Goal: Task Accomplishment & Management: Use online tool/utility

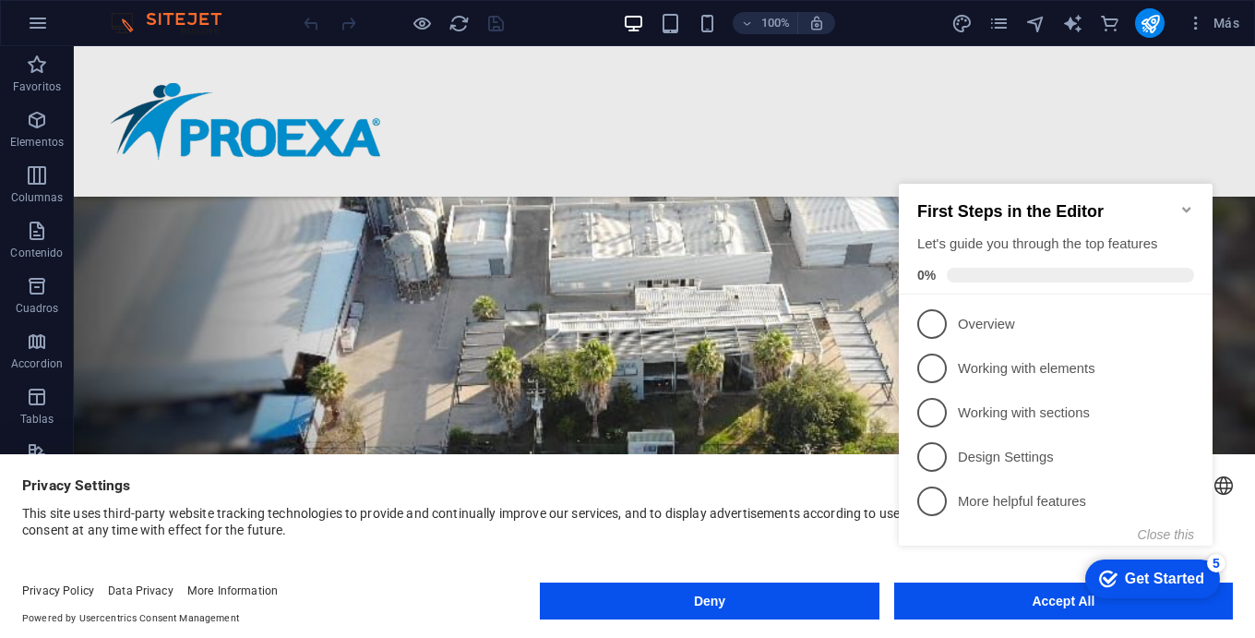
scroll to position [316, 0]
click at [1017, 606] on appcues-checklist "Contextual help checklist present on screen" at bounding box center [1059, 384] width 336 height 452
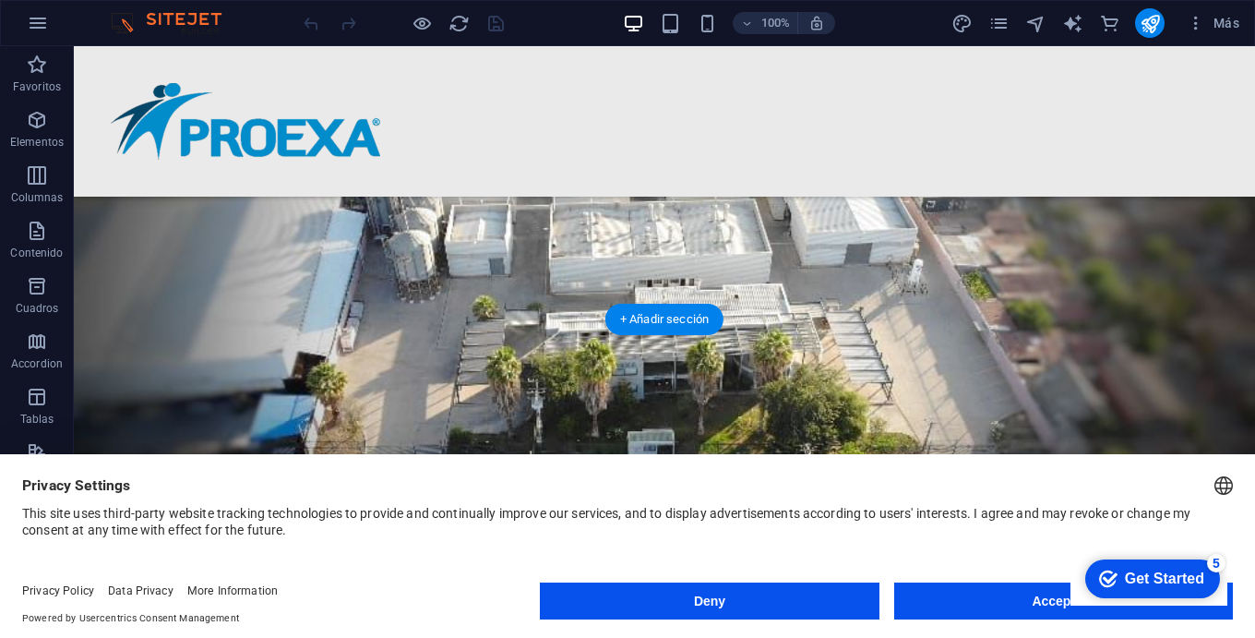
click at [1070, 605] on appcues-checklist "Contextual help checklist present on screen" at bounding box center [1148, 580] width 157 height 60
click at [1044, 611] on button "Accept All" at bounding box center [1063, 600] width 339 height 37
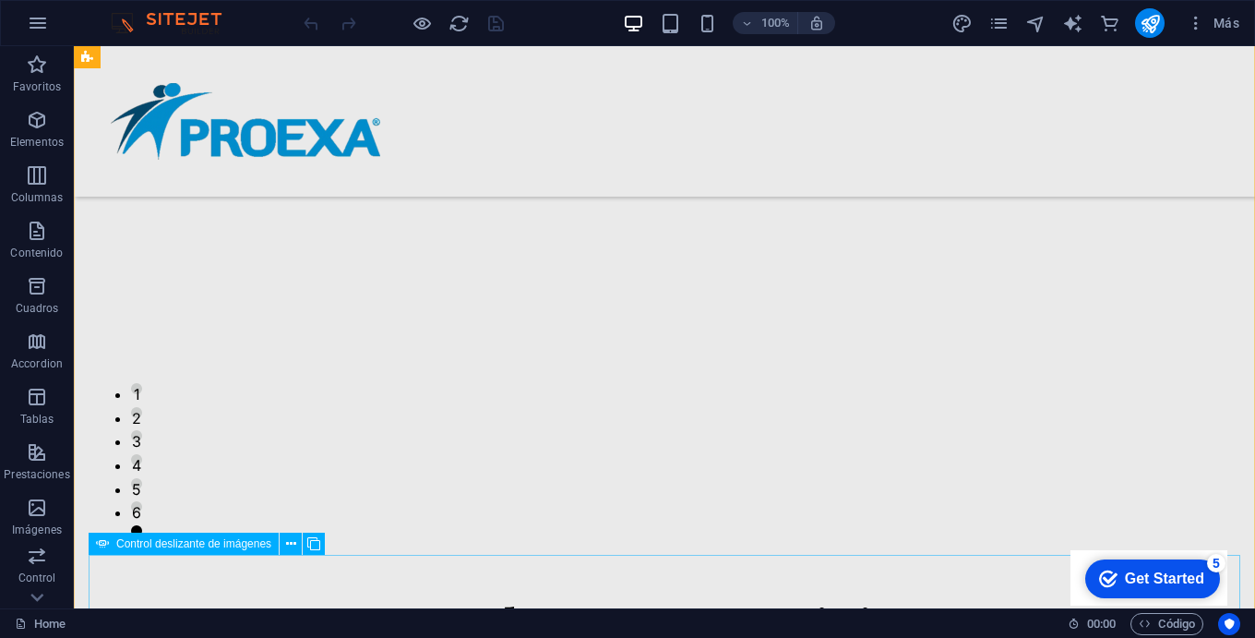
scroll to position [1206, 0]
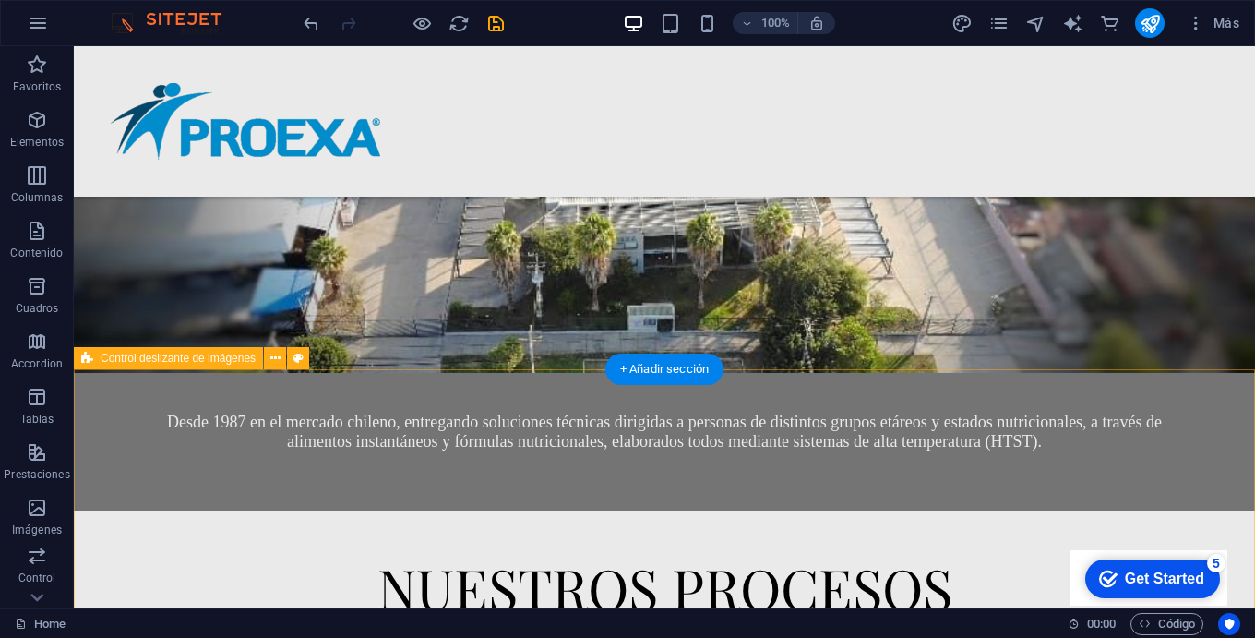
scroll to position [627, 0]
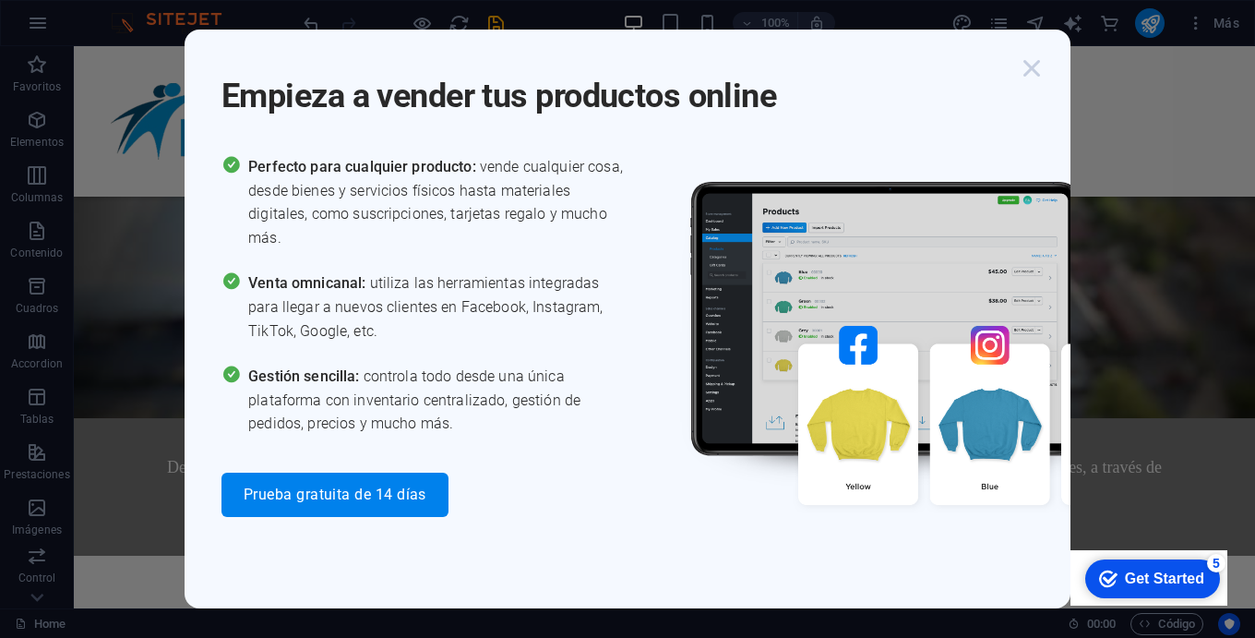
click at [1032, 67] on icon "button" at bounding box center [1031, 68] width 33 height 33
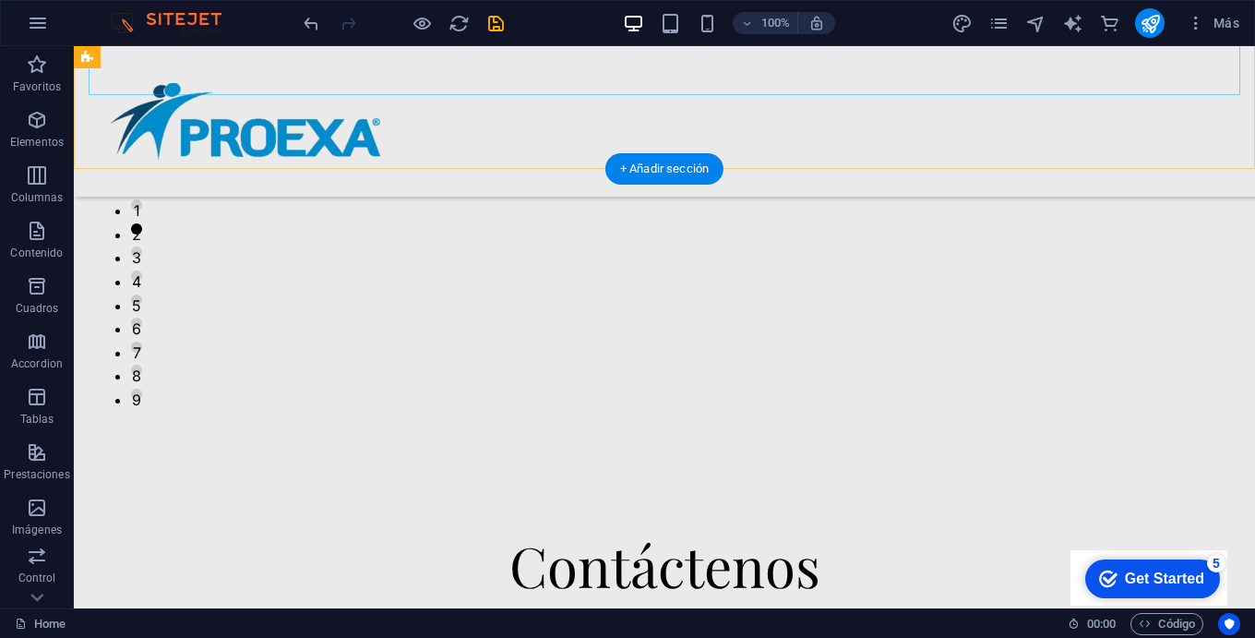
scroll to position [2008, 0]
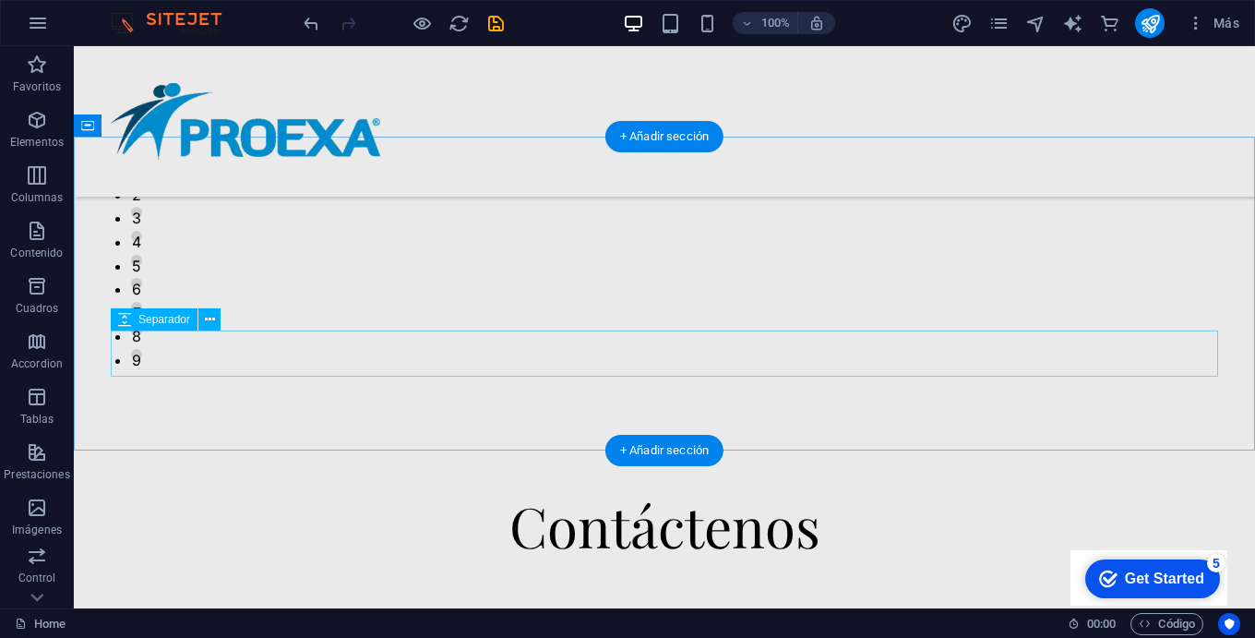
click at [391, 615] on div at bounding box center [664, 638] width 1107 height 46
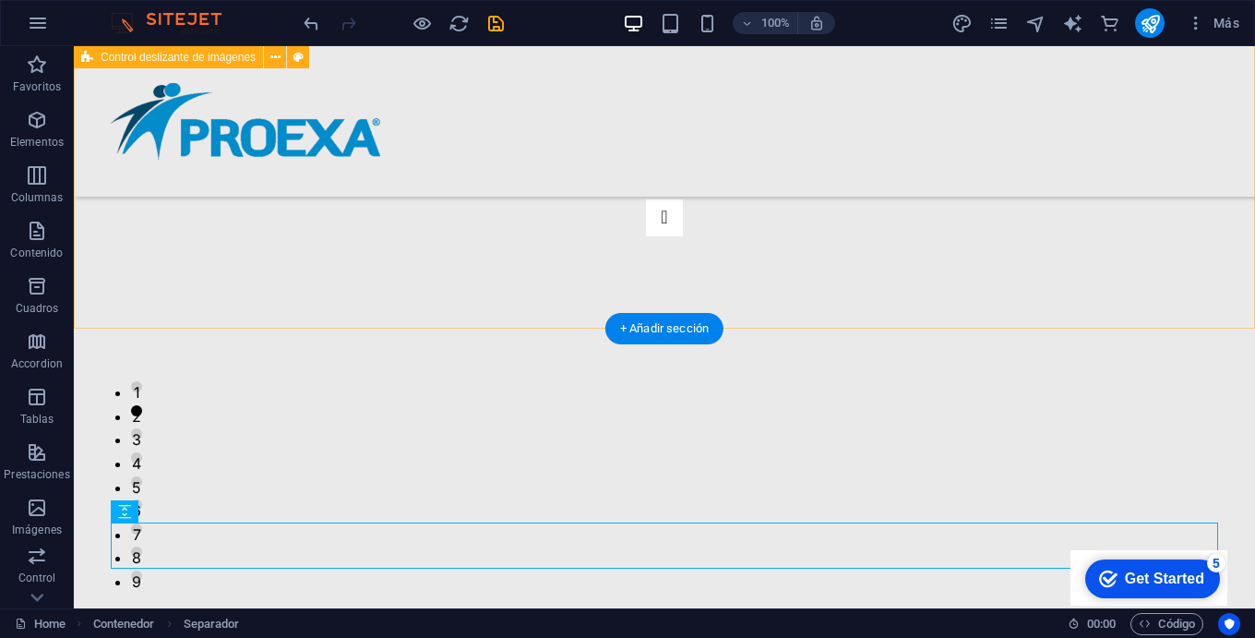
scroll to position [1816, 0]
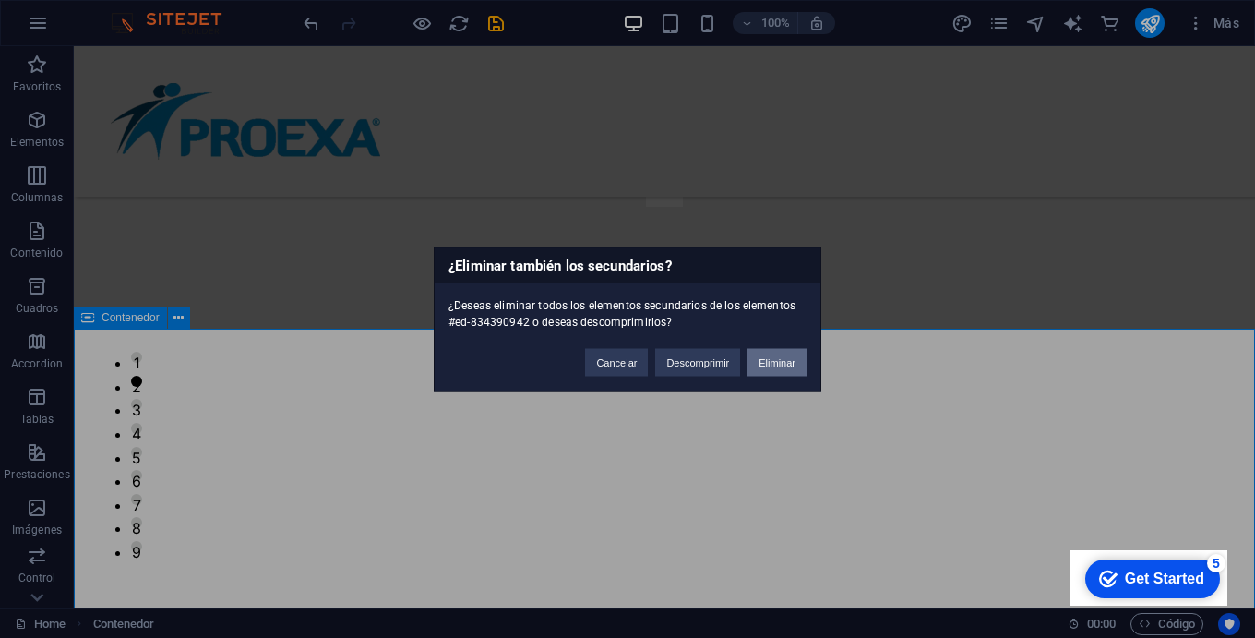
click at [778, 374] on button "Eliminar" at bounding box center [776, 362] width 59 height 28
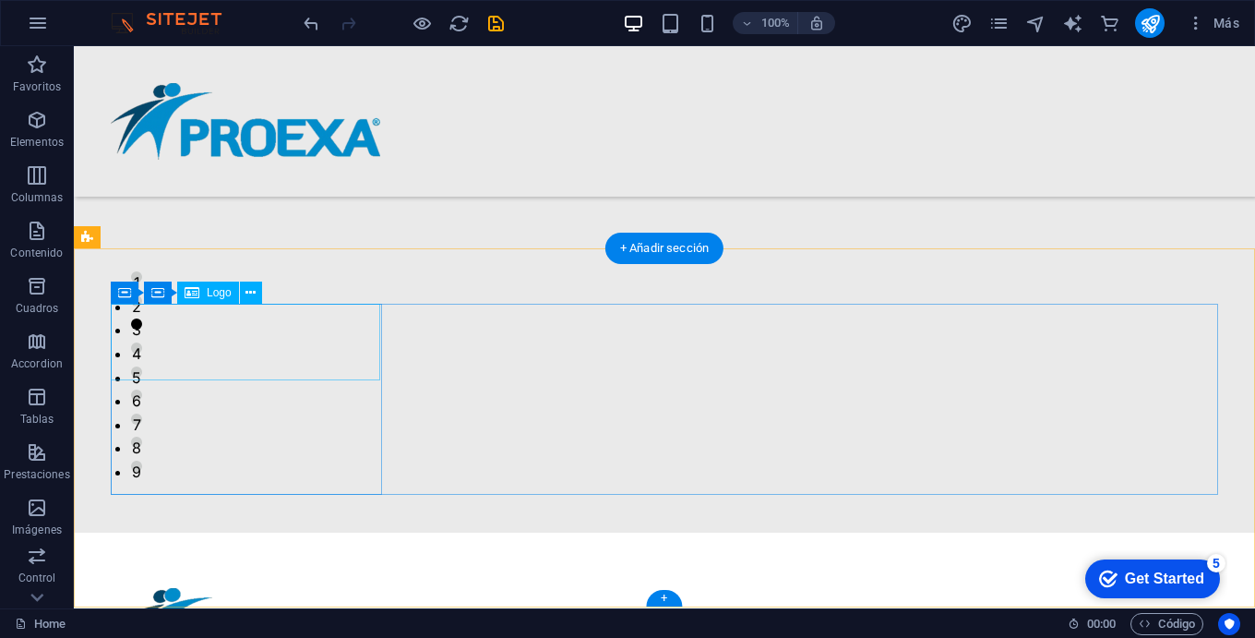
scroll to position [1895, 0]
click at [287, 589] on div at bounding box center [246, 627] width 271 height 77
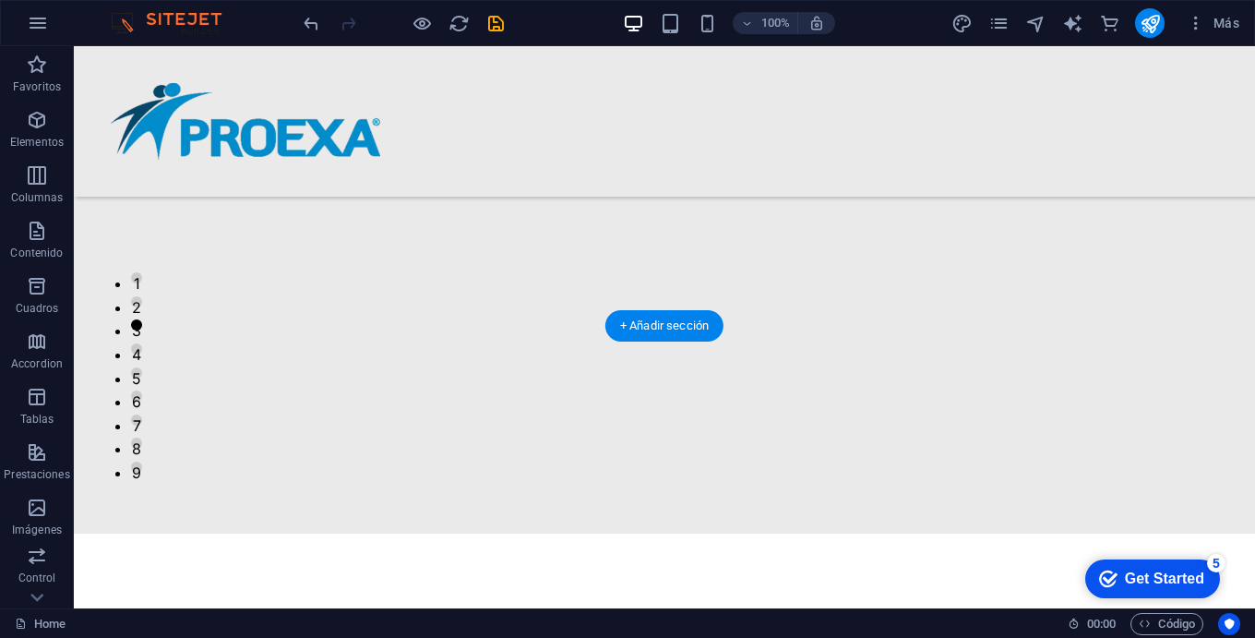
scroll to position [1819, 0]
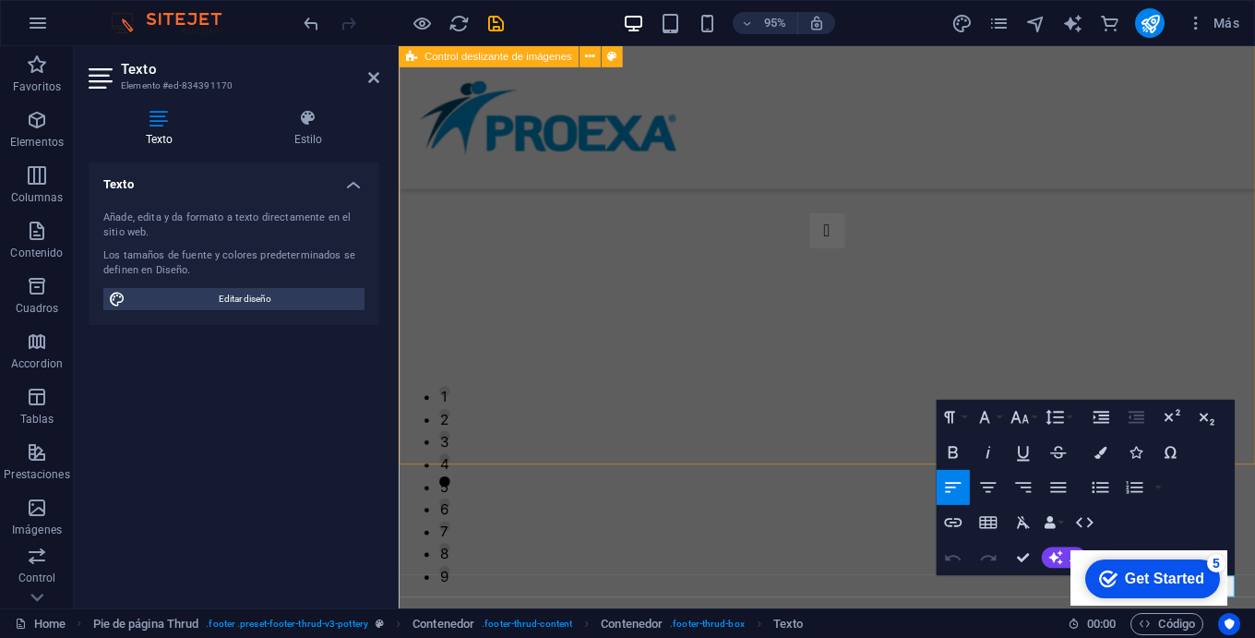
scroll to position [1699, 0]
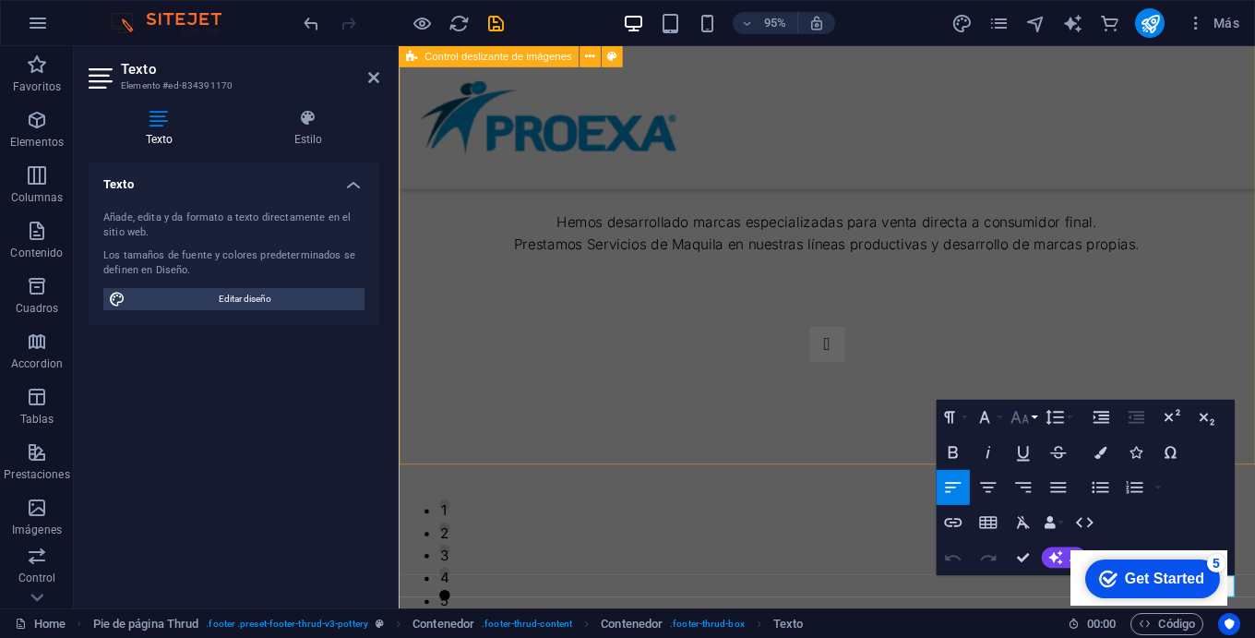
click at [1030, 418] on button "Font Size" at bounding box center [1022, 417] width 33 height 35
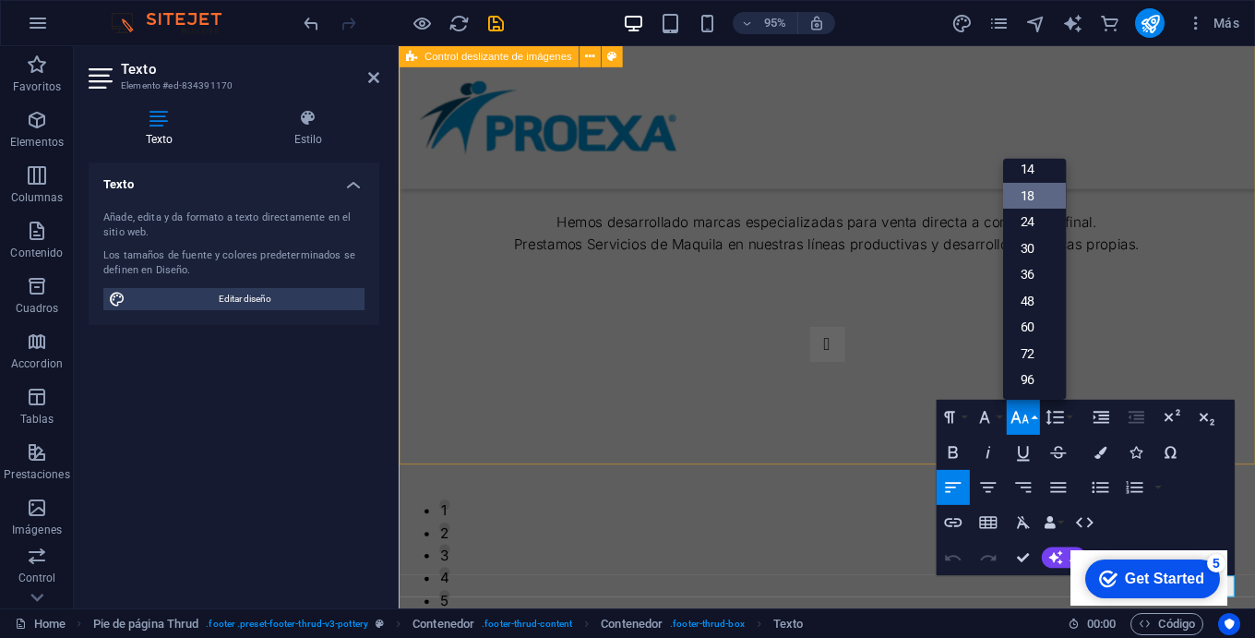
scroll to position [149, 0]
click at [1024, 222] on link "24" at bounding box center [1033, 222] width 63 height 27
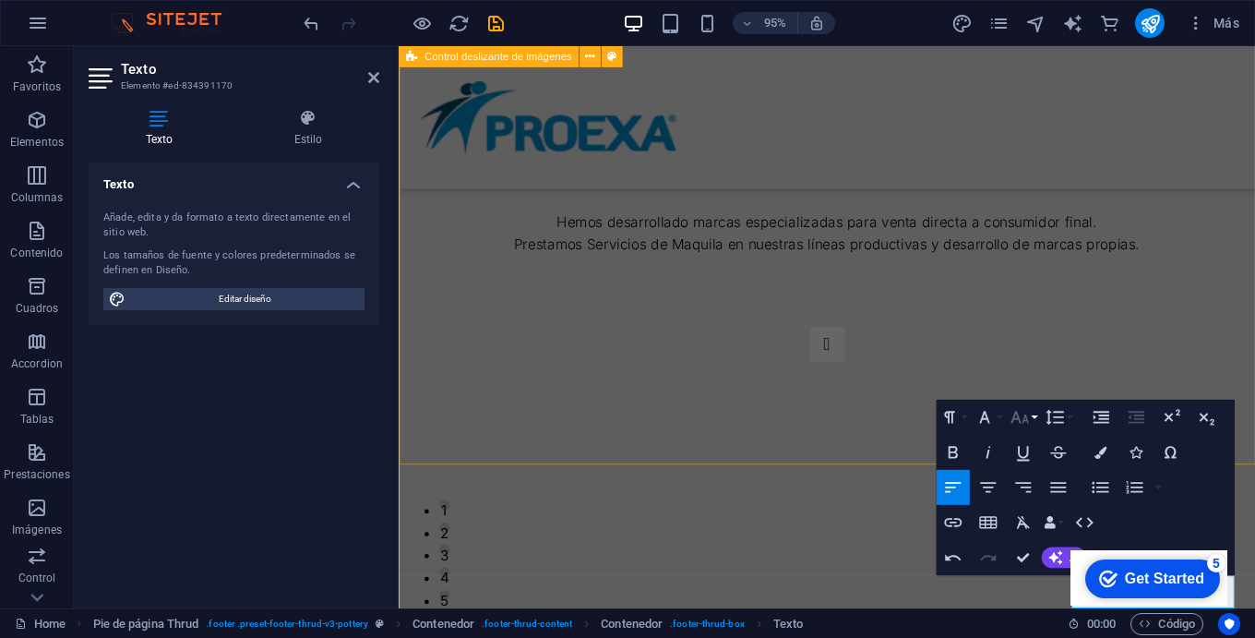
click at [1023, 412] on icon "button" at bounding box center [1018, 416] width 21 height 21
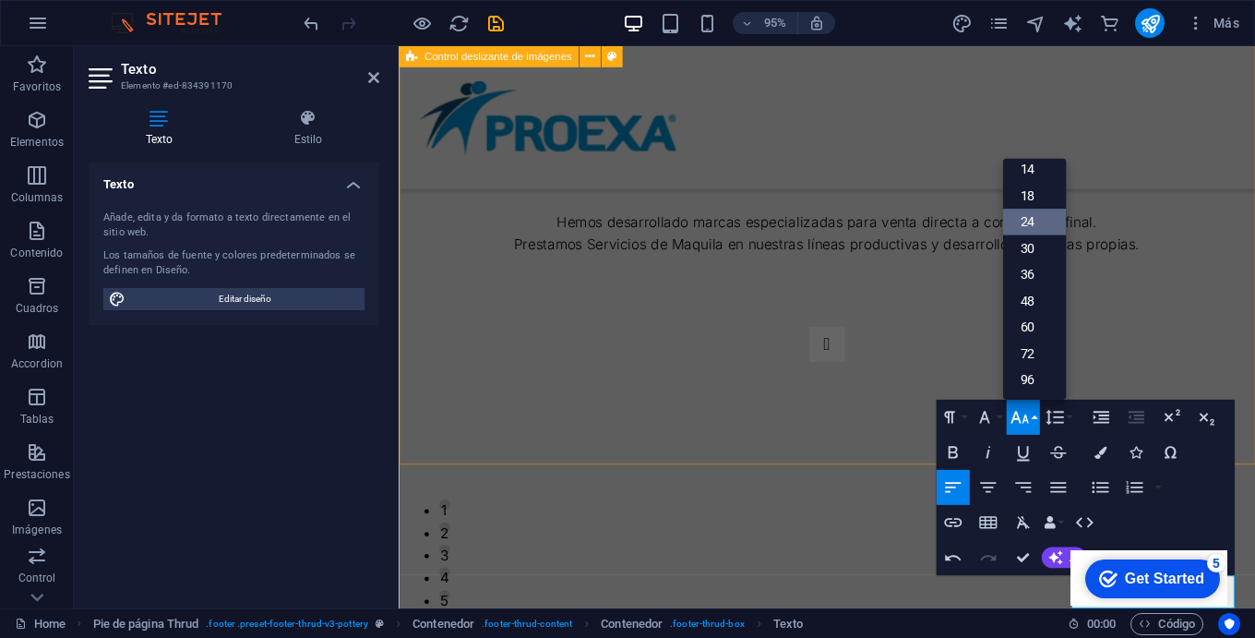
scroll to position [149, 2]
click at [1026, 249] on link "30" at bounding box center [1033, 247] width 63 height 27
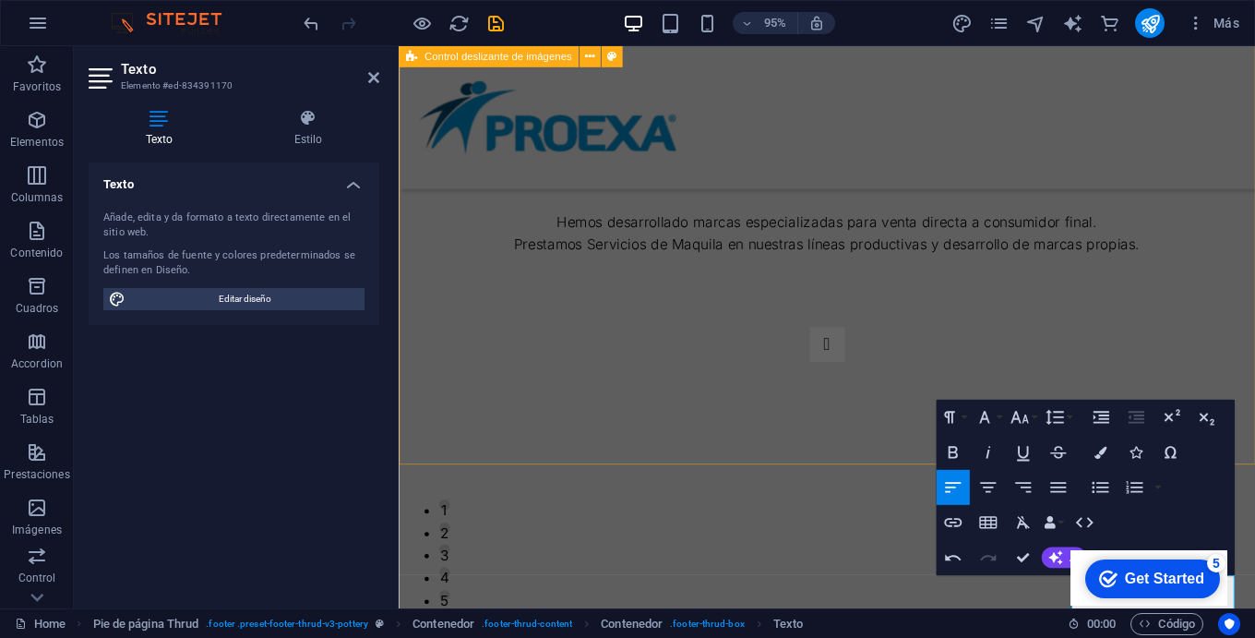
scroll to position [149, 0]
click at [1025, 414] on icon "button" at bounding box center [1018, 416] width 21 height 21
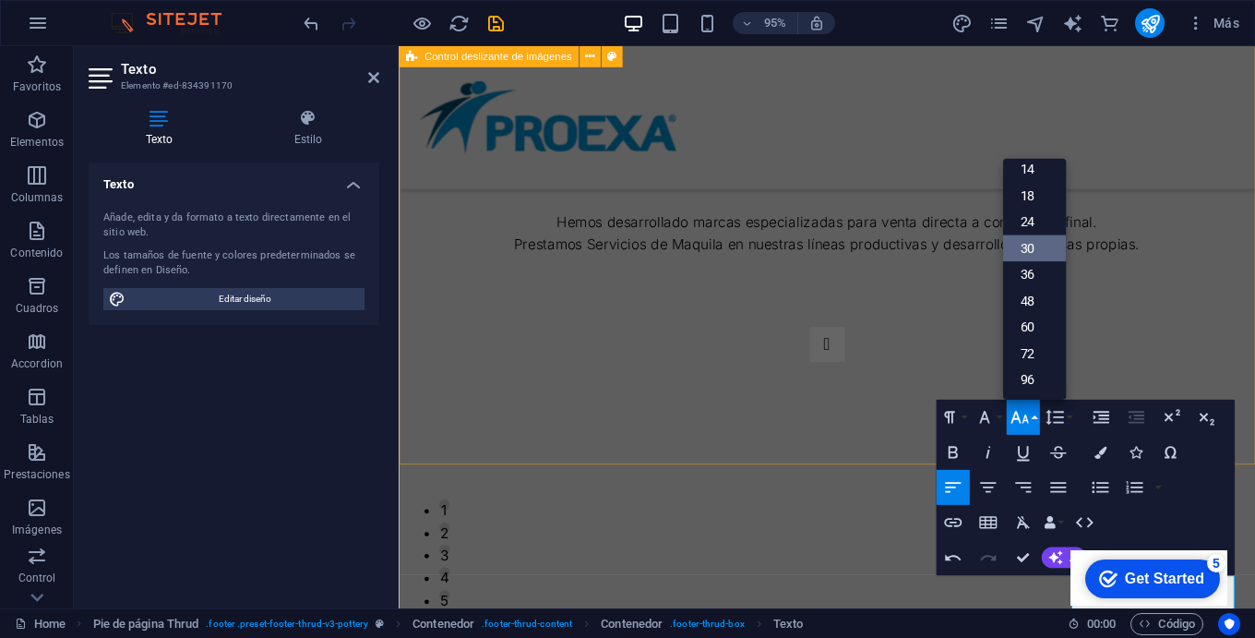
scroll to position [149, 2]
click at [1030, 302] on link "48" at bounding box center [1033, 300] width 63 height 27
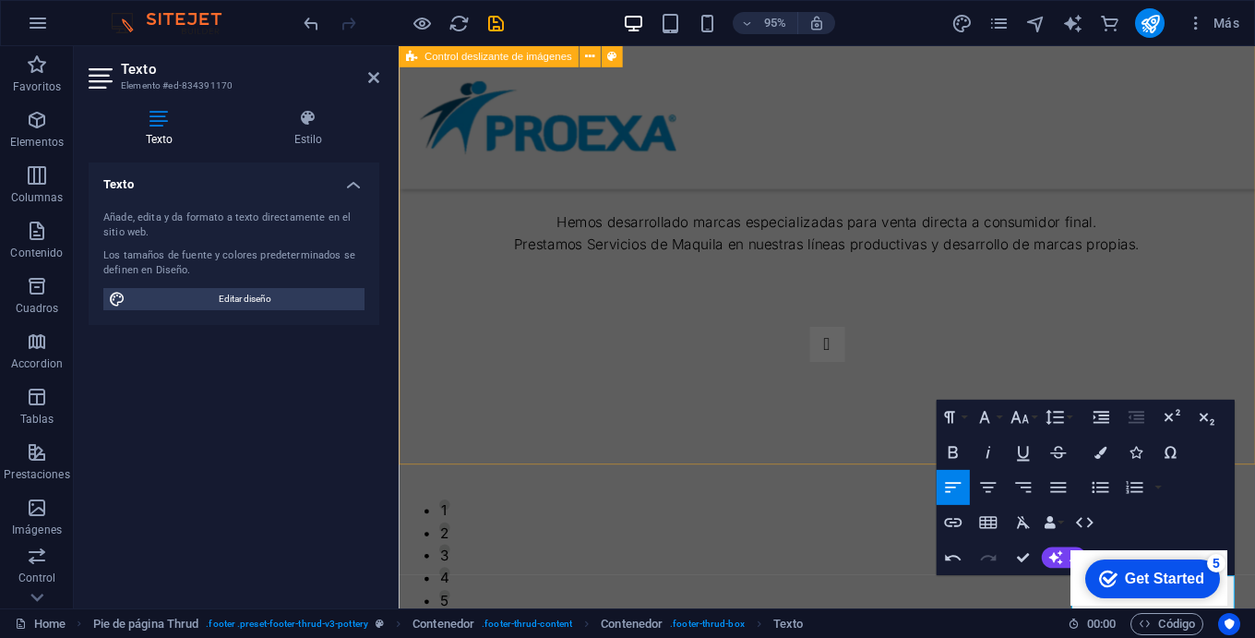
scroll to position [149, 0]
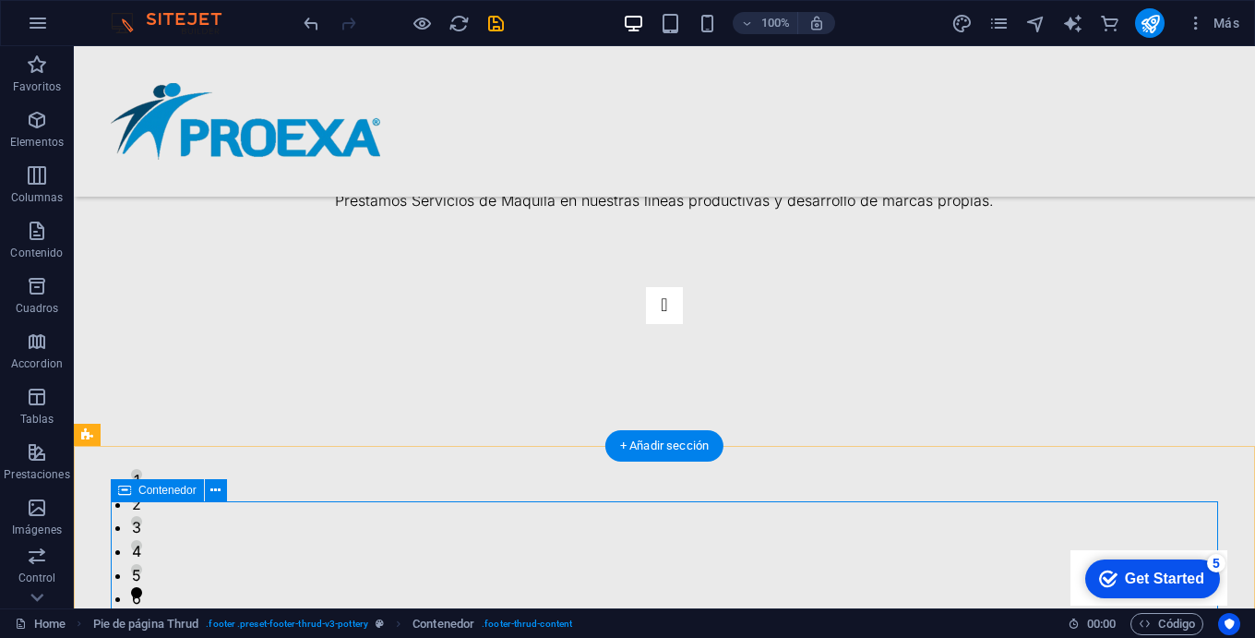
scroll to position [120, 0]
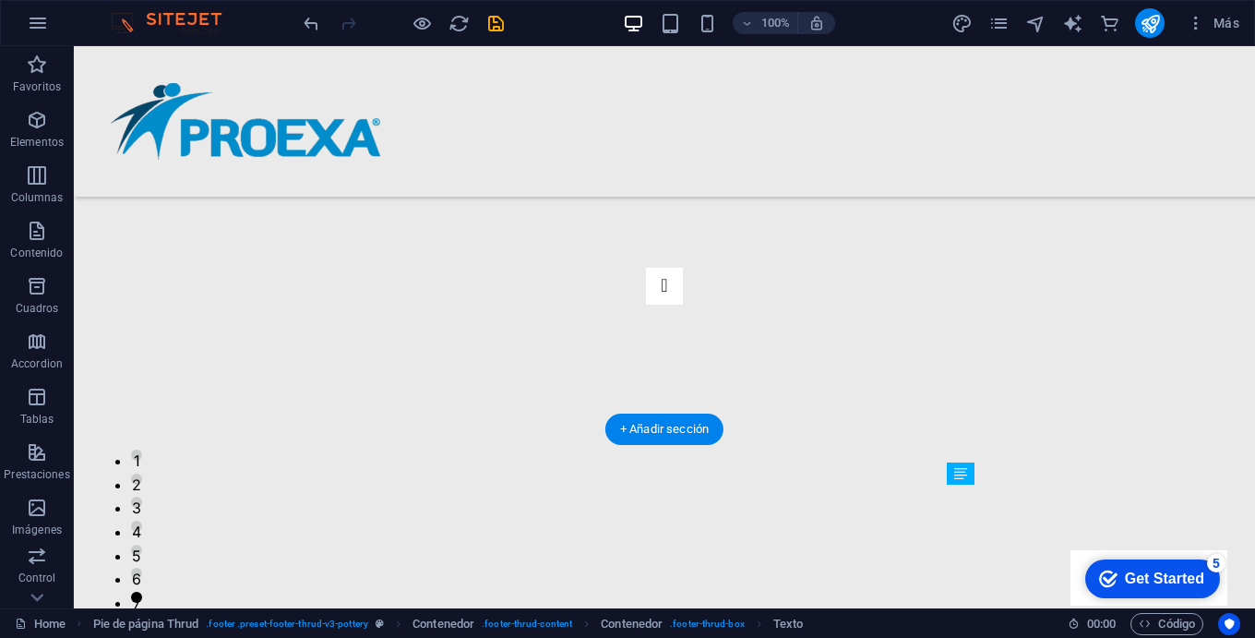
drag, startPoint x: 1130, startPoint y: 575, endPoint x: 1133, endPoint y: 531, distance: 44.4
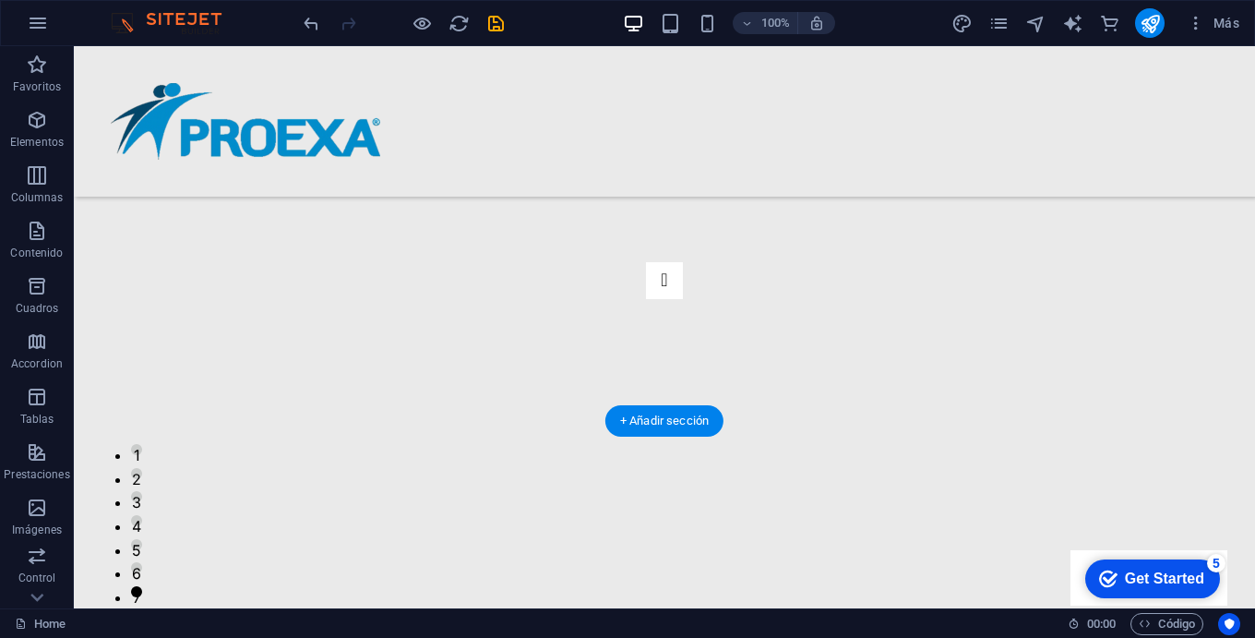
drag, startPoint x: 950, startPoint y: 570, endPoint x: 1021, endPoint y: 474, distance: 119.4
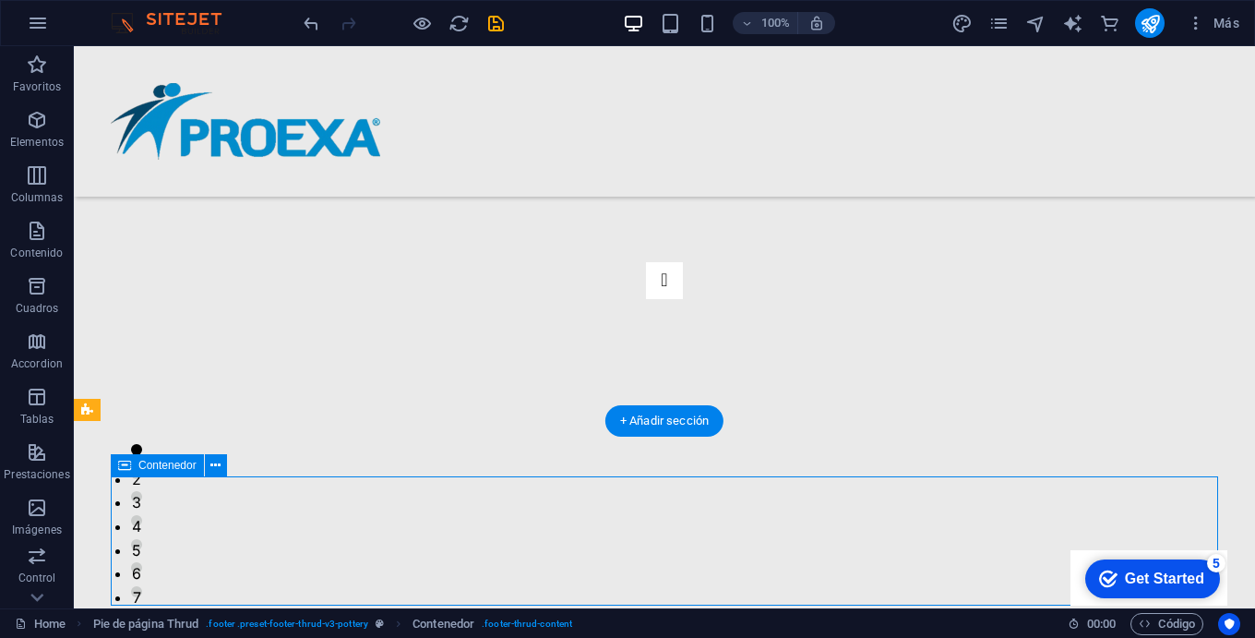
drag, startPoint x: 948, startPoint y: 545, endPoint x: 924, endPoint y: 546, distance: 24.0
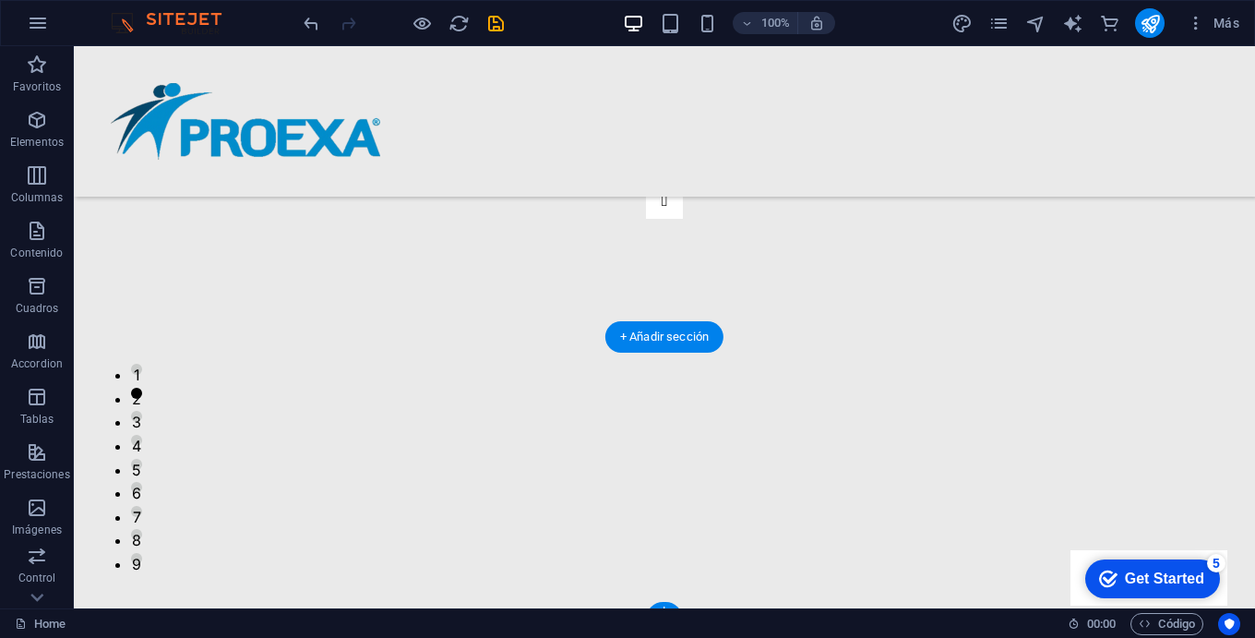
scroll to position [1819, 0]
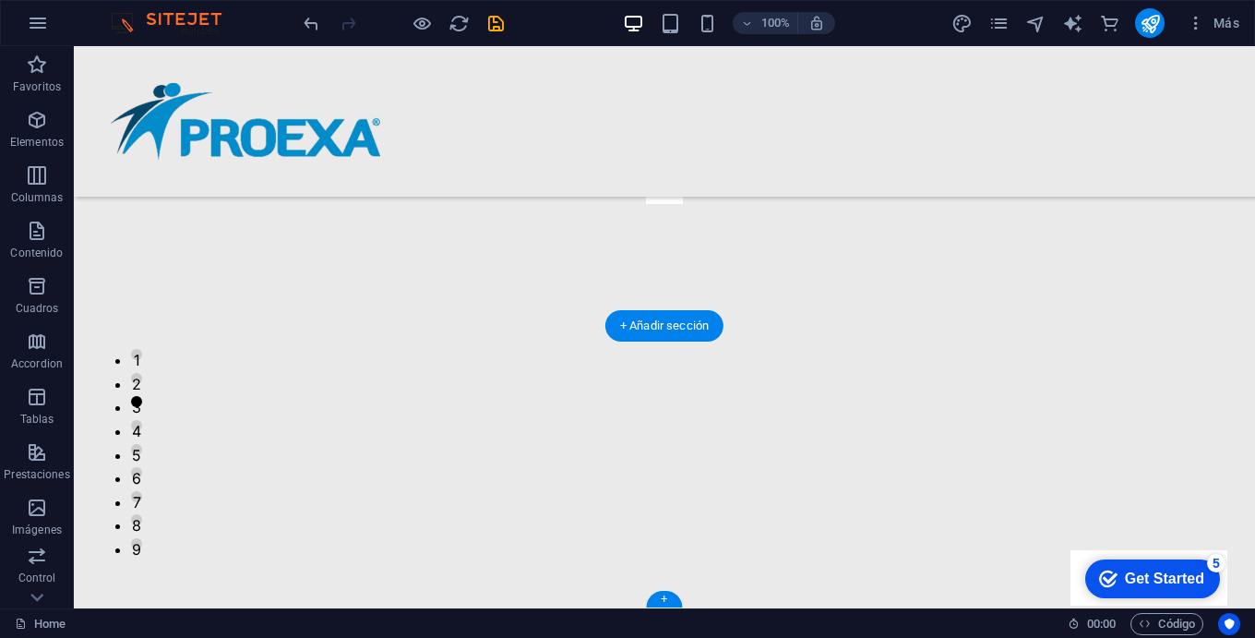
drag, startPoint x: 960, startPoint y: 531, endPoint x: 952, endPoint y: 464, distance: 66.8
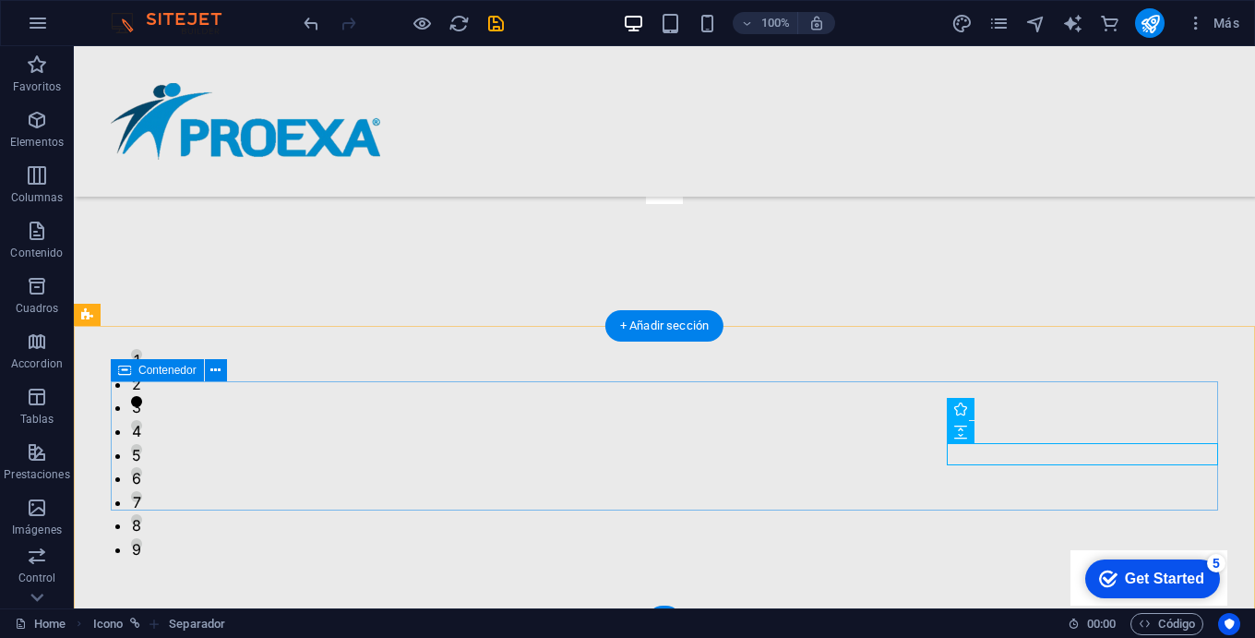
scroll to position [3, 0]
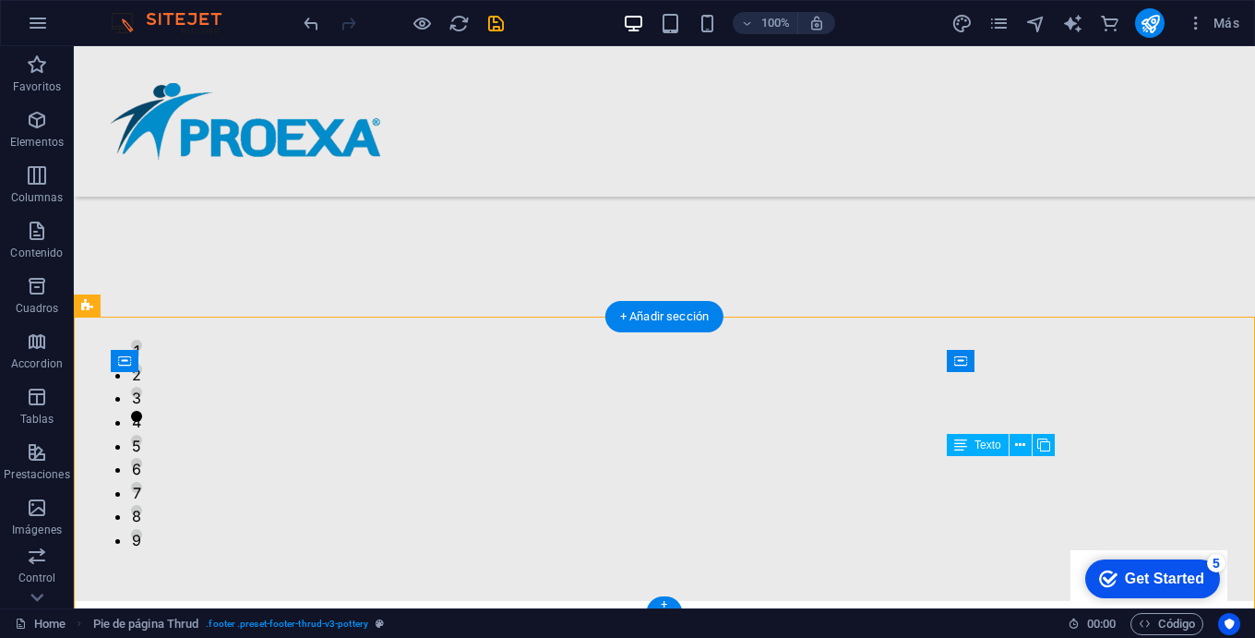
drag, startPoint x: 1219, startPoint y: 466, endPoint x: 1154, endPoint y: 462, distance: 64.7
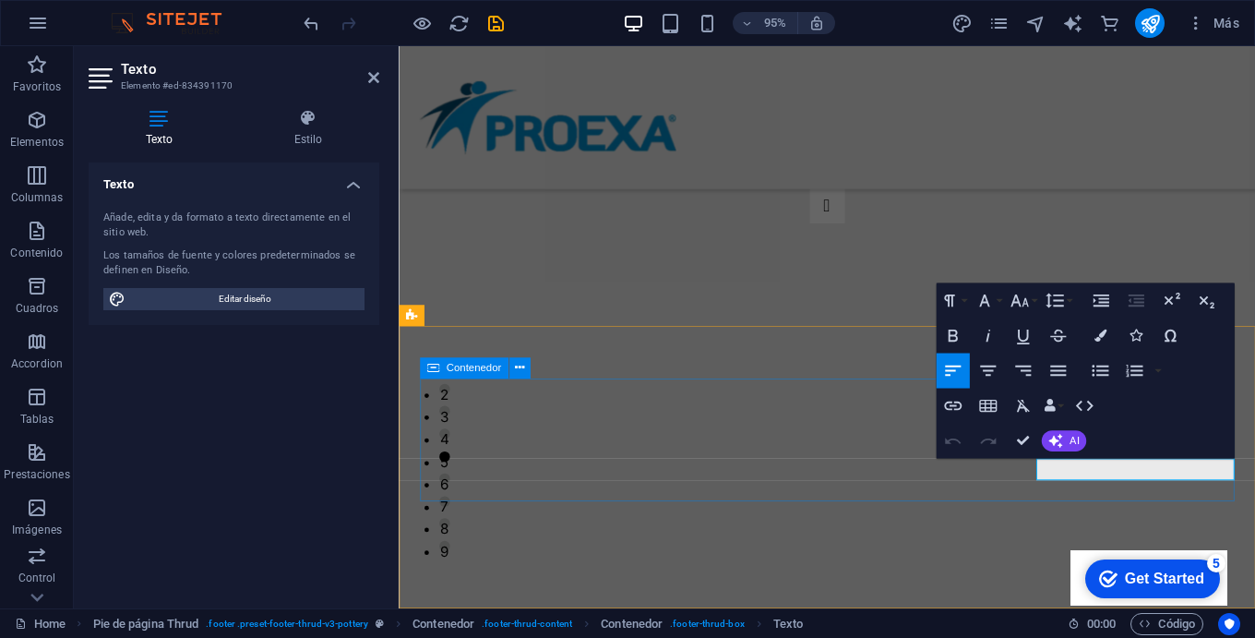
scroll to position [3, 0]
click at [1021, 366] on icon "button" at bounding box center [1022, 370] width 21 height 21
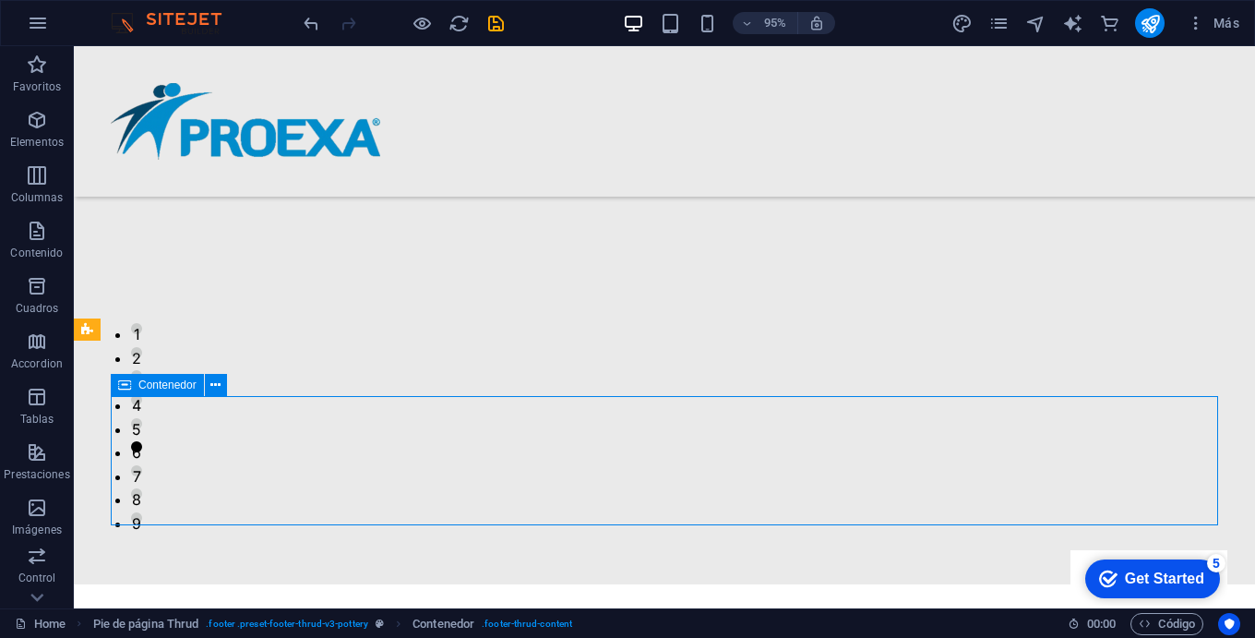
scroll to position [1804, 0]
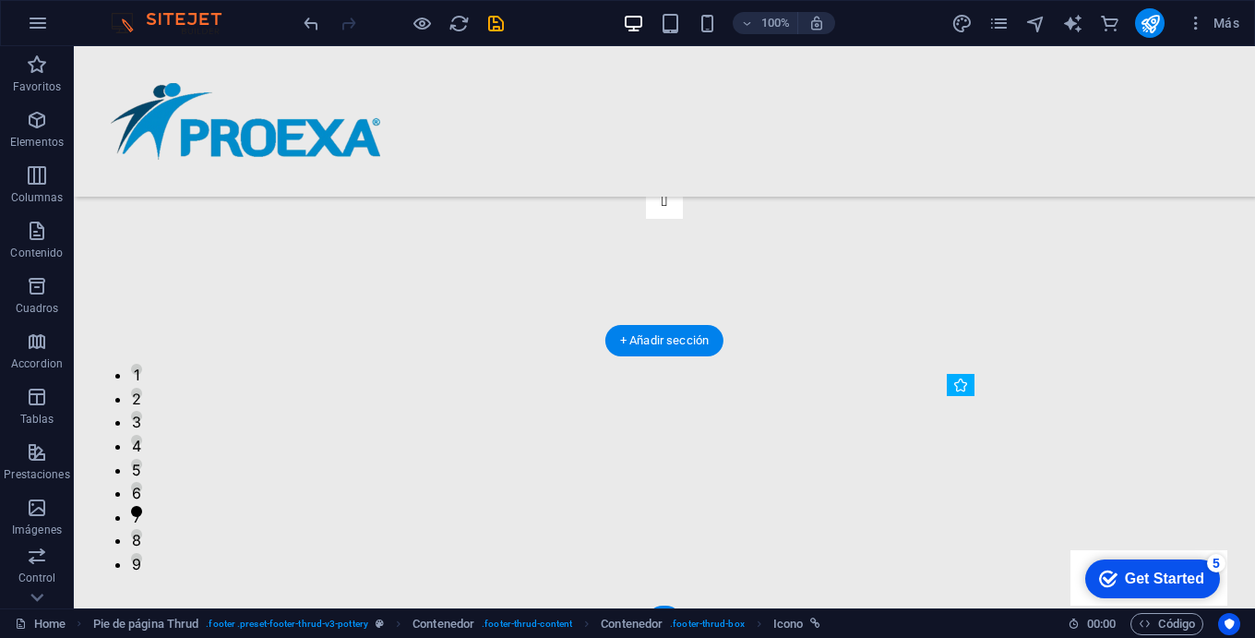
drag, startPoint x: 950, startPoint y: 445, endPoint x: 952, endPoint y: 470, distance: 25.0
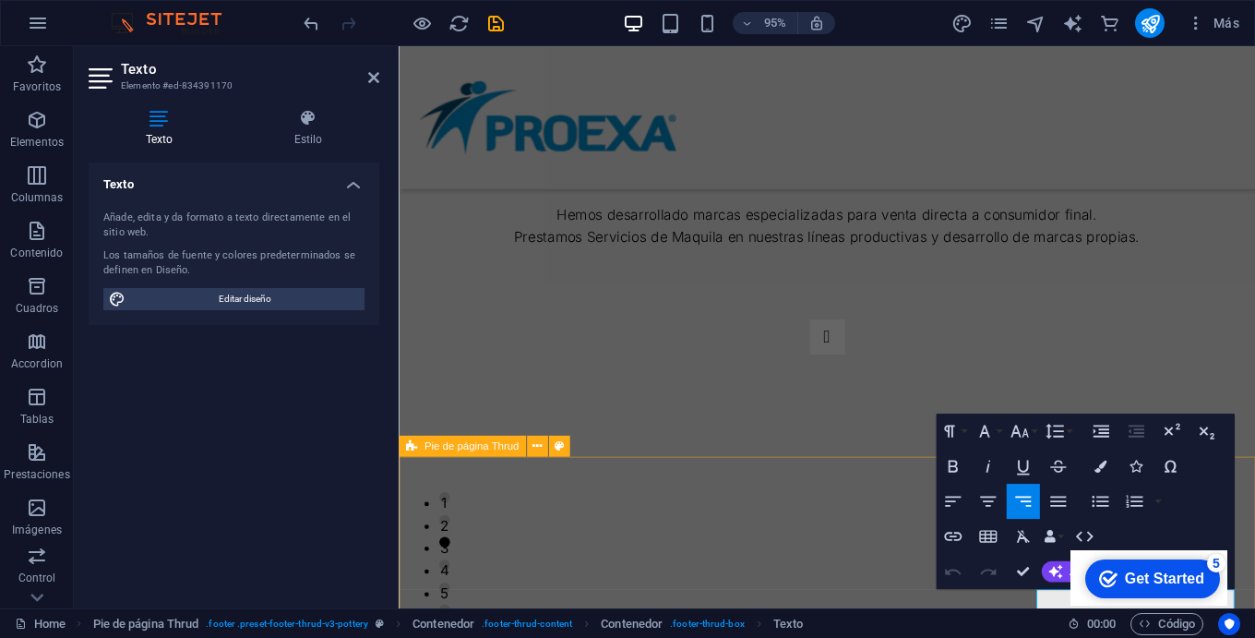
click at [1037, 489] on button "Align Right" at bounding box center [1022, 500] width 33 height 35
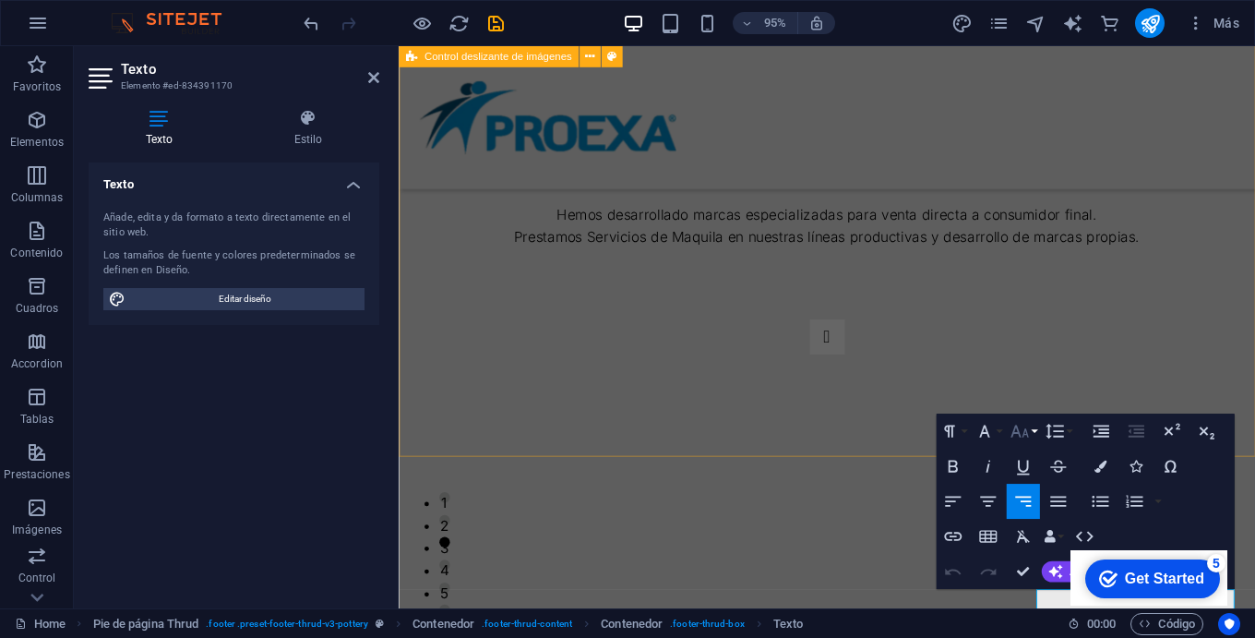
click at [1028, 423] on icon "button" at bounding box center [1018, 431] width 21 height 21
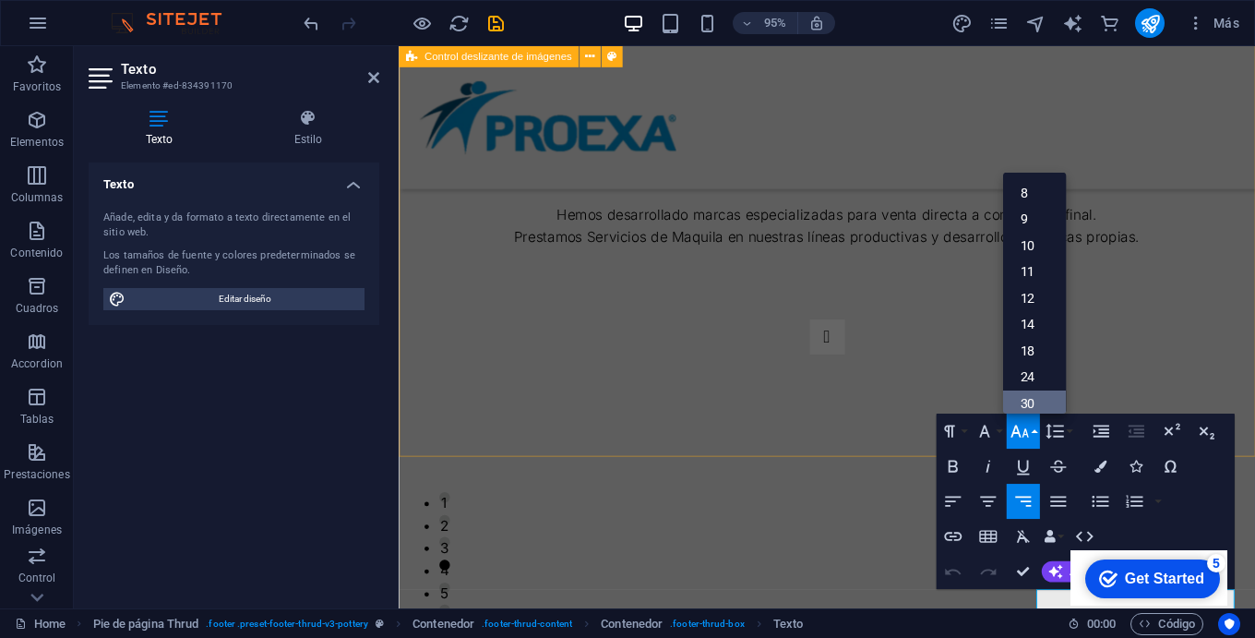
click at [1029, 393] on link "30" at bounding box center [1033, 402] width 63 height 27
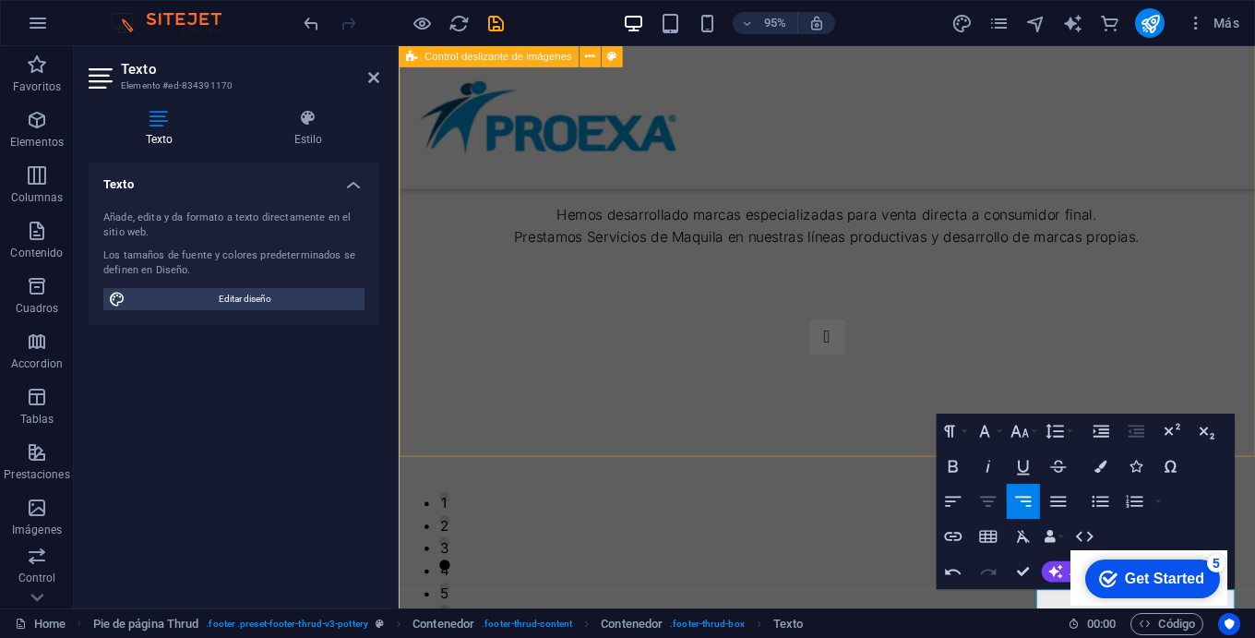
click at [986, 500] on icon "button" at bounding box center [987, 501] width 21 height 21
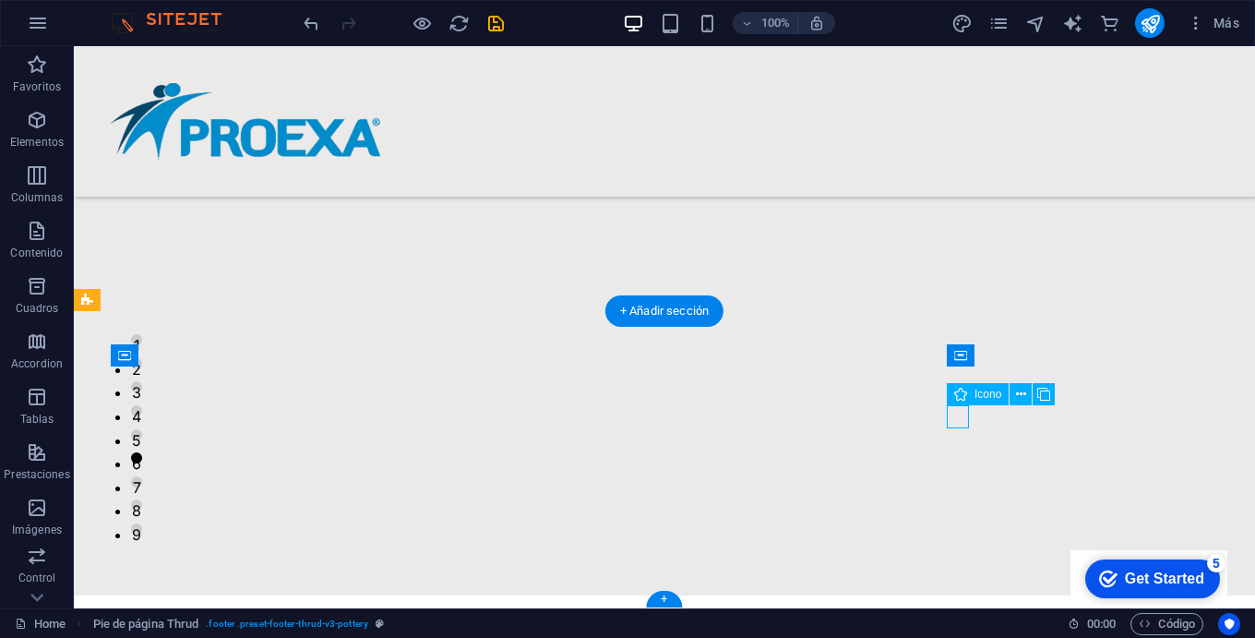
scroll to position [1819, 0]
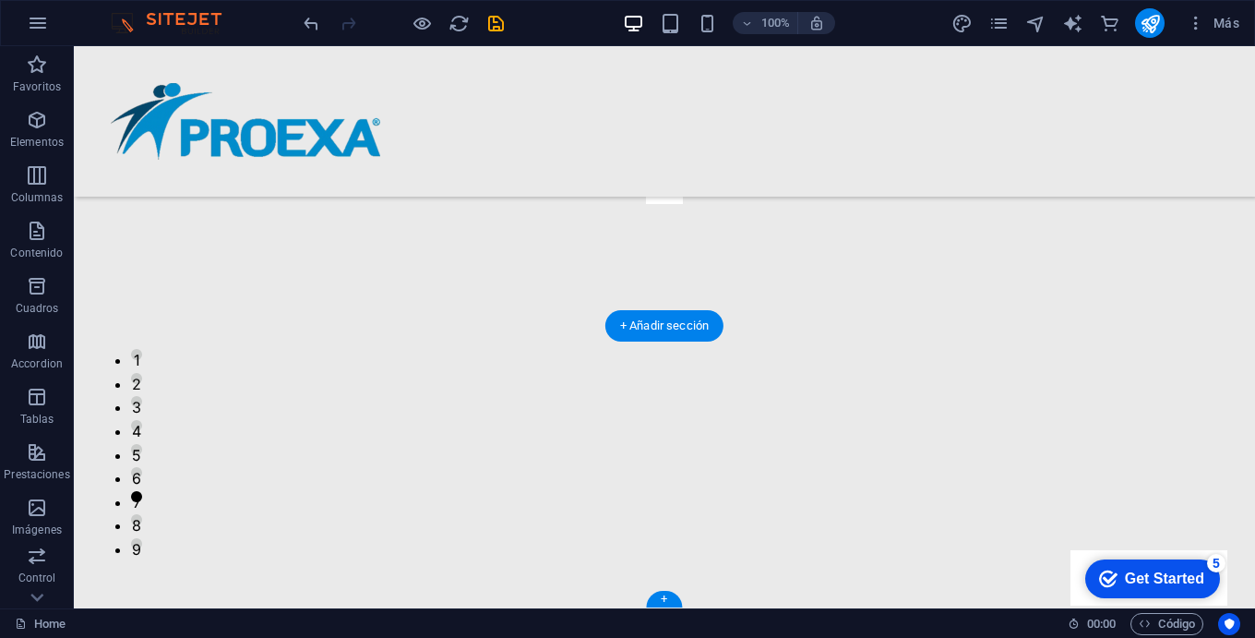
drag, startPoint x: 967, startPoint y: 418, endPoint x: 962, endPoint y: 461, distance: 43.6
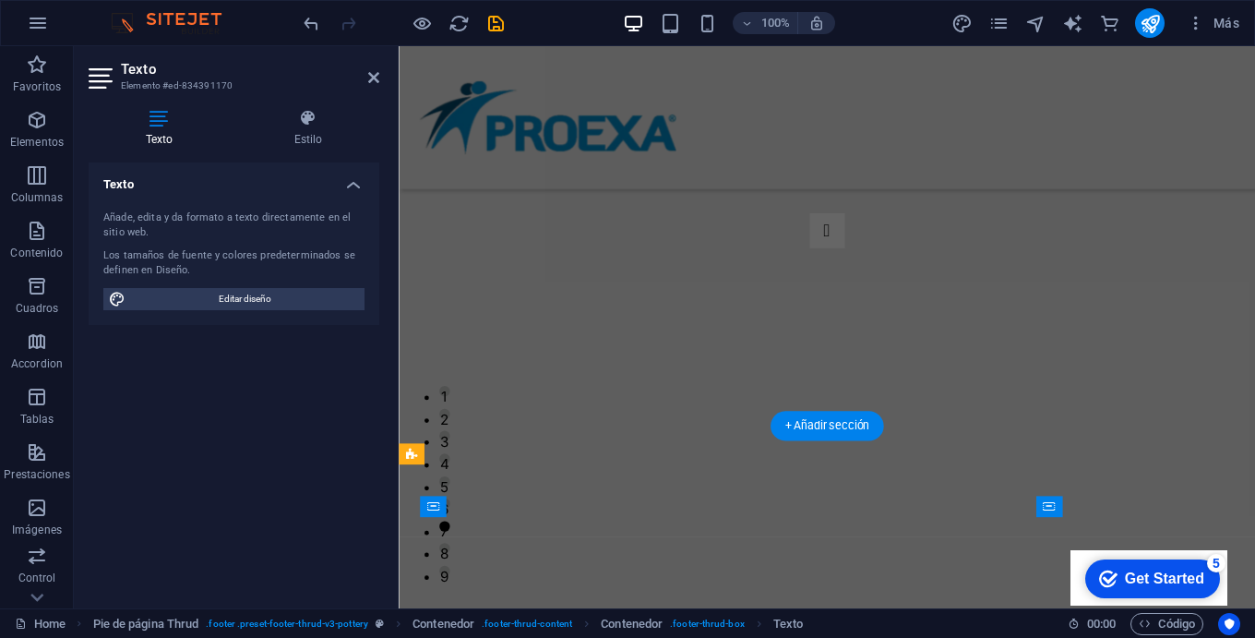
scroll to position [1699, 0]
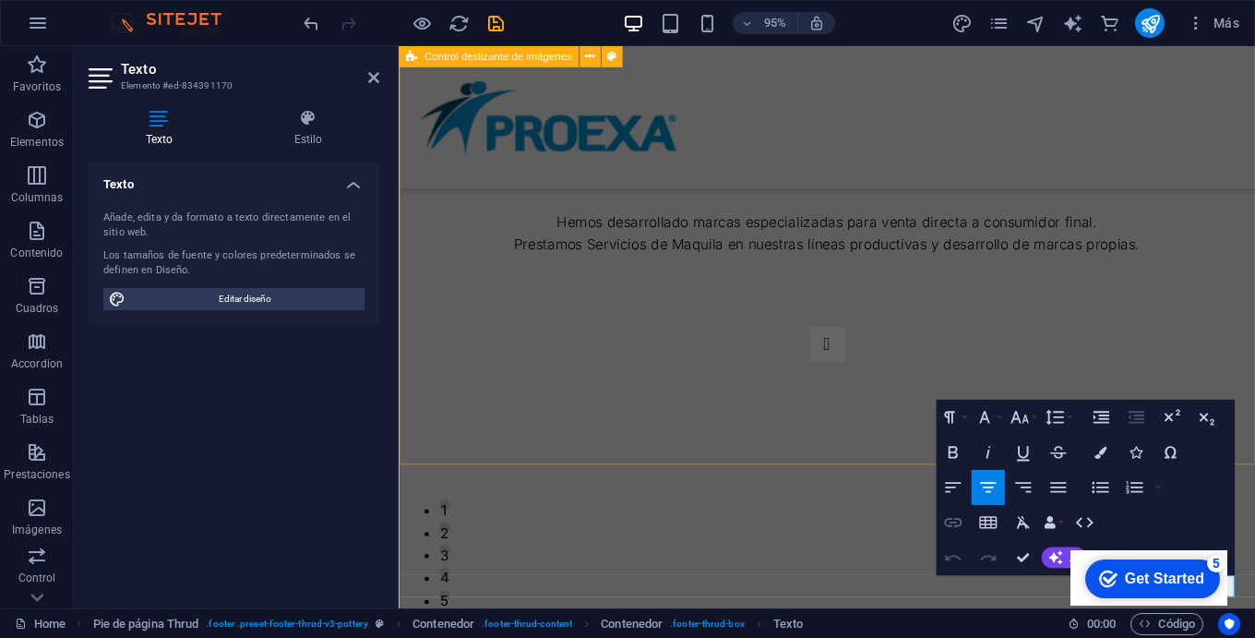
drag, startPoint x: 832, startPoint y: 425, endPoint x: 945, endPoint y: 504, distance: 137.2
click at [1189, 448] on div "Paragraph Format Normal Heading 1 Heading 2 Heading 3 Heading 4 Heading 5 Headi…" at bounding box center [1085, 487] width 298 height 175
click at [947, 484] on icon "button" at bounding box center [953, 487] width 16 height 10
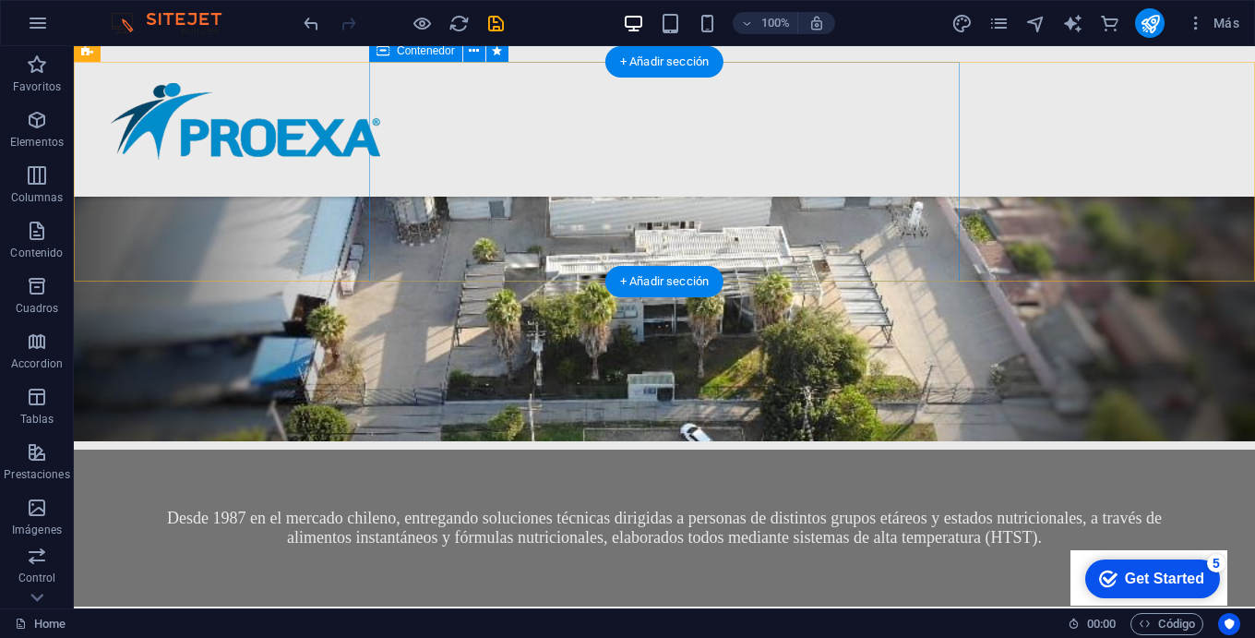
scroll to position [603, 0]
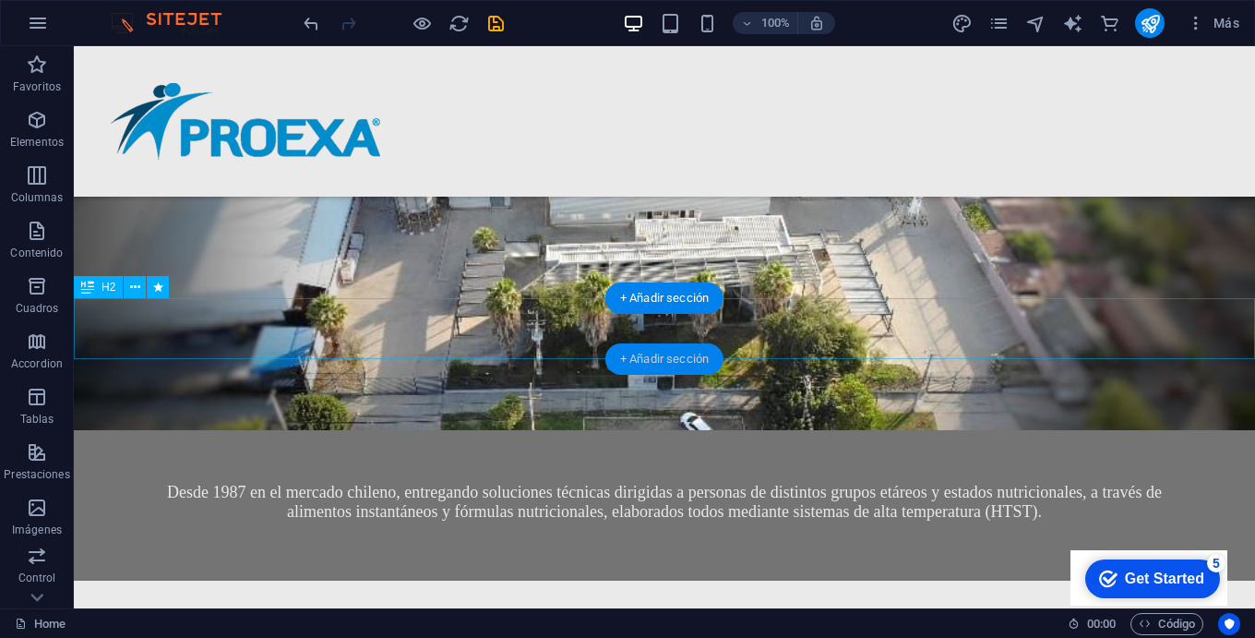
drag, startPoint x: 630, startPoint y: 352, endPoint x: 214, endPoint y: 336, distance: 416.5
click at [630, 352] on div "+ Añadir sección" at bounding box center [664, 358] width 118 height 31
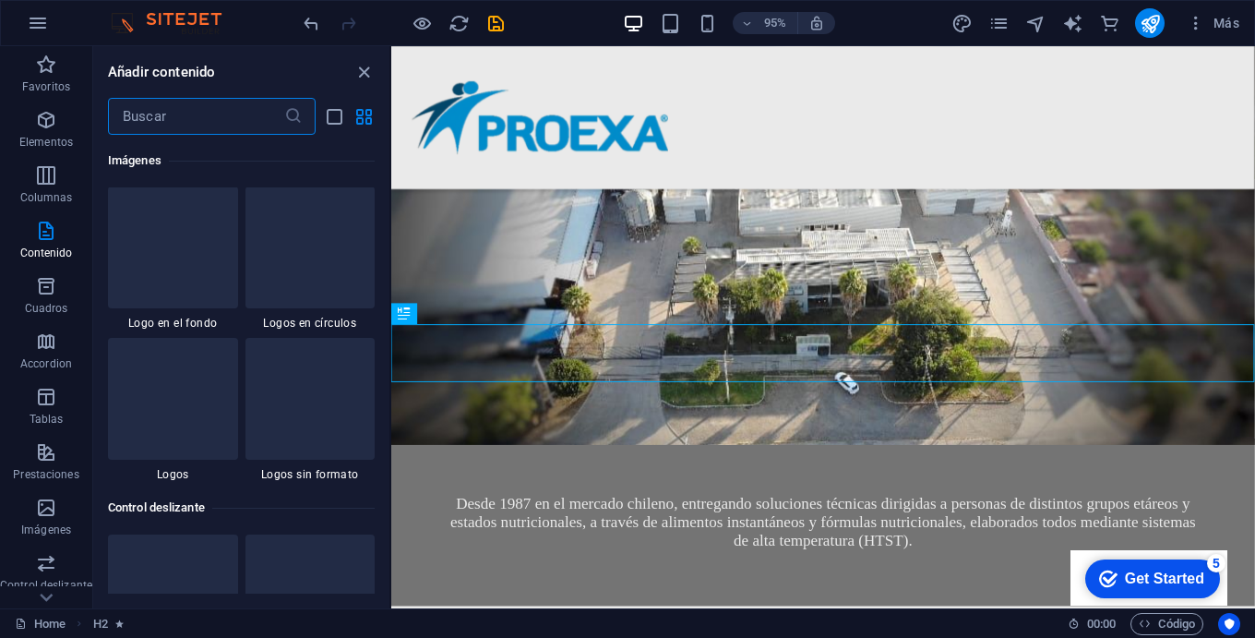
scroll to position [10120, 0]
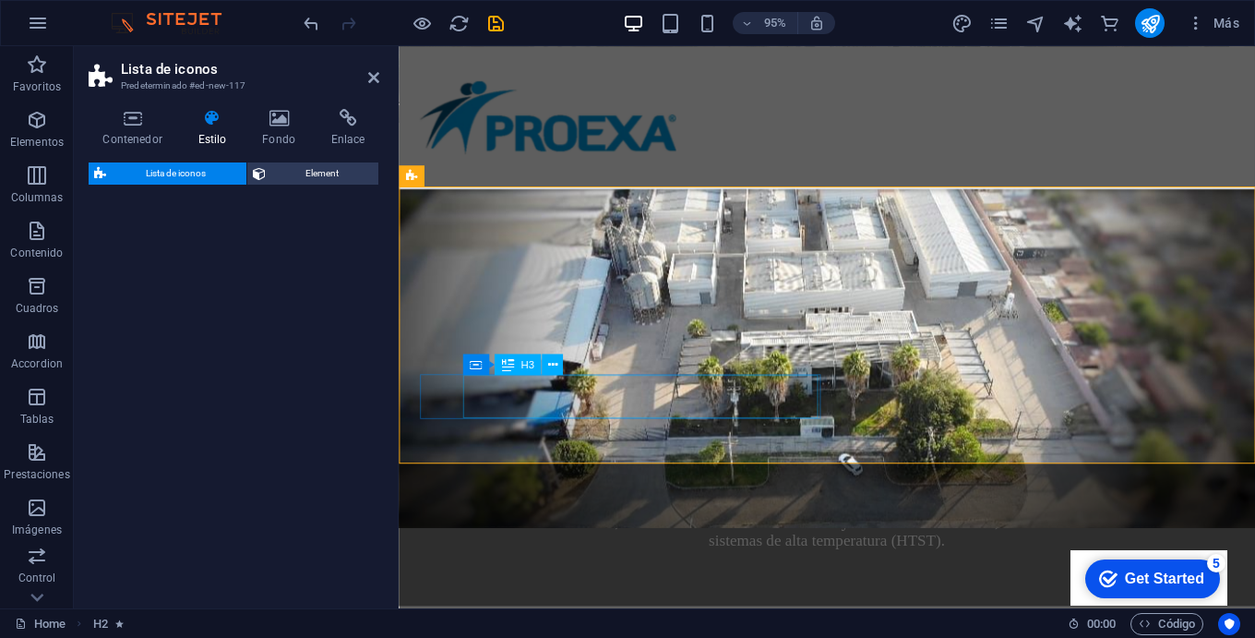
click at [296, 337] on div "Lista de iconos Element" at bounding box center [234, 377] width 291 height 431
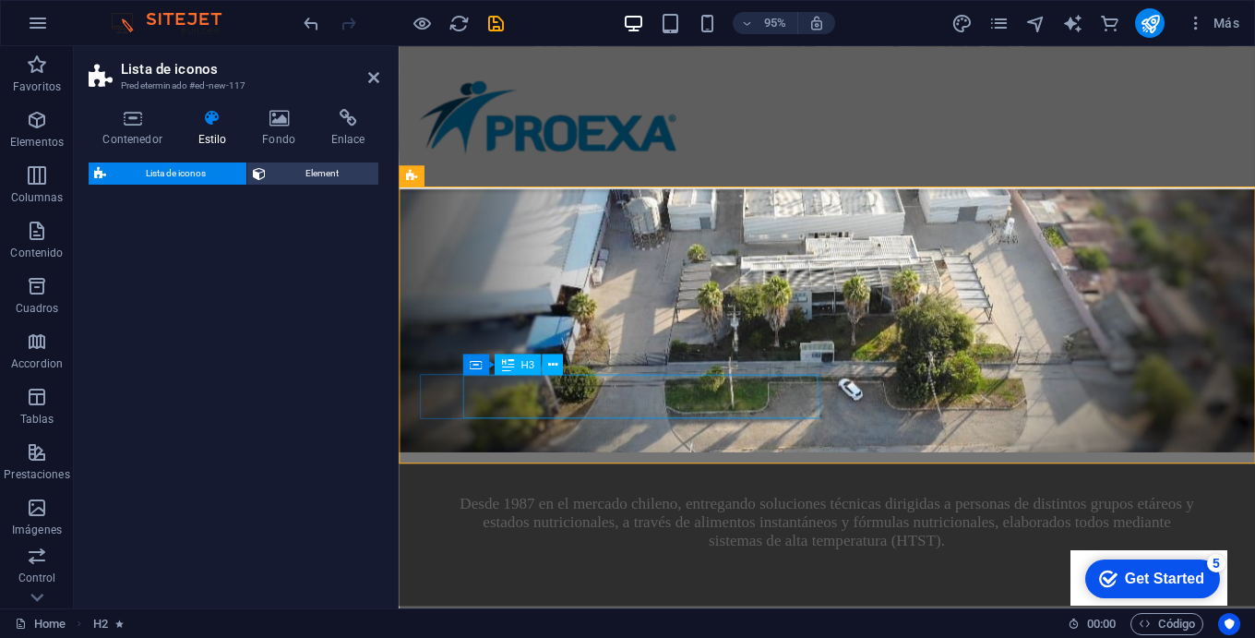
scroll to position [618, 0]
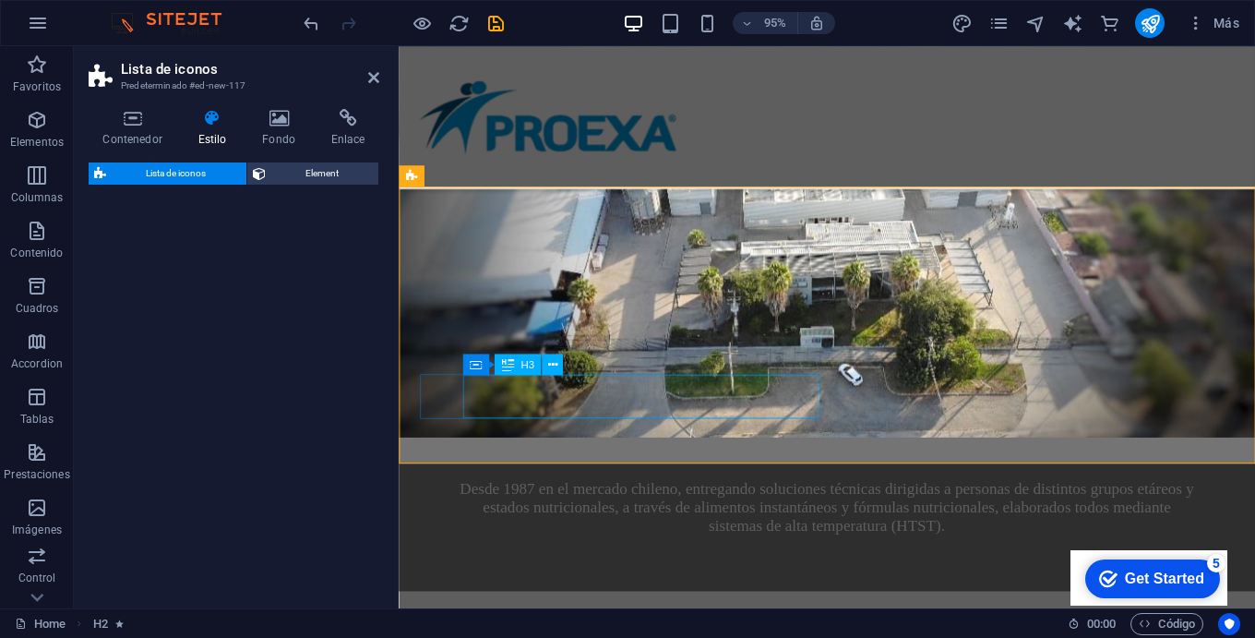
select select "rem"
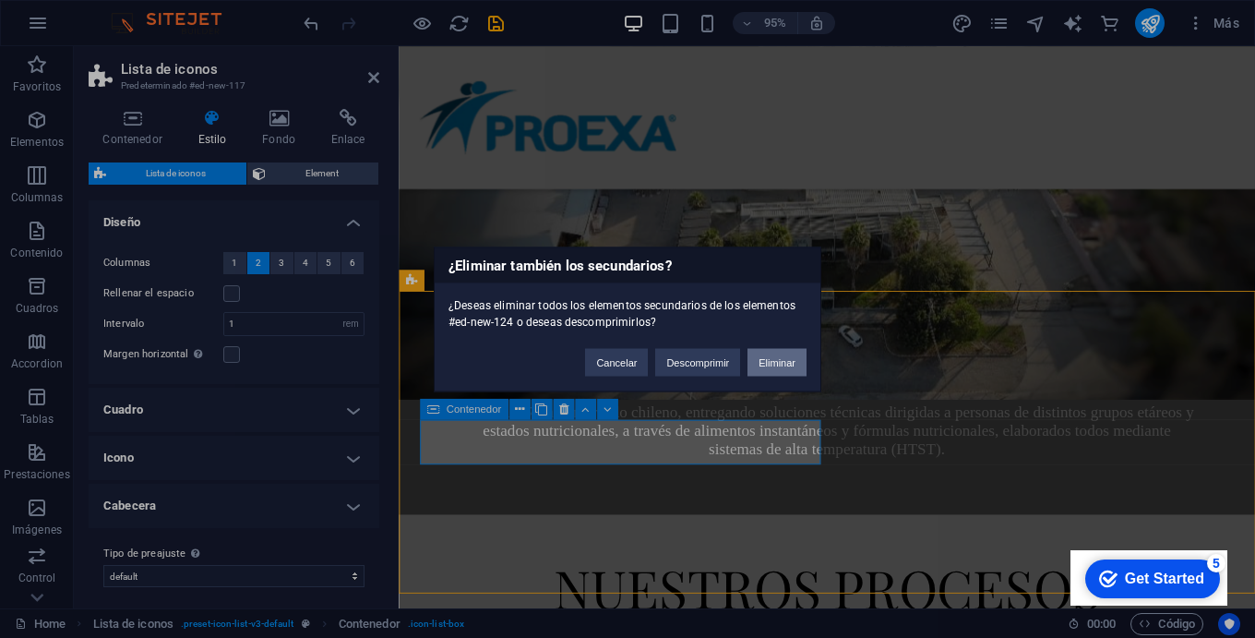
click at [776, 357] on button "Eliminar" at bounding box center [776, 362] width 59 height 28
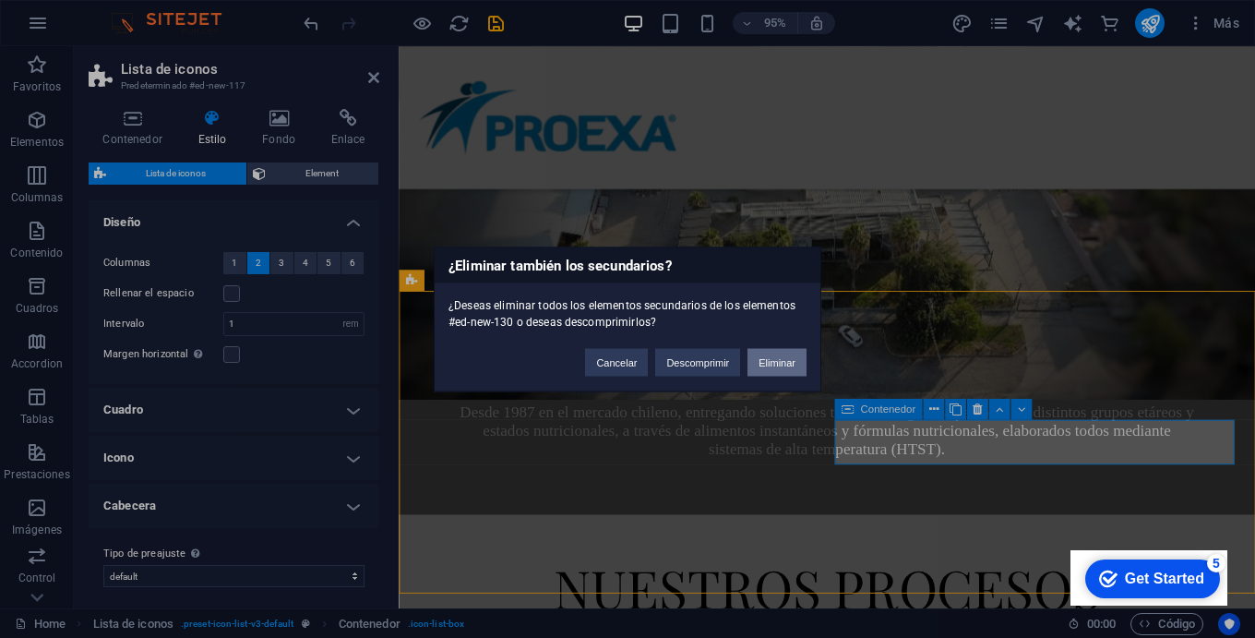
click at [788, 366] on button "Eliminar" at bounding box center [776, 362] width 59 height 28
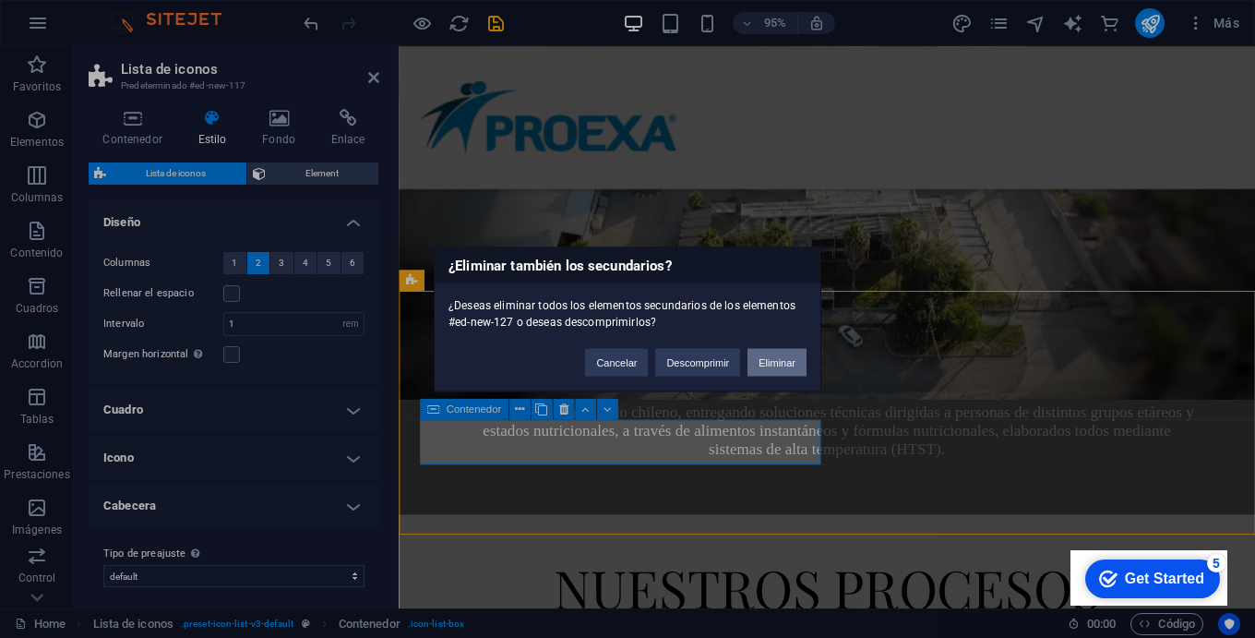
click at [781, 365] on button "Eliminar" at bounding box center [776, 362] width 59 height 28
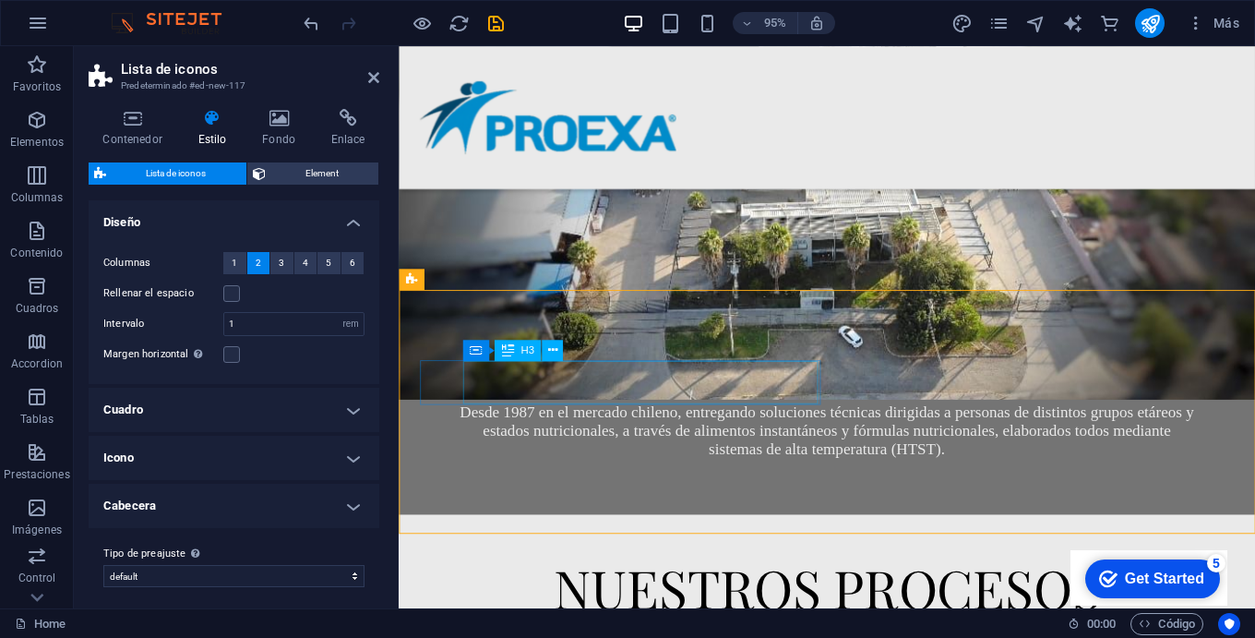
scroll to position [703, 0]
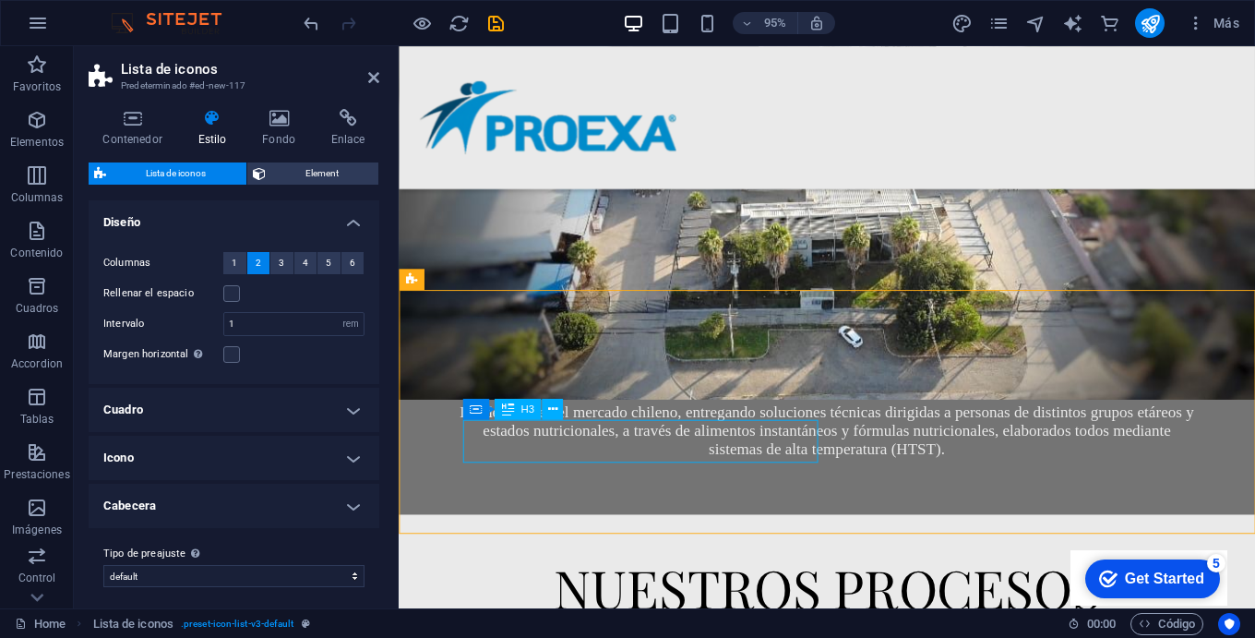
scroll to position [699, 0]
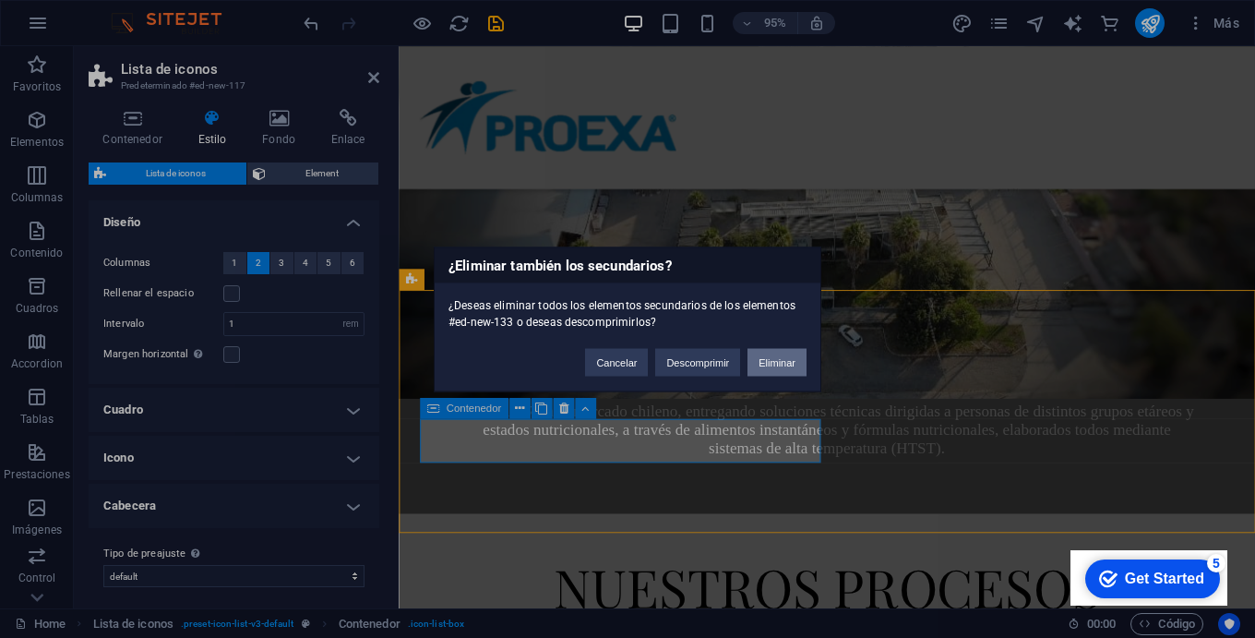
click at [767, 370] on button "Eliminar" at bounding box center [776, 362] width 59 height 28
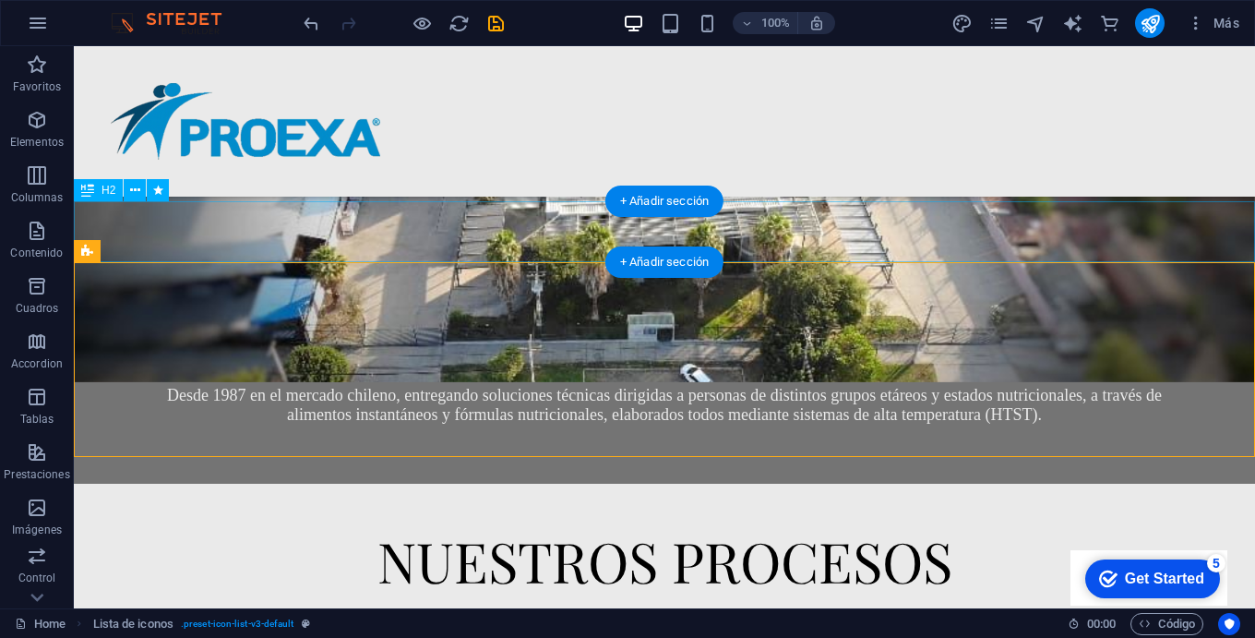
click at [499, 530] on div "NUESTROS PROCESOS" at bounding box center [664, 560] width 1181 height 61
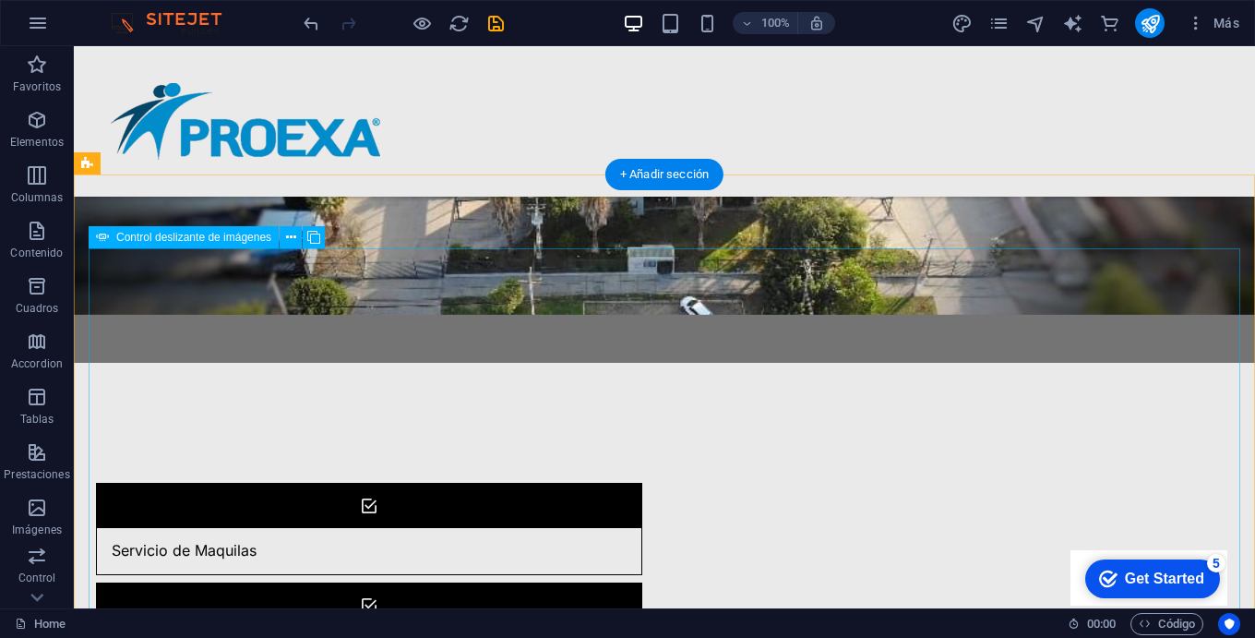
scroll to position [728, 0]
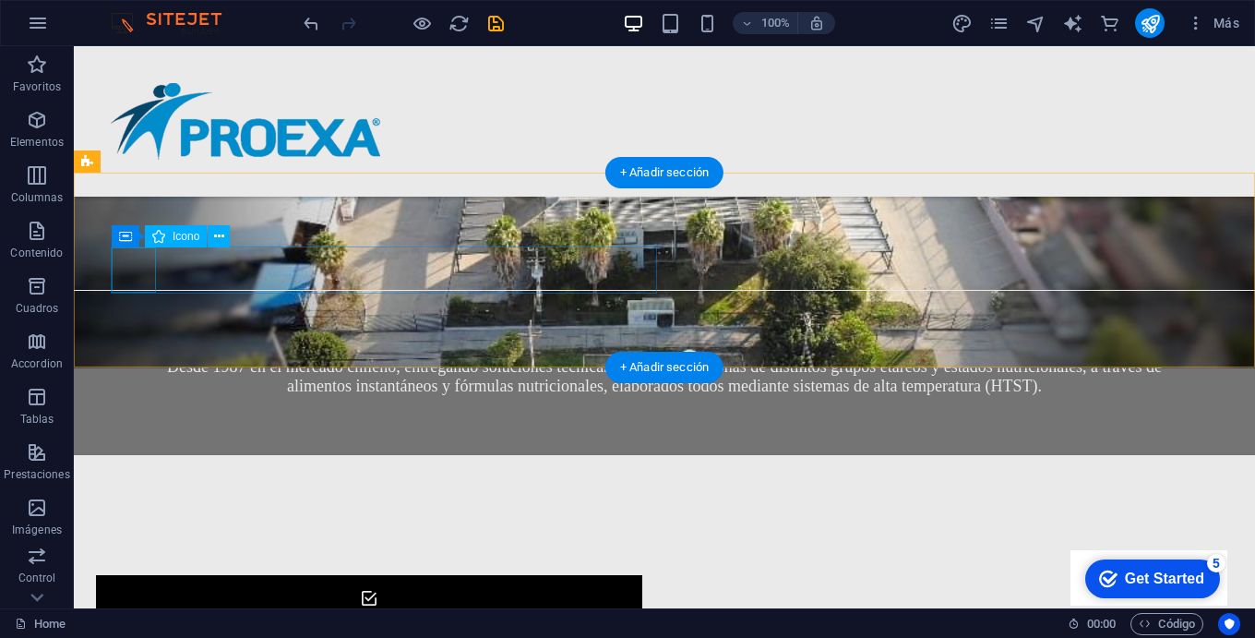
click at [127, 576] on figure at bounding box center [369, 598] width 544 height 44
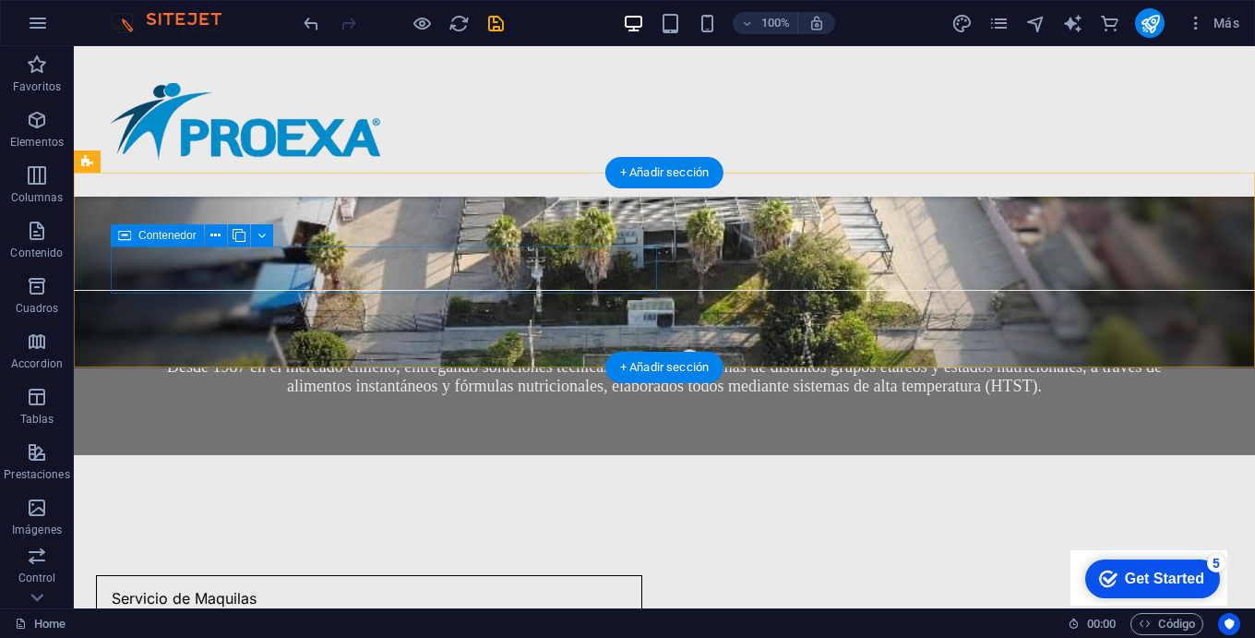
click at [615, 575] on div "Servicio de Maquilas" at bounding box center [369, 599] width 546 height 48
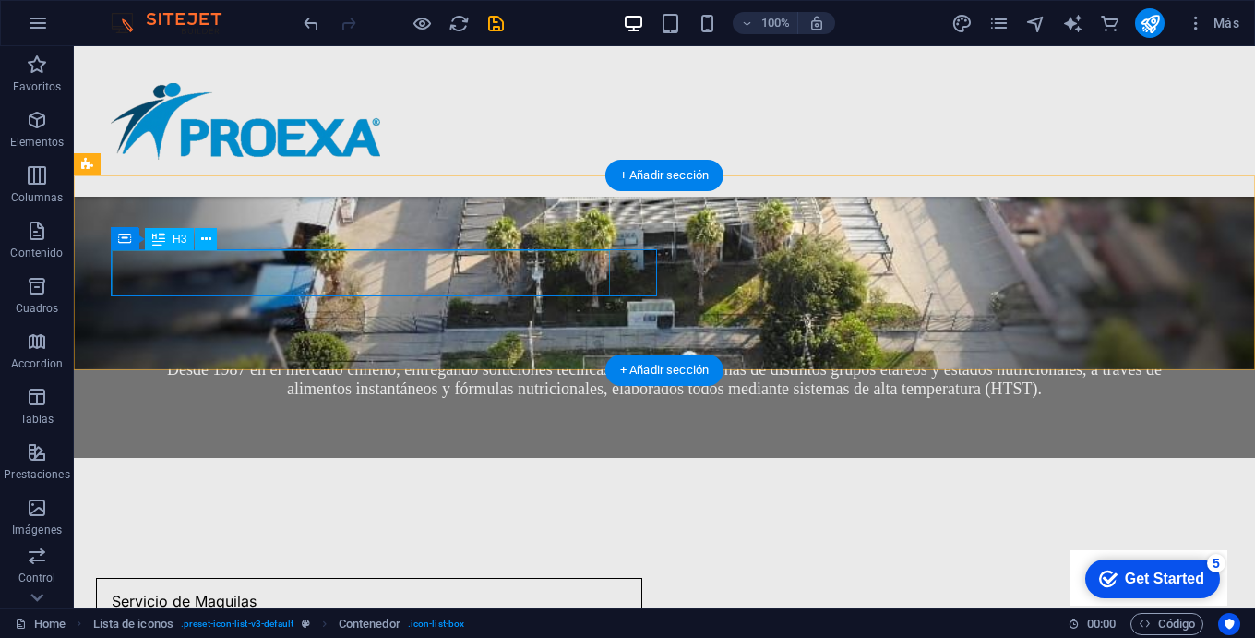
click at [404, 579] on div "Servicio de Maquilas" at bounding box center [346, 602] width 498 height 46
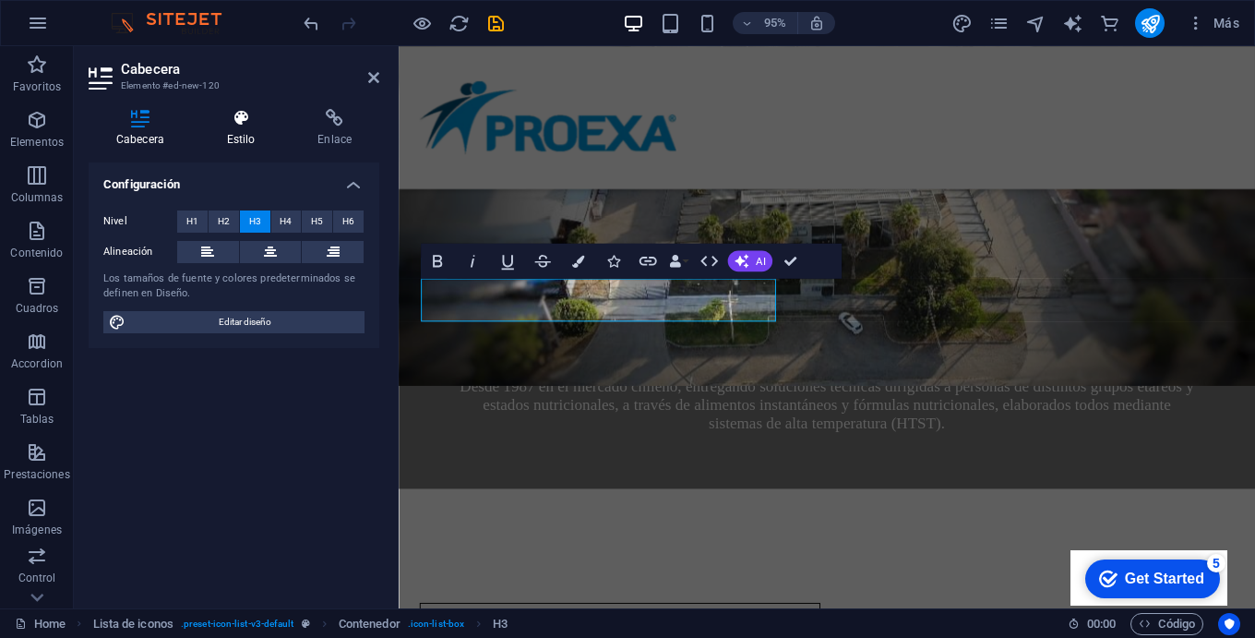
click at [237, 118] on icon at bounding box center [241, 118] width 84 height 18
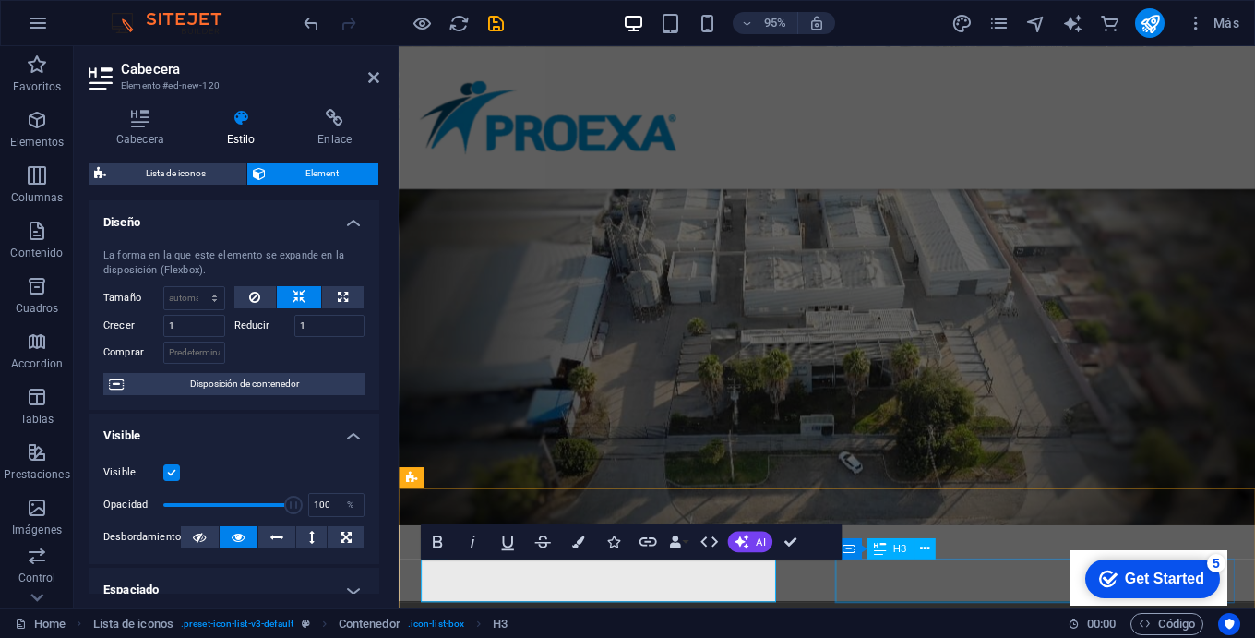
scroll to position [430, 0]
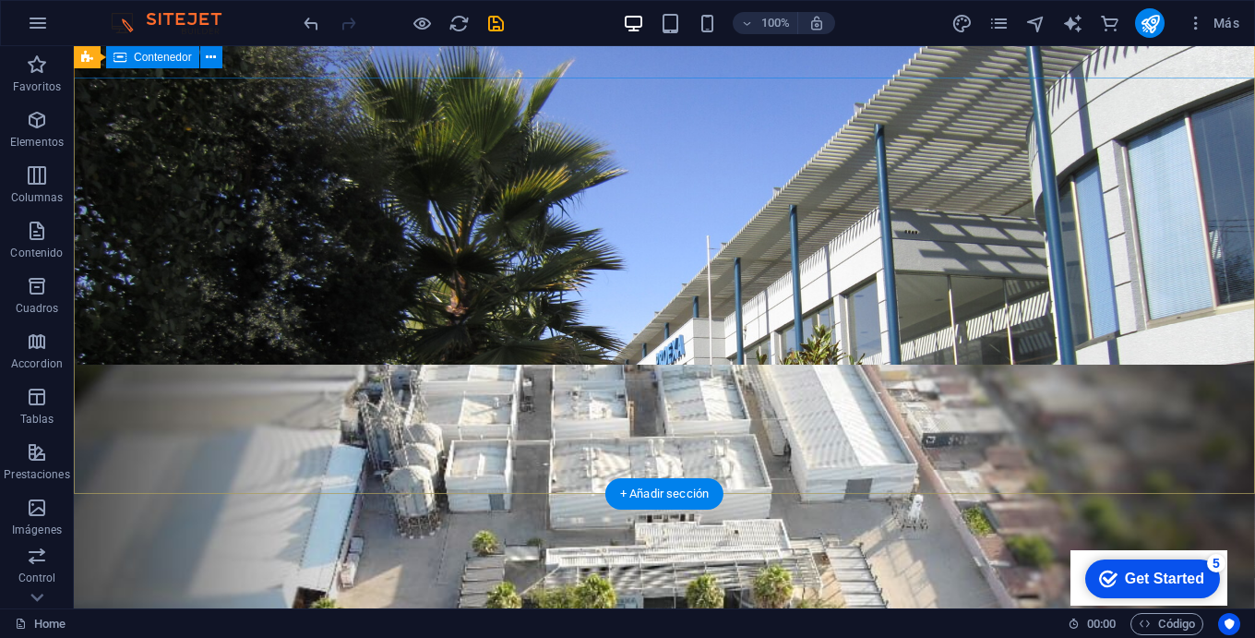
scroll to position [119, 0]
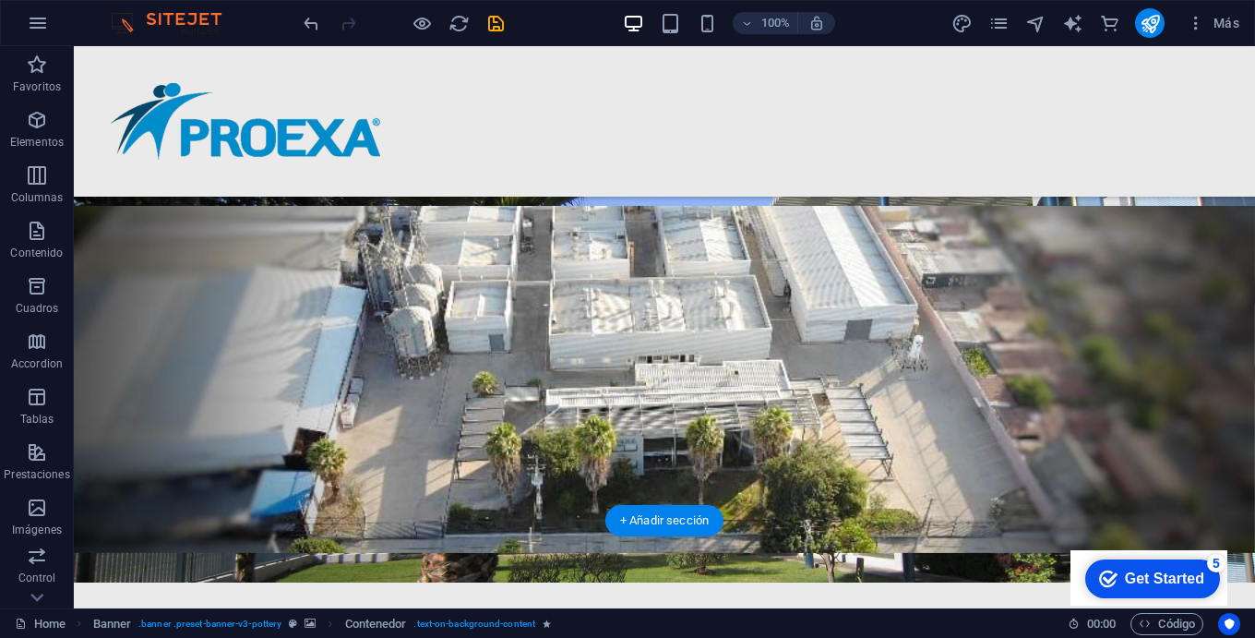
scroll to position [257, 0]
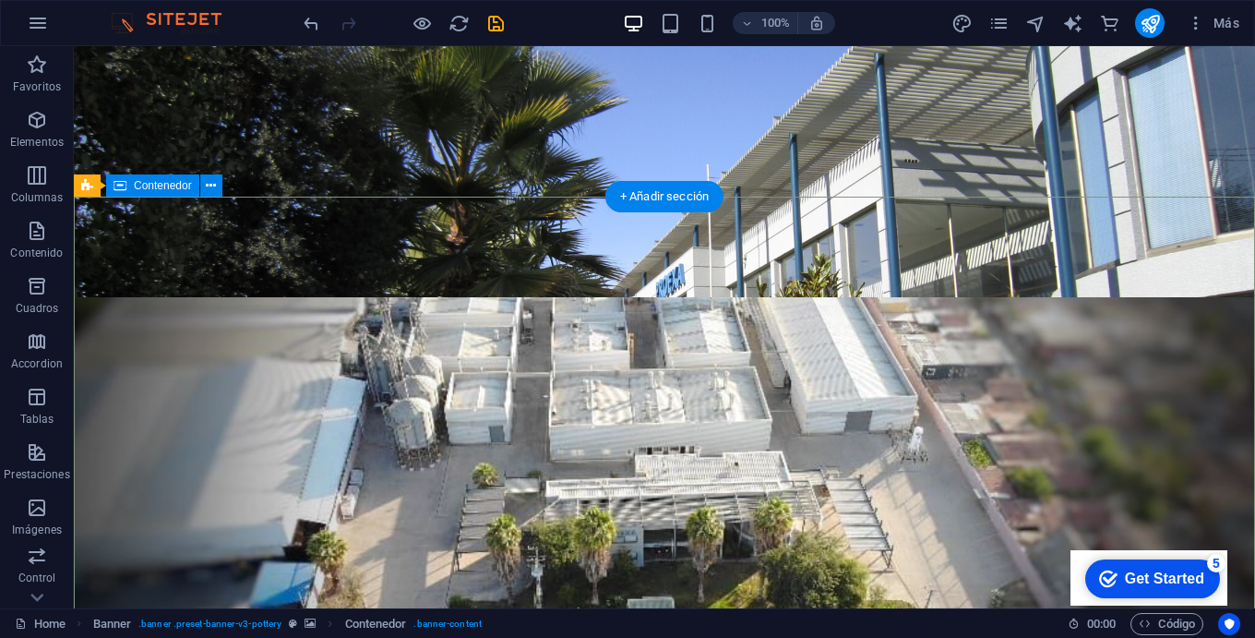
scroll to position [0, 0]
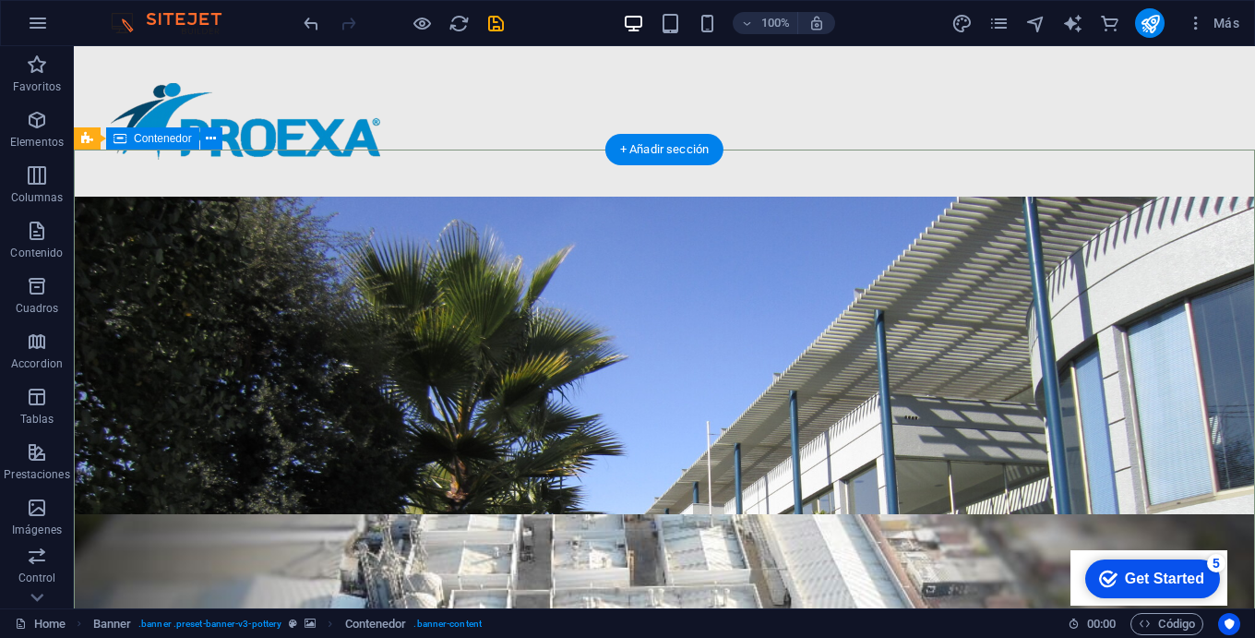
scroll to position [47, 0]
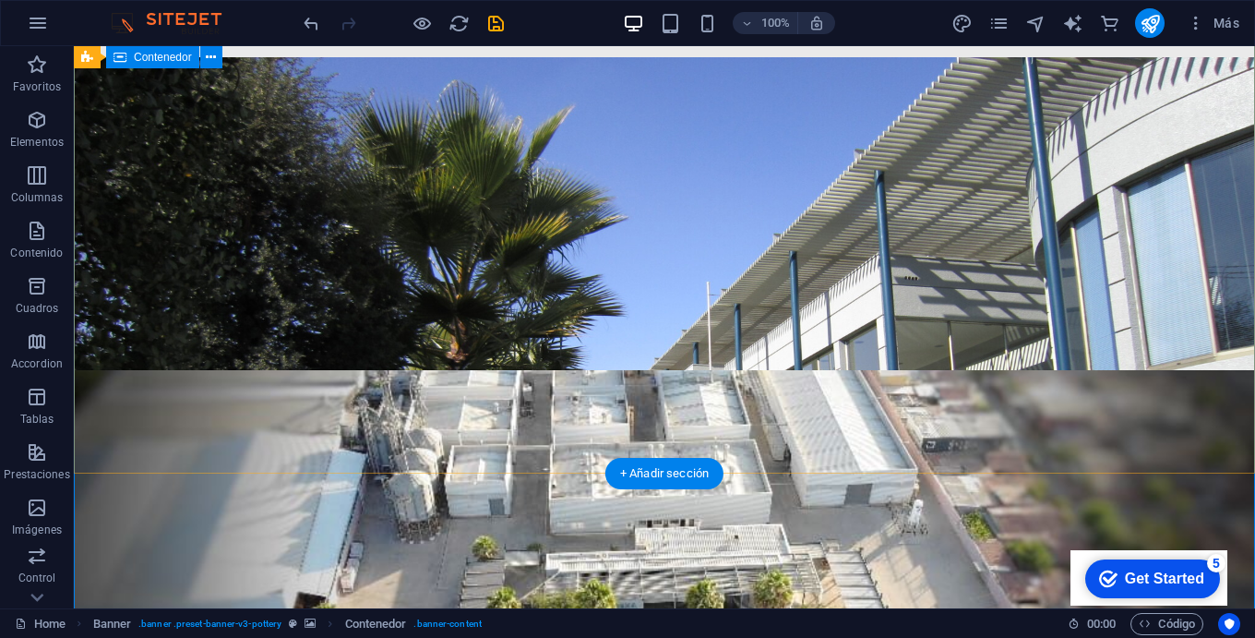
scroll to position [137, 0]
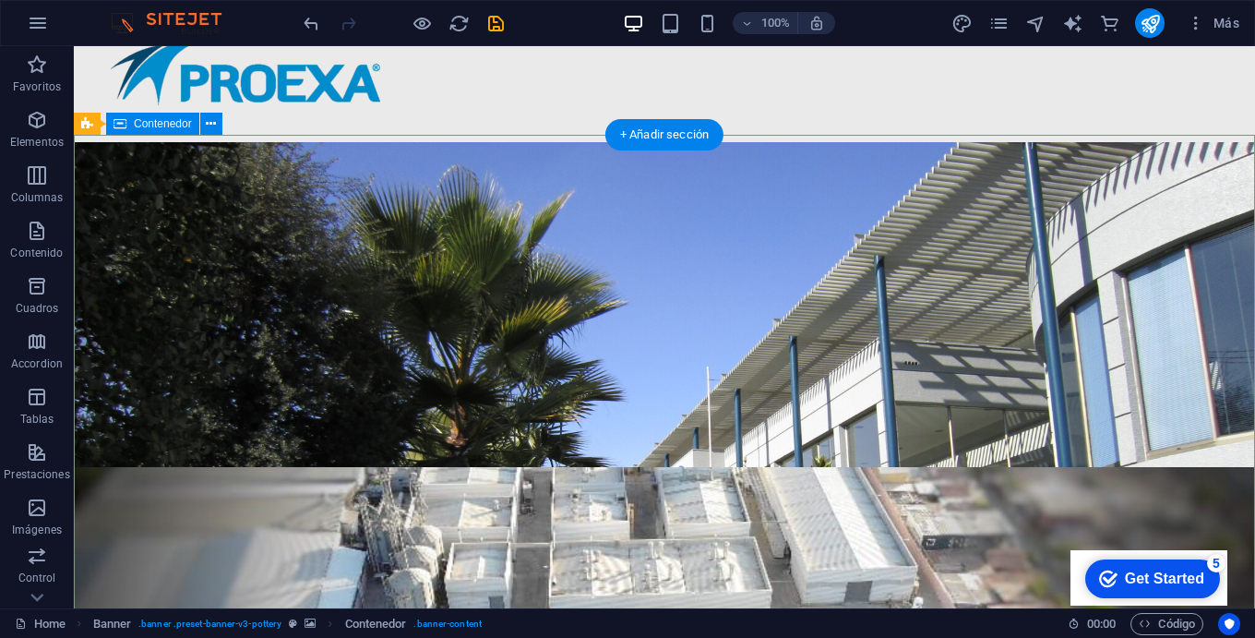
scroll to position [62, 0]
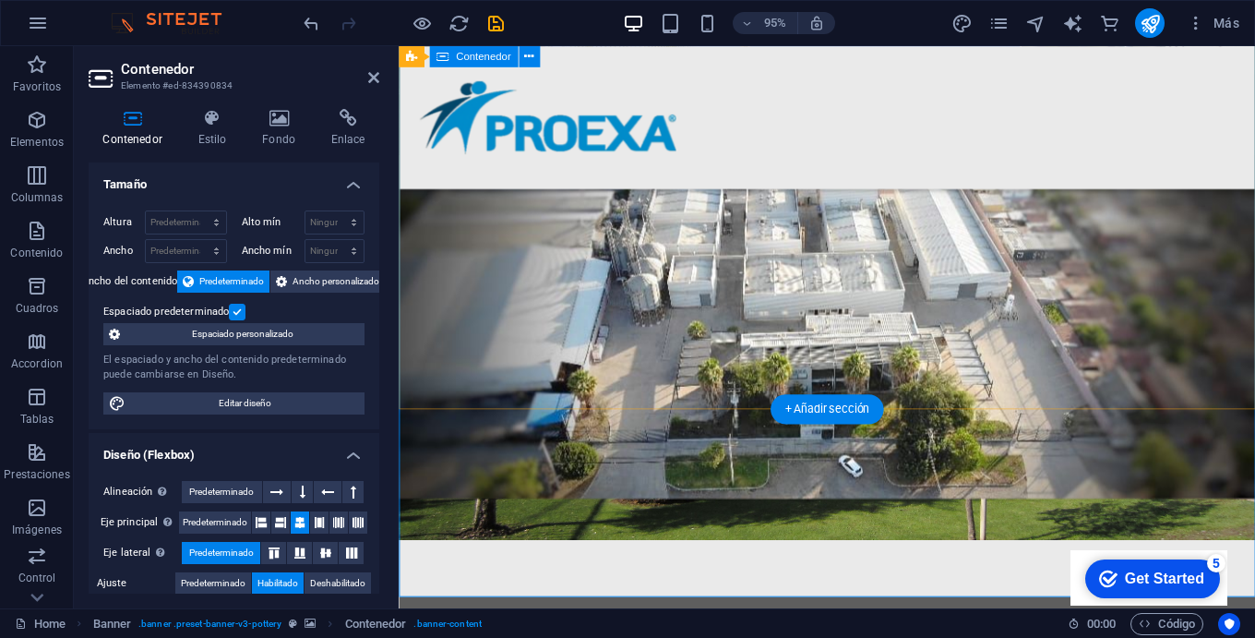
scroll to position [125, 0]
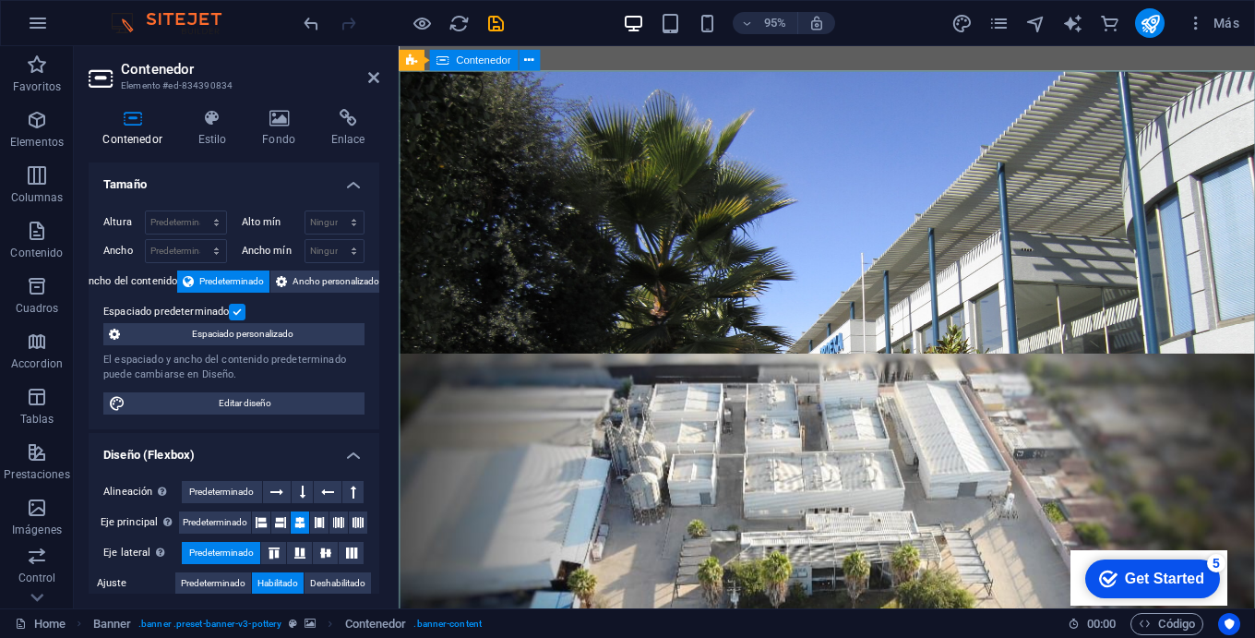
click at [227, 125] on h4 "Estilo" at bounding box center [216, 128] width 65 height 39
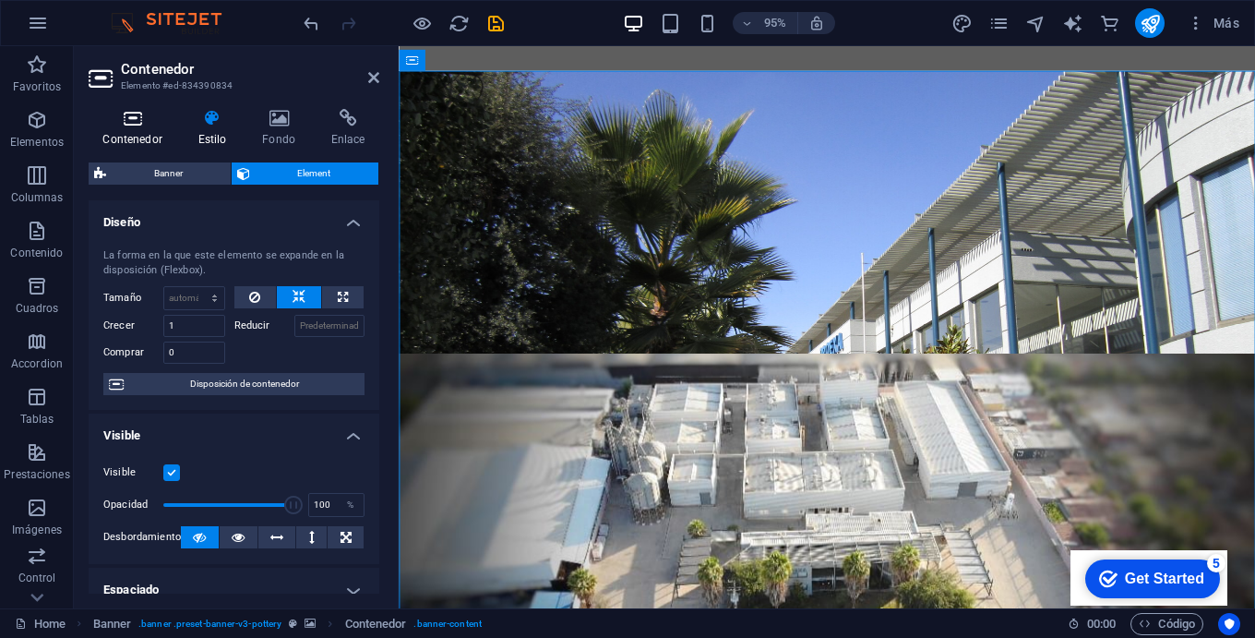
click at [138, 113] on icon at bounding box center [133, 118] width 88 height 18
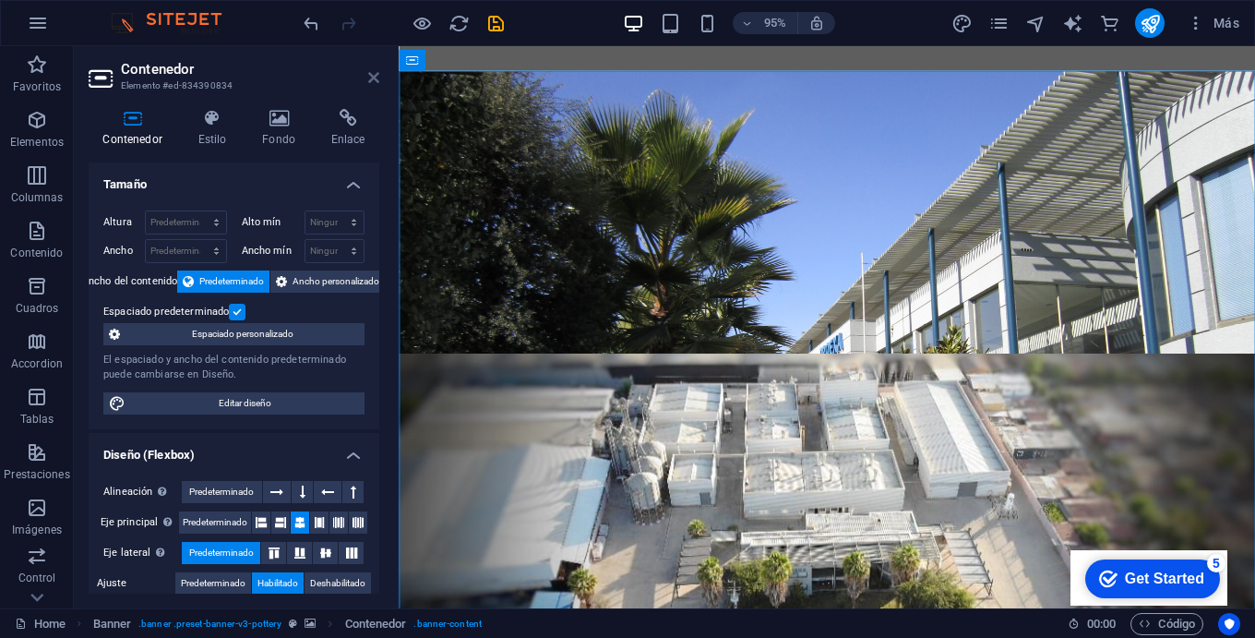
click at [368, 75] on icon at bounding box center [373, 77] width 11 height 15
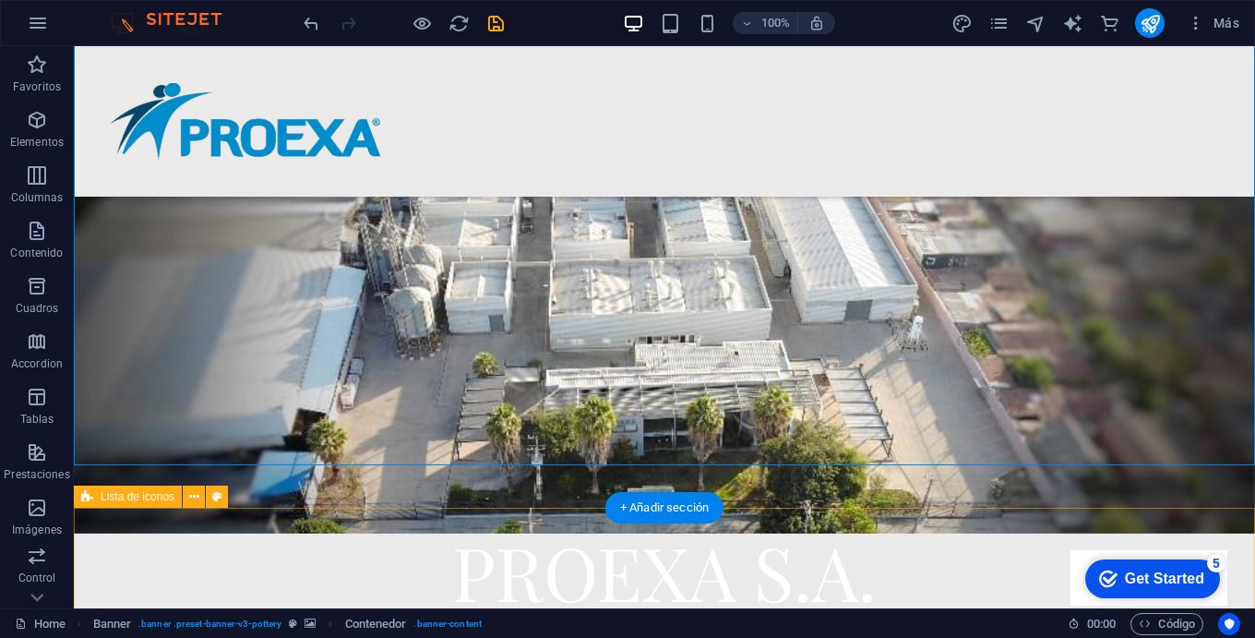
scroll to position [305, 0]
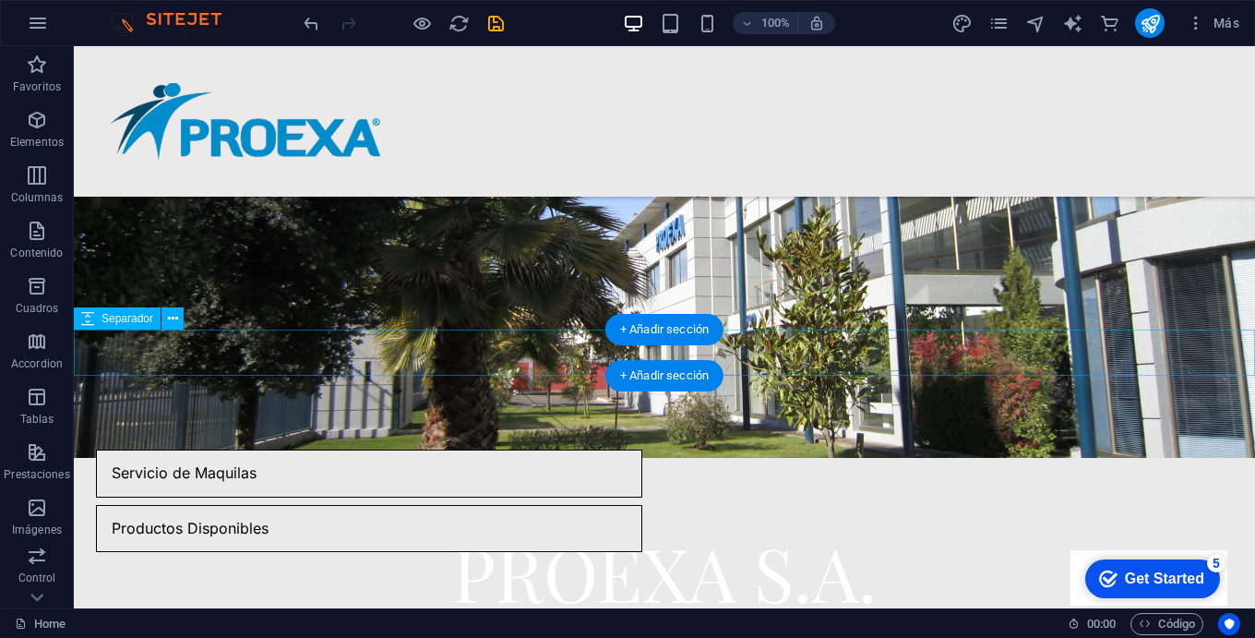
click at [488, 345] on div at bounding box center [664, 352] width 1181 height 46
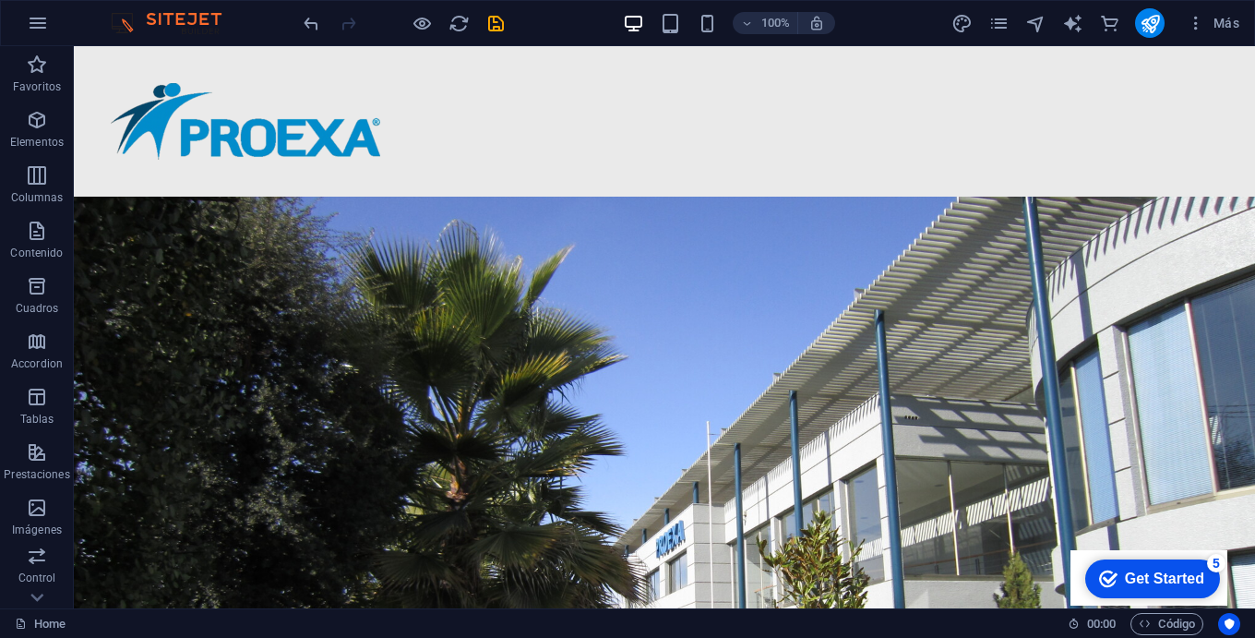
scroll to position [0, 0]
click at [1223, 30] on span "Más" at bounding box center [1213, 23] width 53 height 18
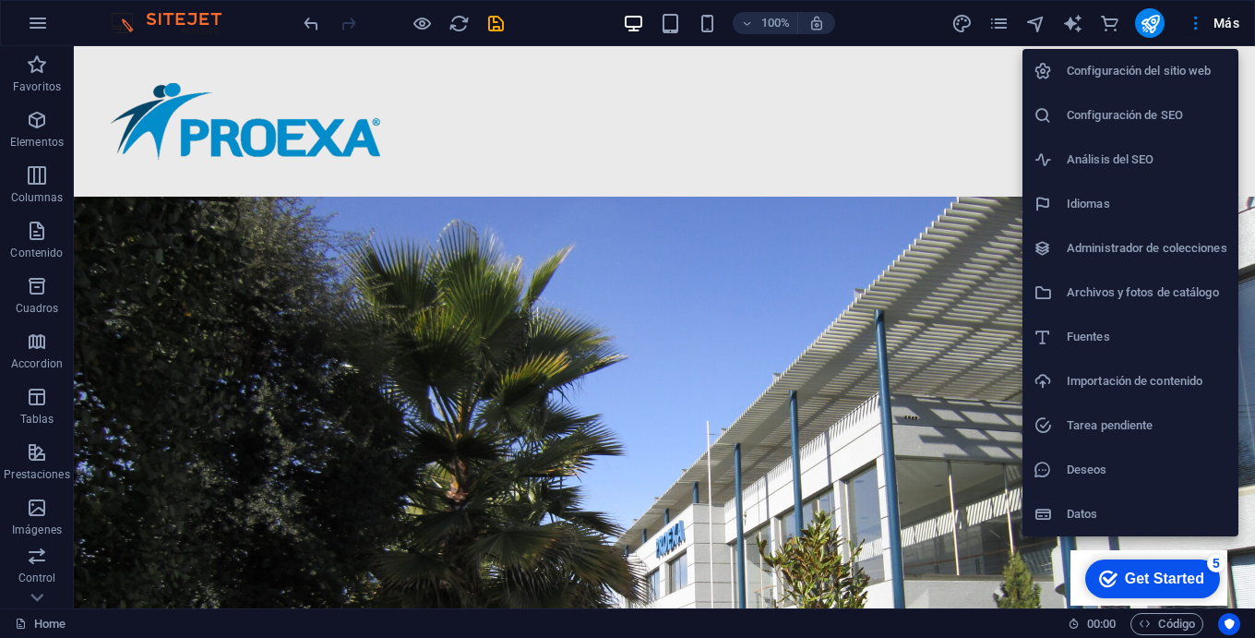
click at [598, 120] on div at bounding box center [627, 319] width 1255 height 638
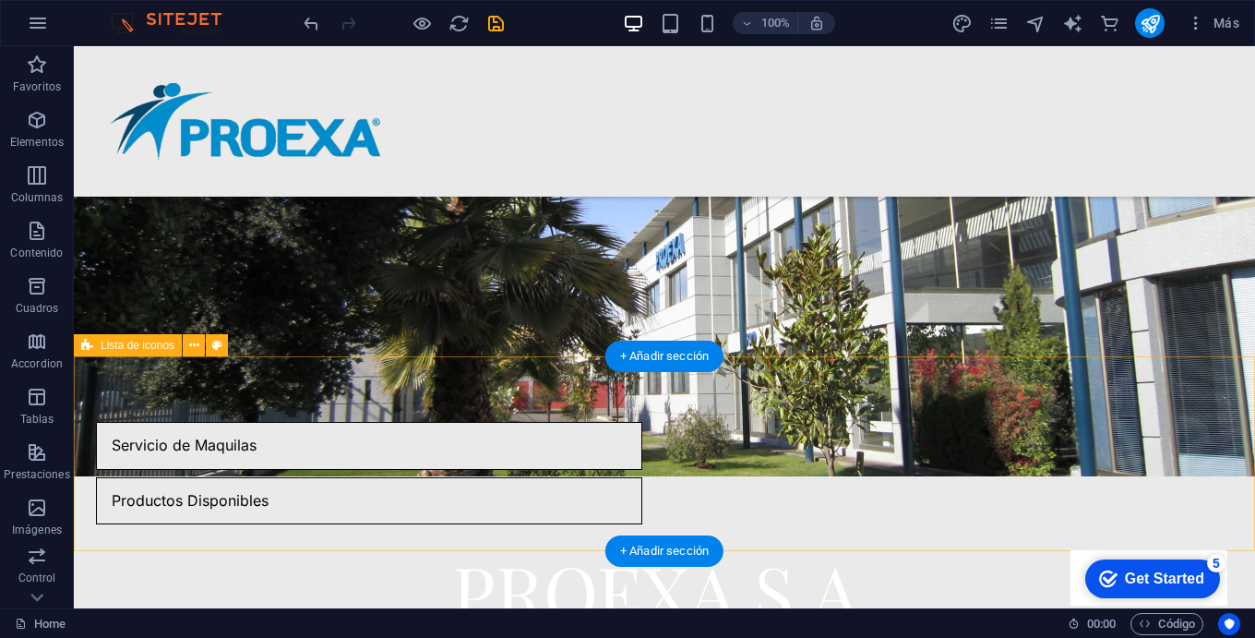
scroll to position [275, 0]
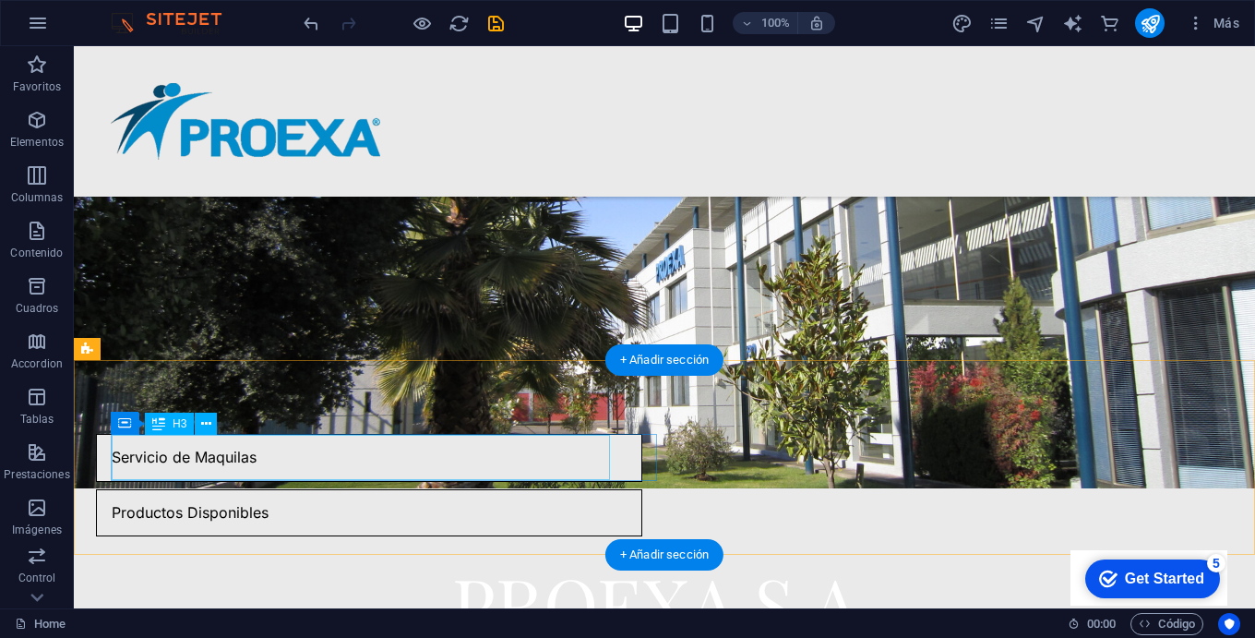
click at [395, 474] on div "Servicio de Maquilas" at bounding box center [346, 458] width 498 height 46
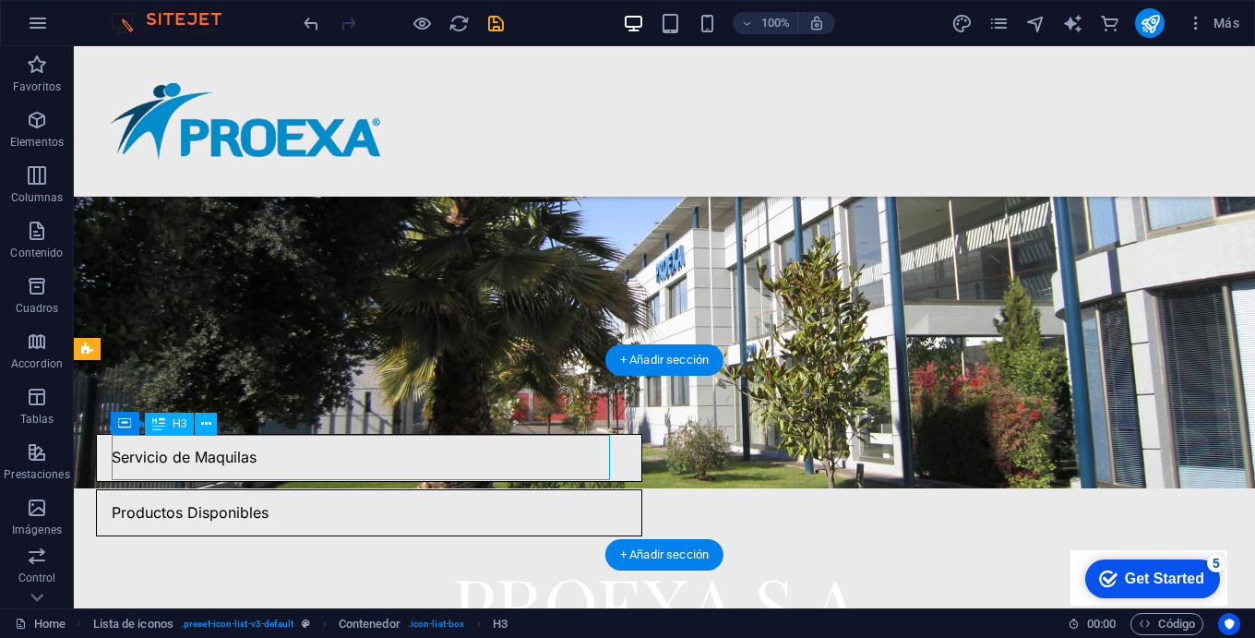
click at [400, 464] on div "Servicio de Maquilas" at bounding box center [346, 458] width 498 height 46
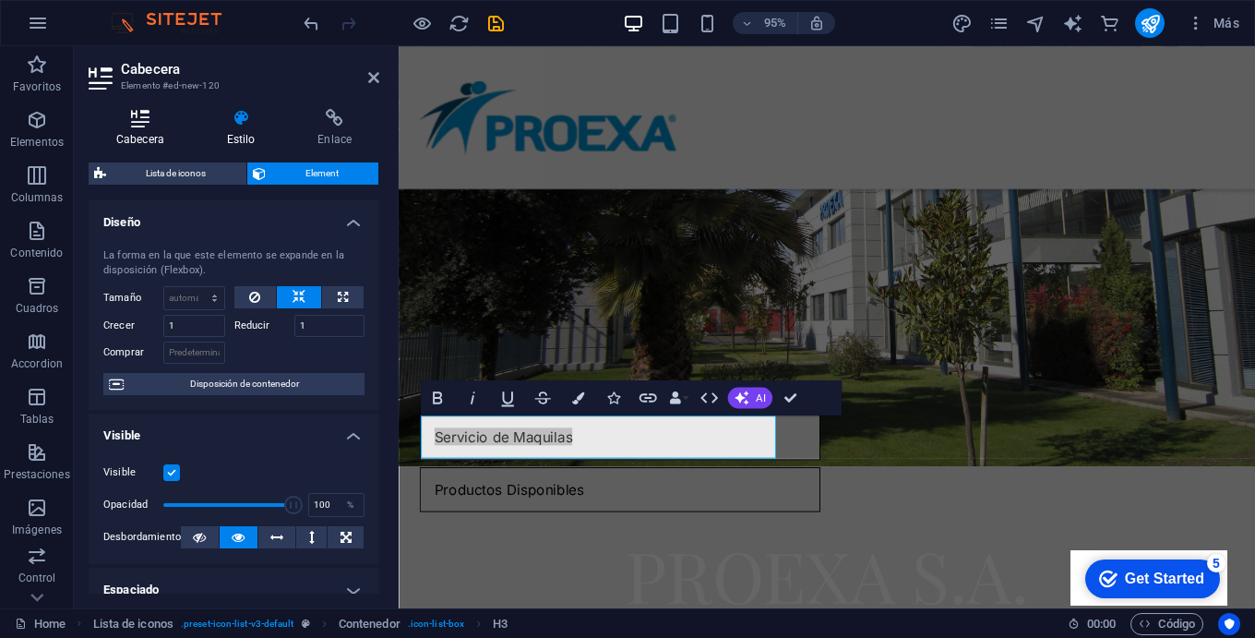
click at [133, 109] on icon at bounding box center [140, 118] width 103 height 18
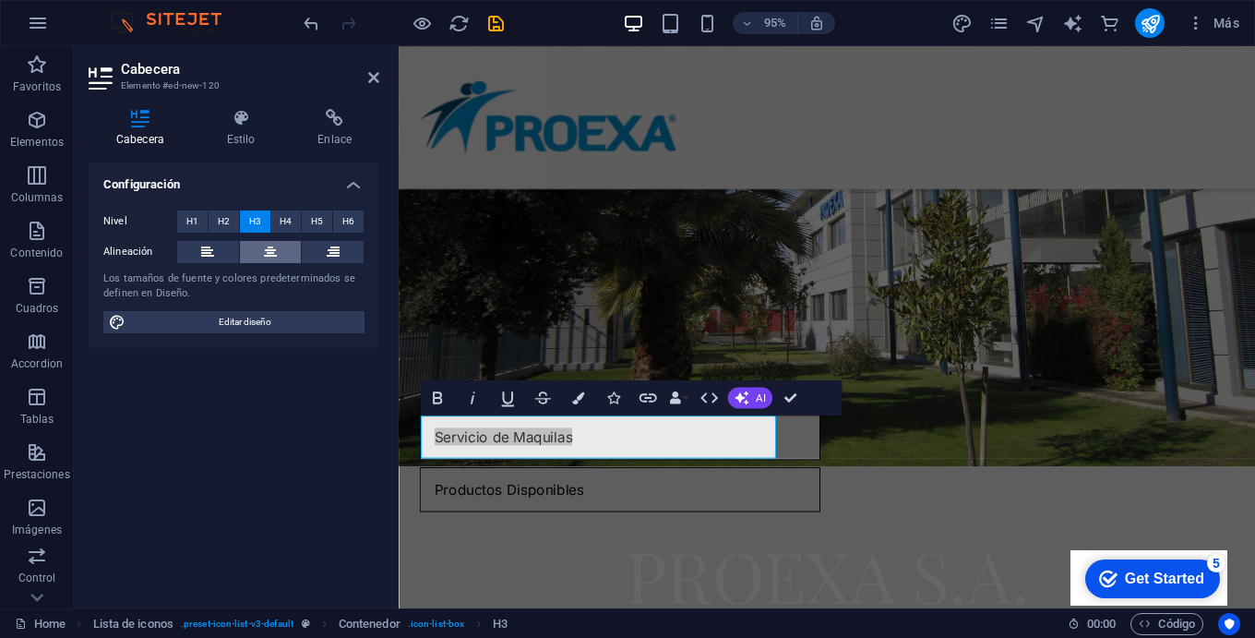
click at [272, 241] on icon at bounding box center [270, 252] width 13 height 22
click at [270, 241] on icon at bounding box center [270, 252] width 13 height 22
click at [242, 109] on icon at bounding box center [241, 118] width 84 height 18
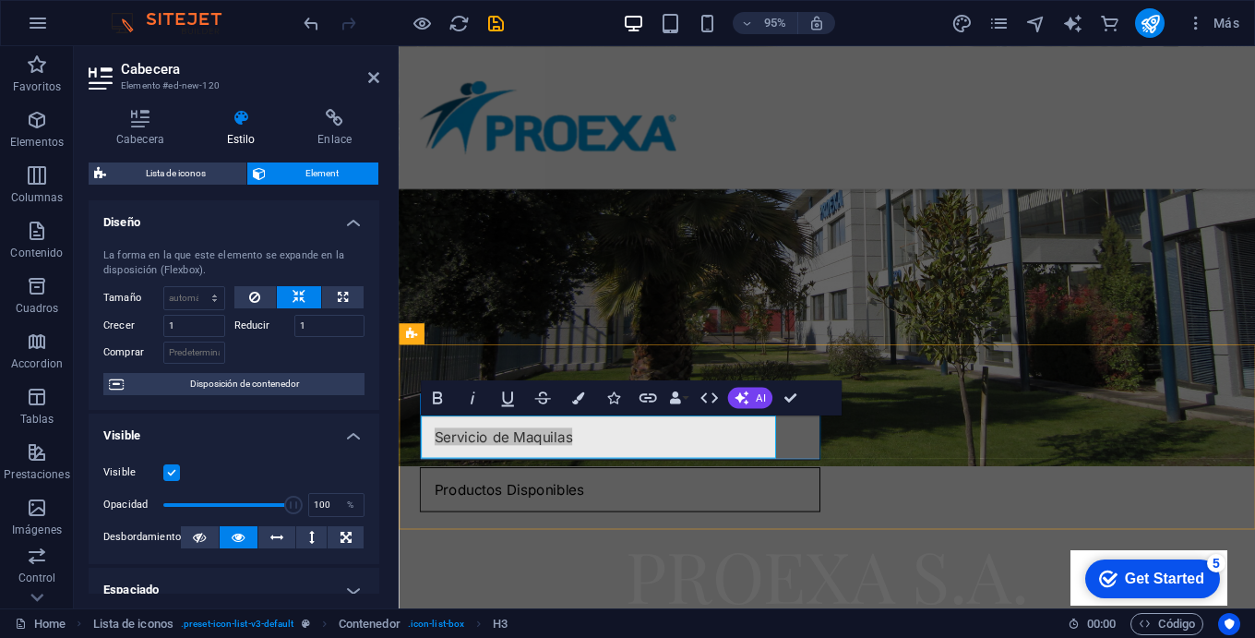
click at [594, 465] on div "Servicio de Maquilas" at bounding box center [609, 458] width 374 height 46
click at [143, 109] on icon at bounding box center [140, 118] width 103 height 18
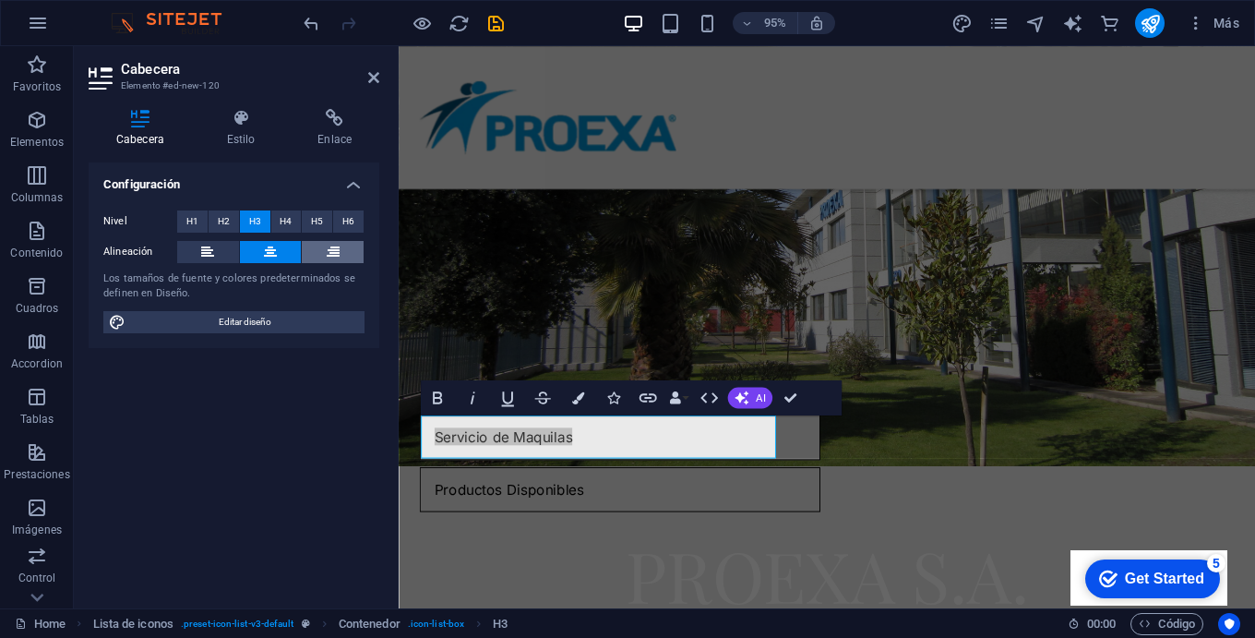
click at [342, 241] on button at bounding box center [333, 252] width 62 height 22
click at [220, 241] on button at bounding box center [208, 252] width 62 height 22
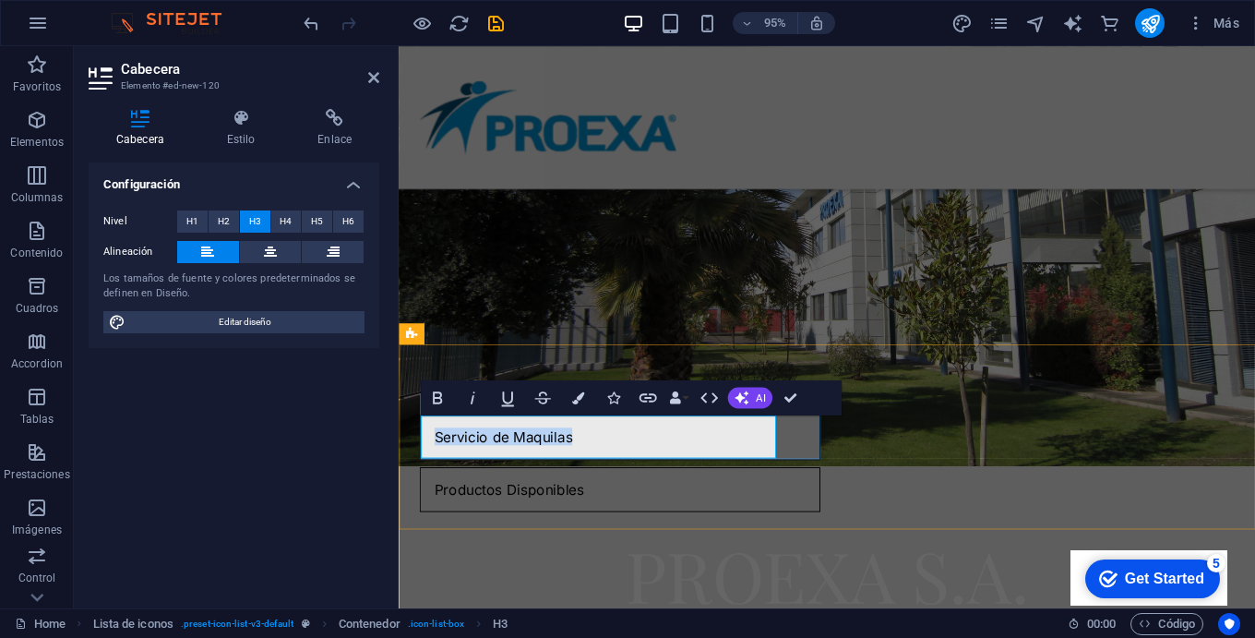
click at [511, 457] on h3 "Servicio de Maquilas" at bounding box center [508, 457] width 145 height 17
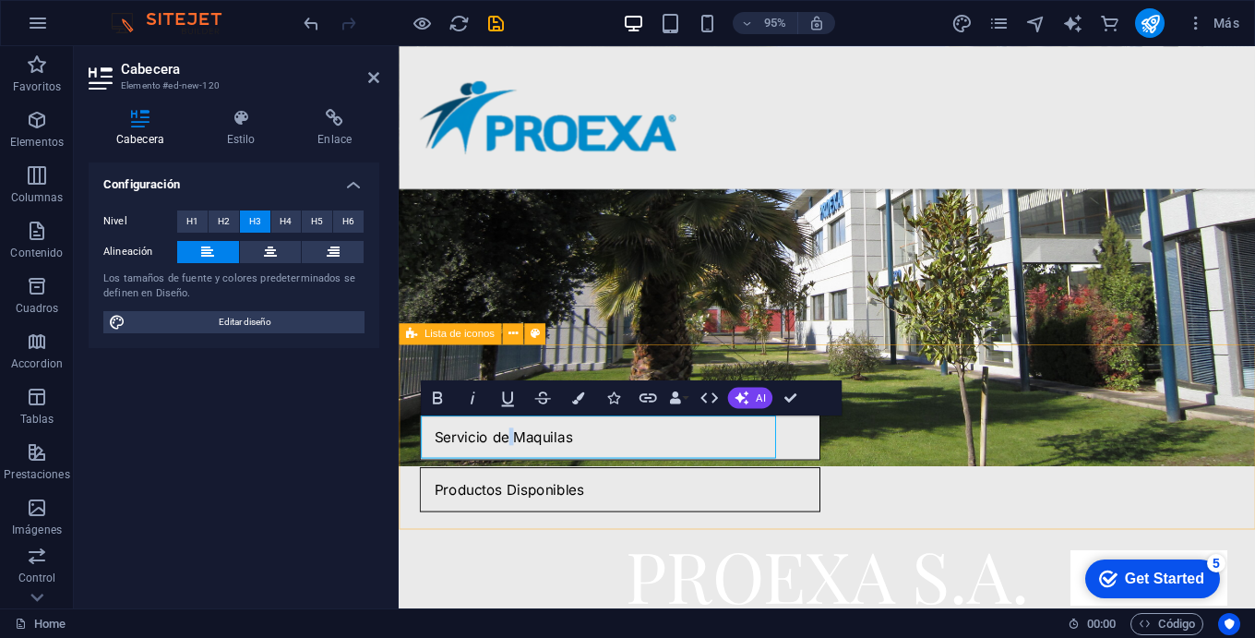
drag, startPoint x: 583, startPoint y: 459, endPoint x: 413, endPoint y: 446, distance: 170.3
click at [413, 446] on div "Servicio de Maquilas Productos Disponibles" at bounding box center [849, 485] width 901 height 250
drag, startPoint x: 438, startPoint y: 457, endPoint x: 599, endPoint y: 452, distance: 160.6
click at [599, 452] on div "Servicio de Maquilas" at bounding box center [609, 458] width 374 height 46
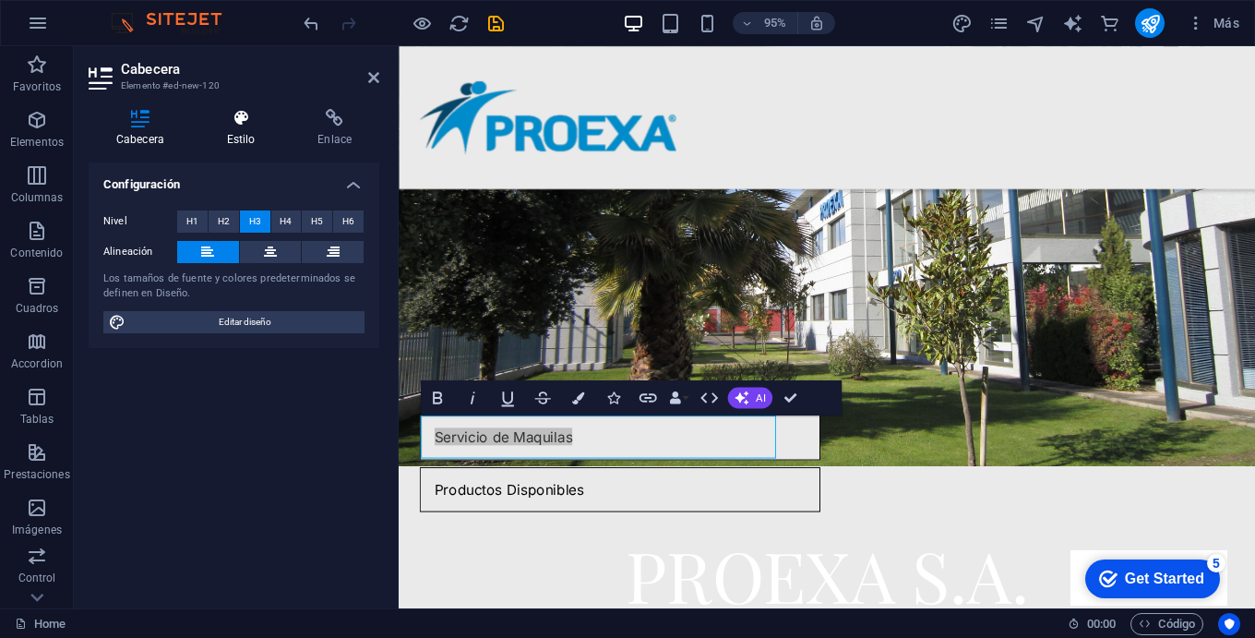
click at [237, 109] on icon at bounding box center [241, 118] width 84 height 18
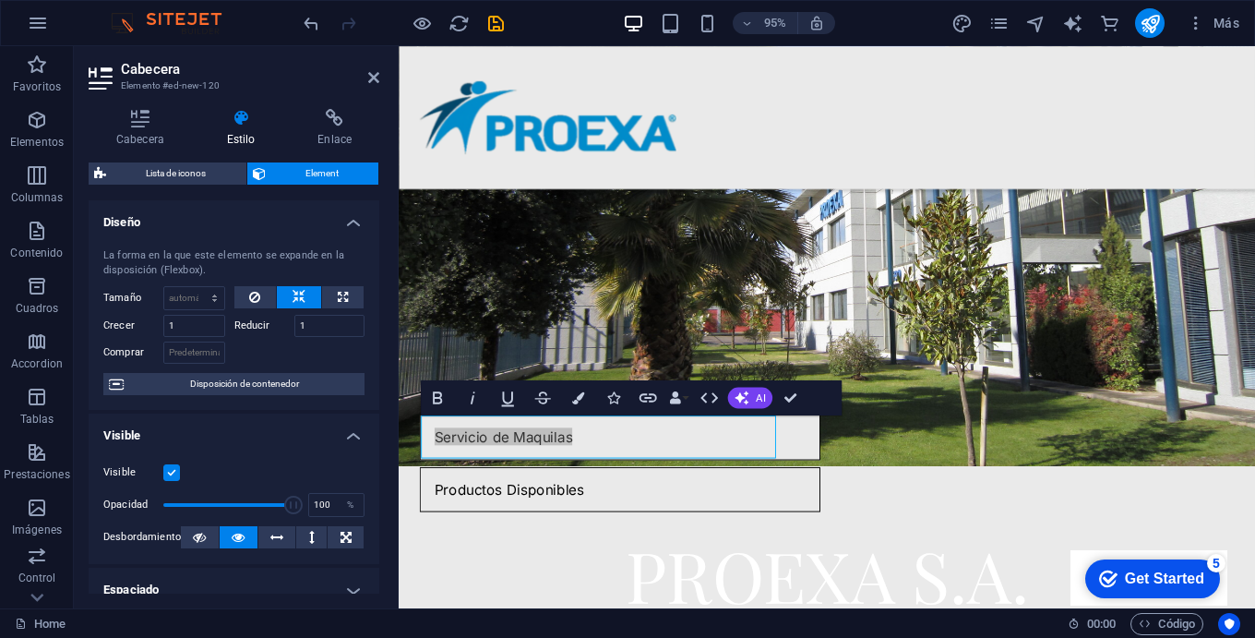
scroll to position [0, 0]
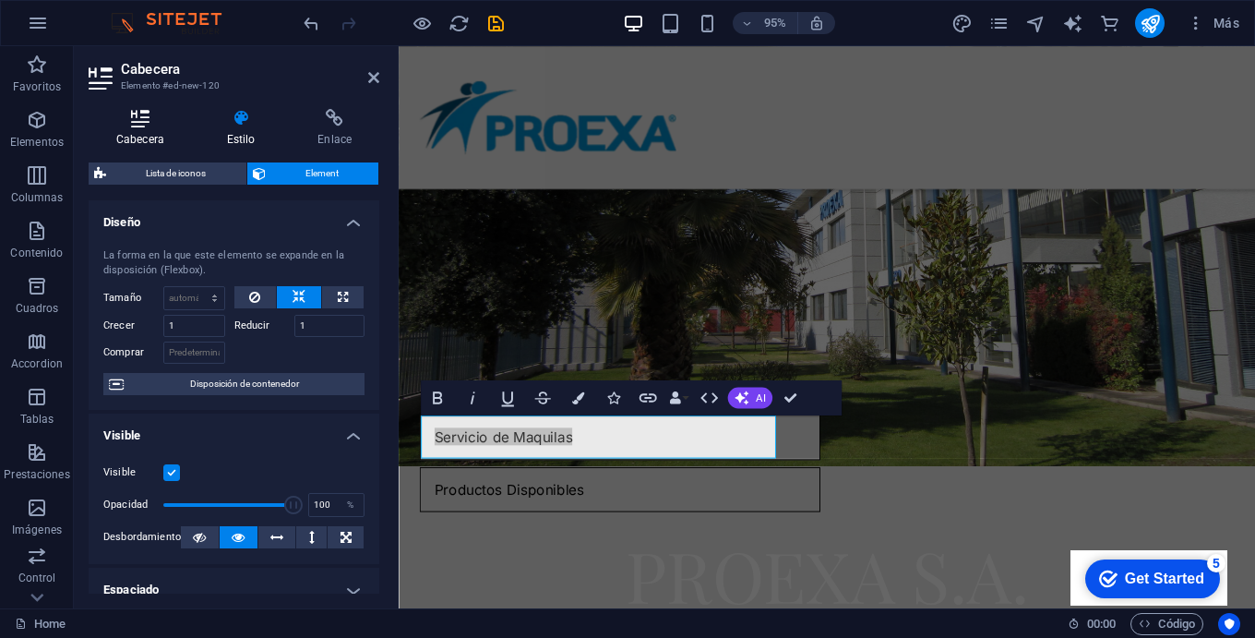
click at [136, 109] on icon at bounding box center [140, 118] width 103 height 18
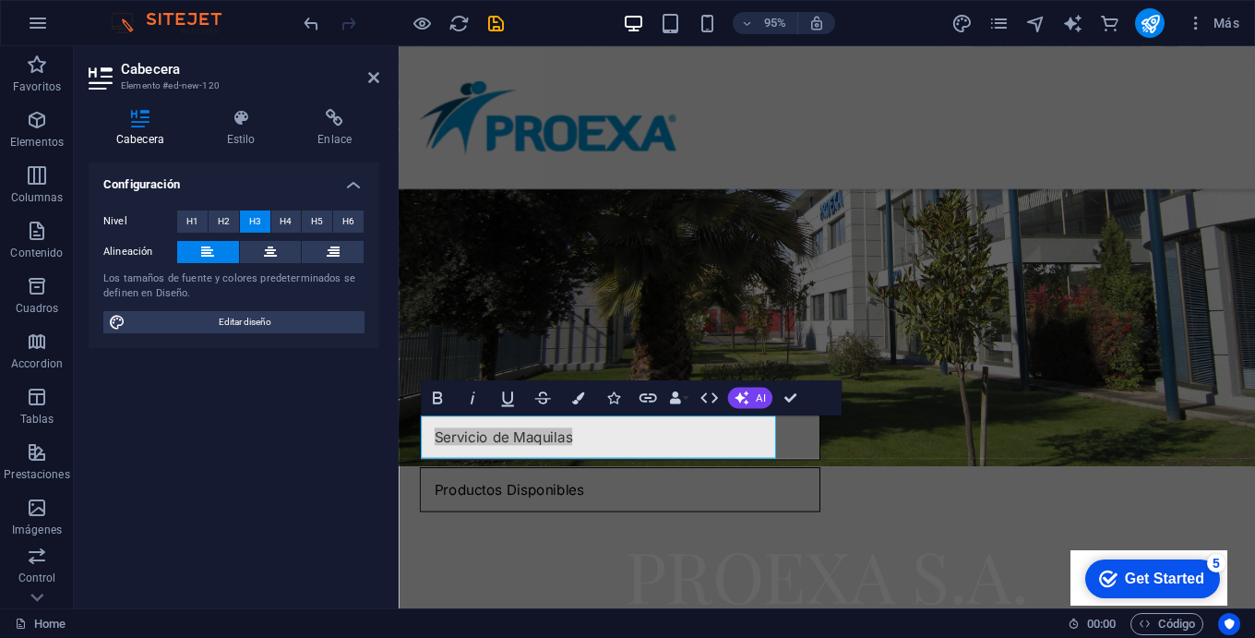
click at [992, 371] on div "Servicio de Maquilas Productos Disponibles" at bounding box center [849, 485] width 901 height 250
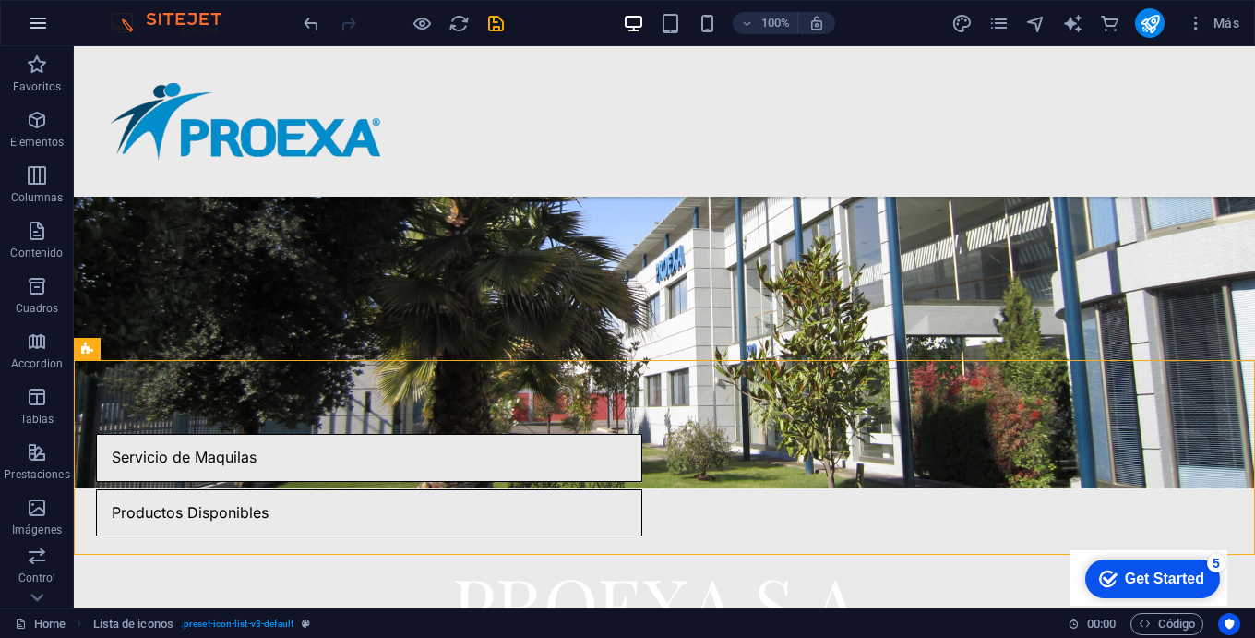
click at [35, 24] on icon "button" at bounding box center [38, 23] width 22 height 22
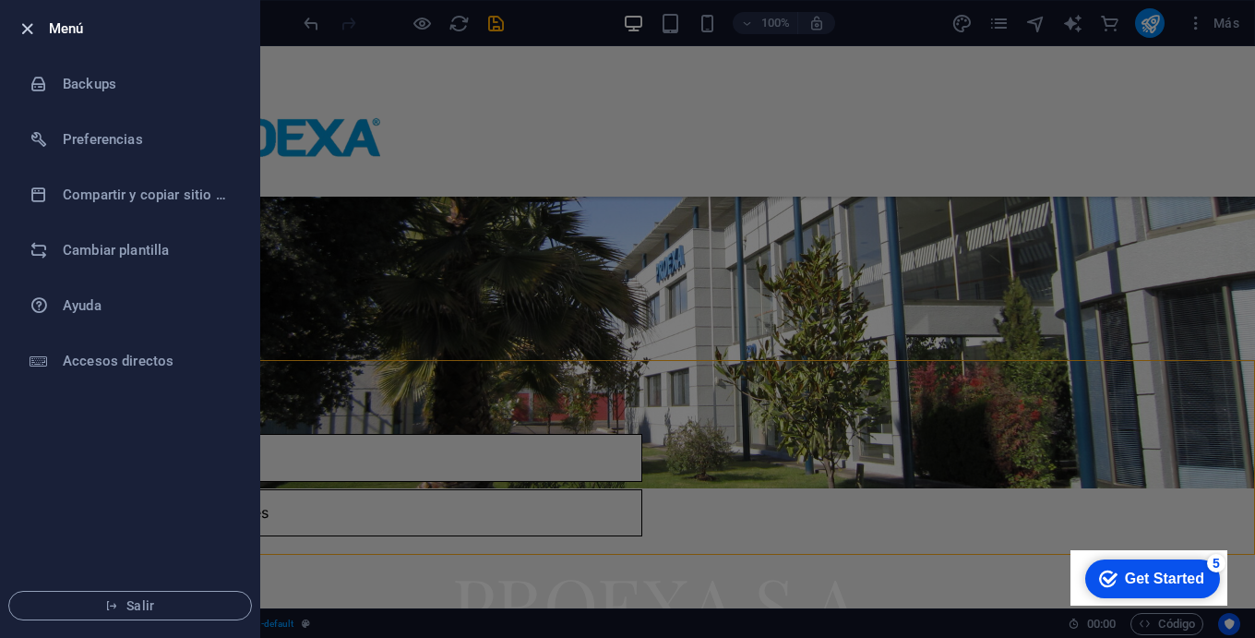
click at [22, 28] on icon "button" at bounding box center [27, 28] width 21 height 21
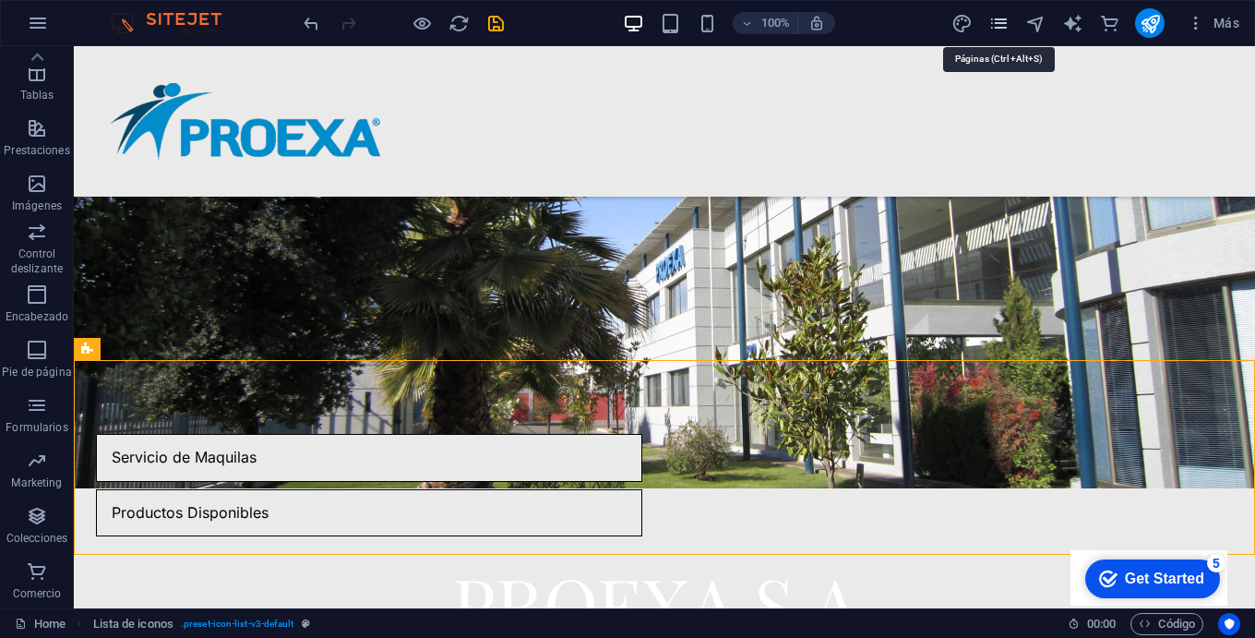
click at [994, 24] on icon "pages" at bounding box center [998, 23] width 21 height 21
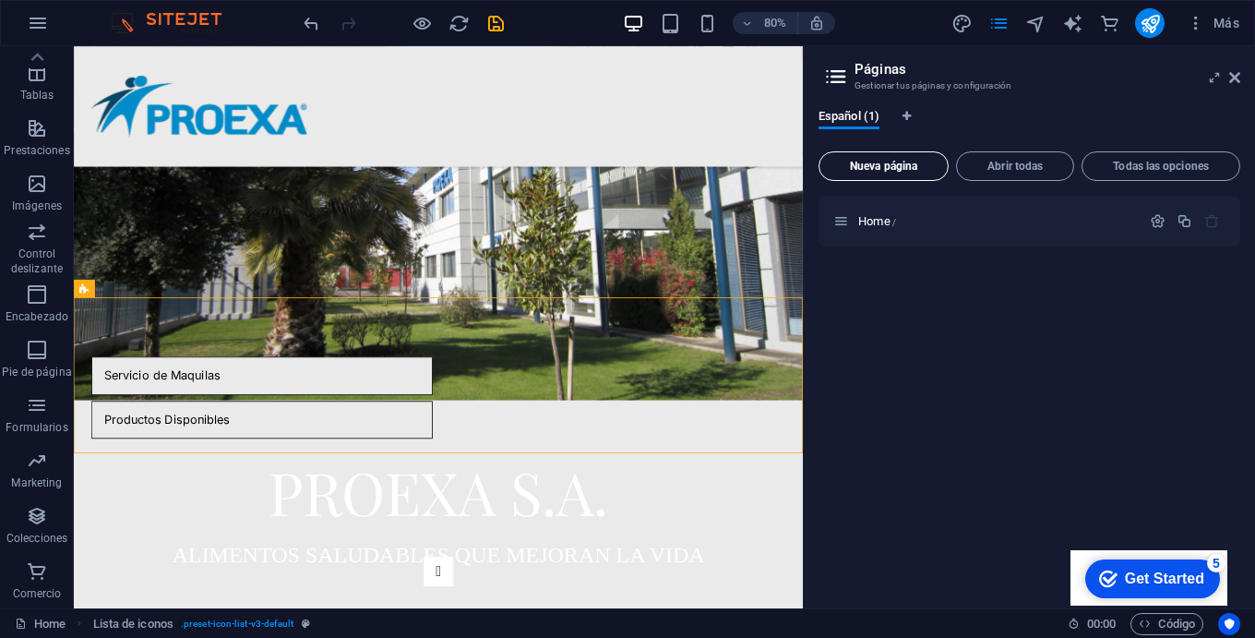
click at [901, 173] on button "Nueva página" at bounding box center [883, 166] width 130 height 30
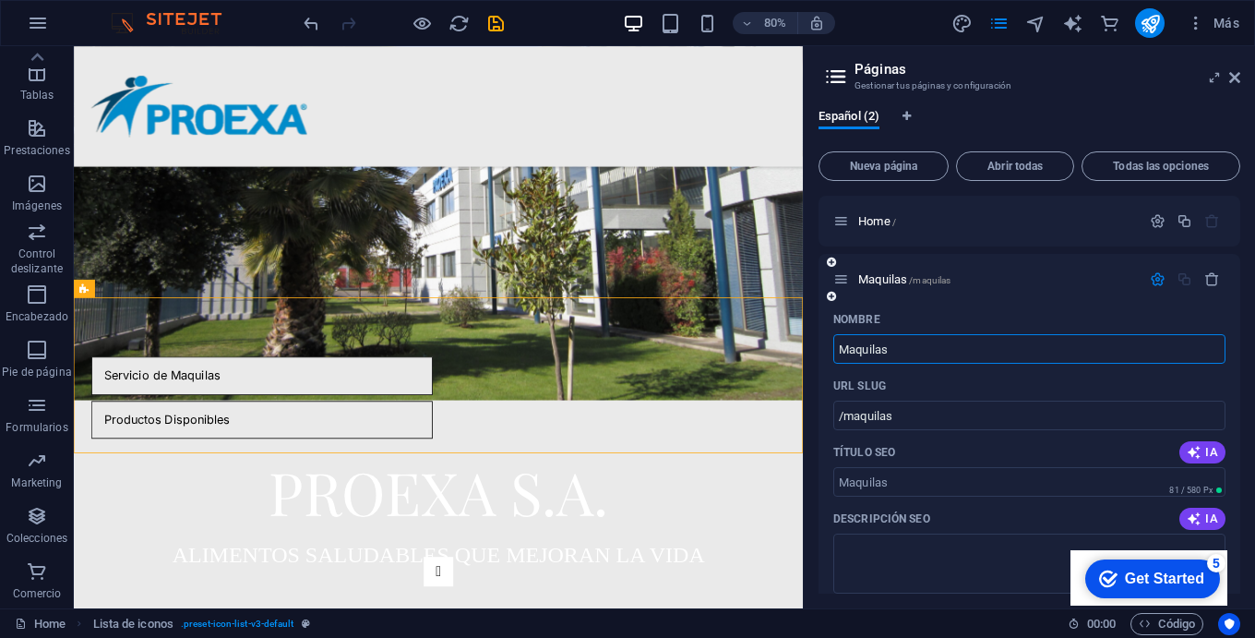
type input "Maquilas"
type input "/maquilas"
click at [887, 167] on span "Nueva página" at bounding box center [883, 166] width 113 height 11
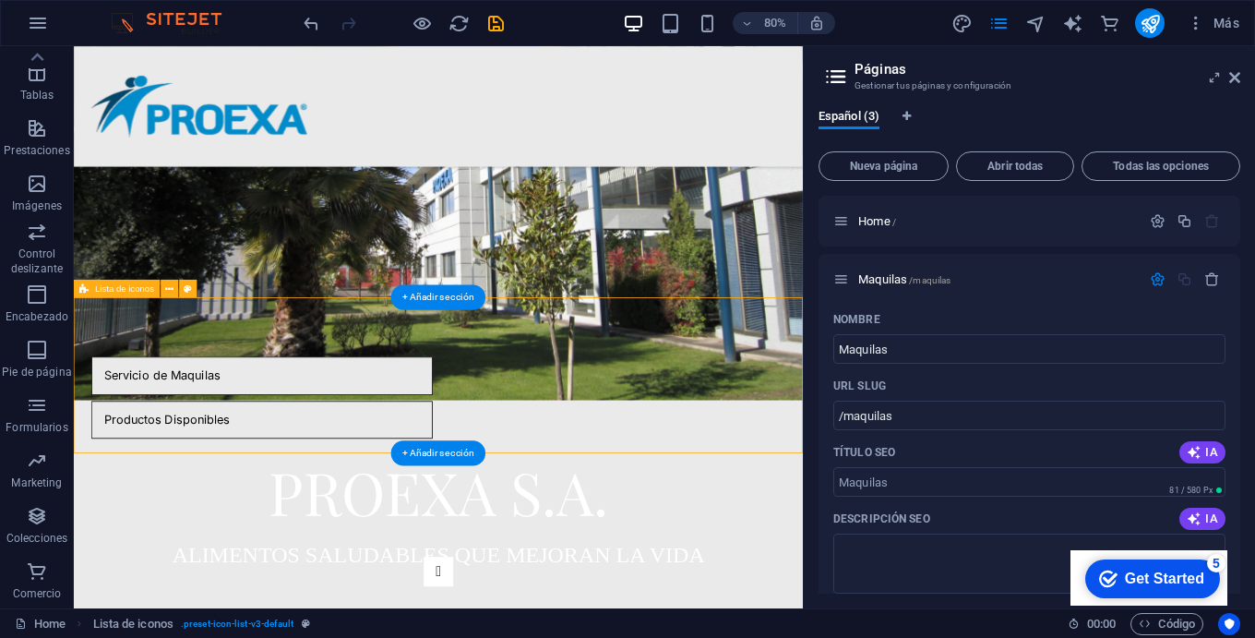
click at [790, 530] on div "Servicio de Maquilas Productos Disponibles" at bounding box center [530, 485] width 912 height 250
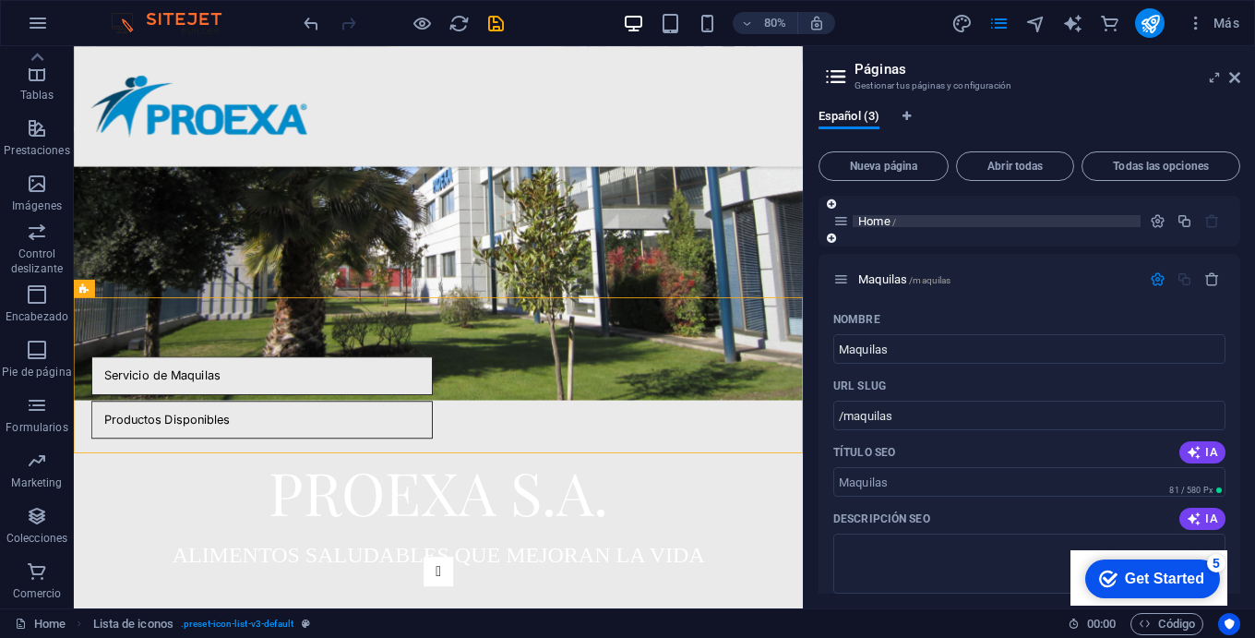
click at [893, 217] on span "/" at bounding box center [894, 222] width 4 height 10
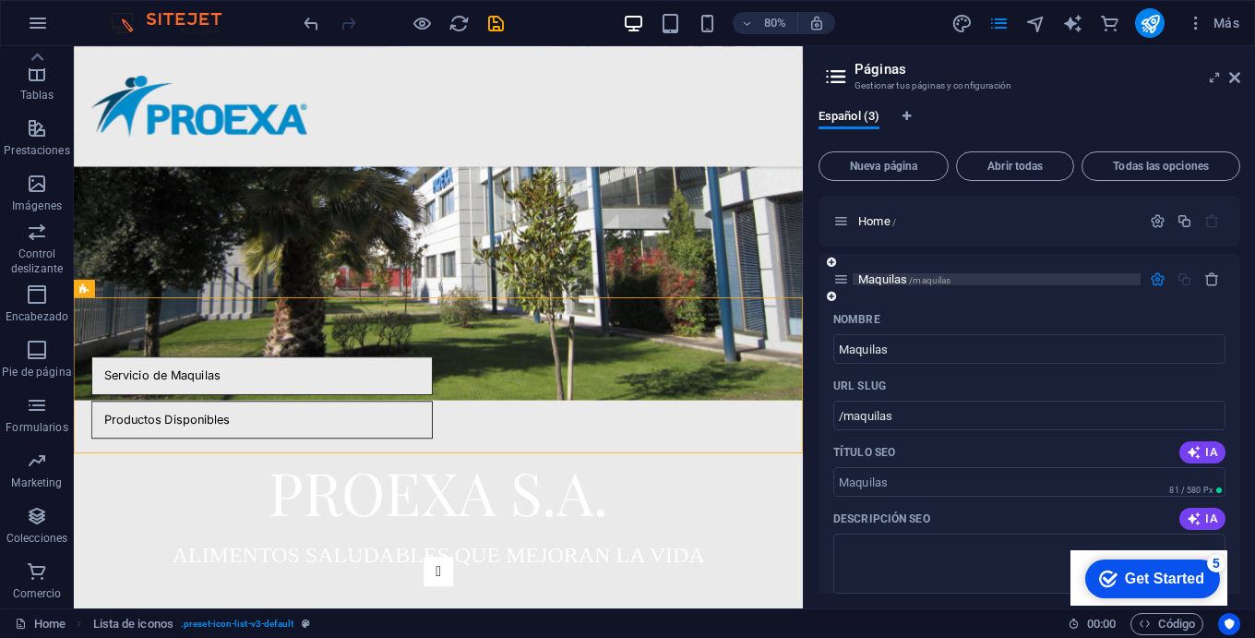
click at [967, 282] on p "Maquilas /maquilas" at bounding box center [996, 279] width 277 height 12
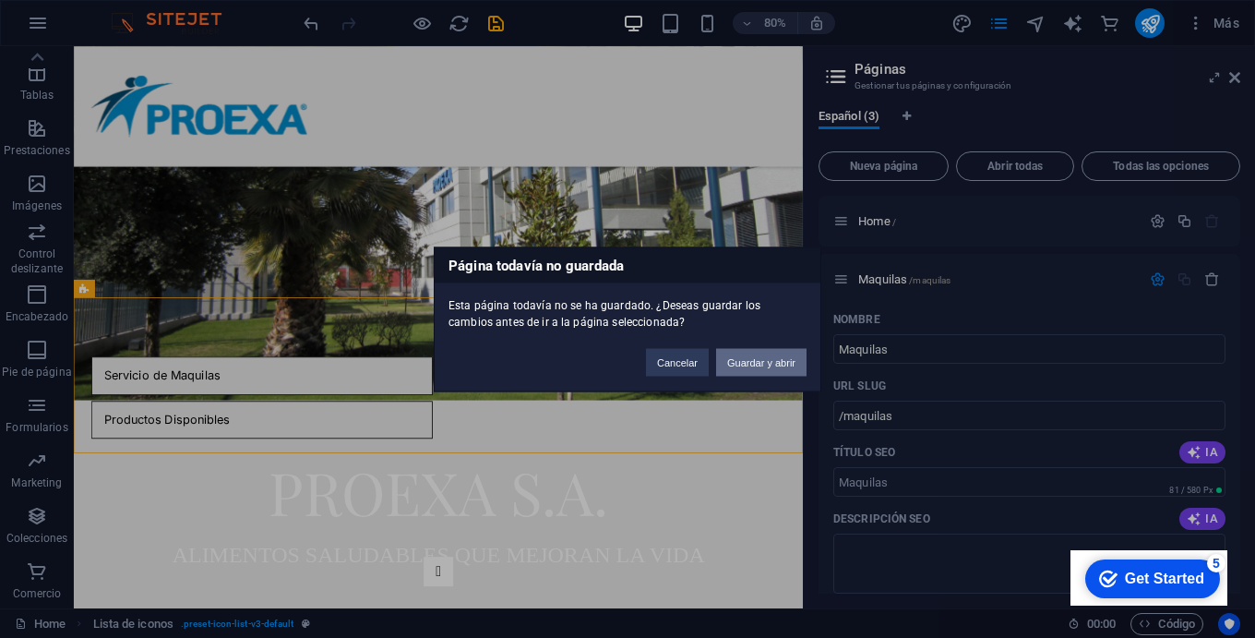
click at [760, 367] on button "Guardar y abrir" at bounding box center [761, 362] width 90 height 28
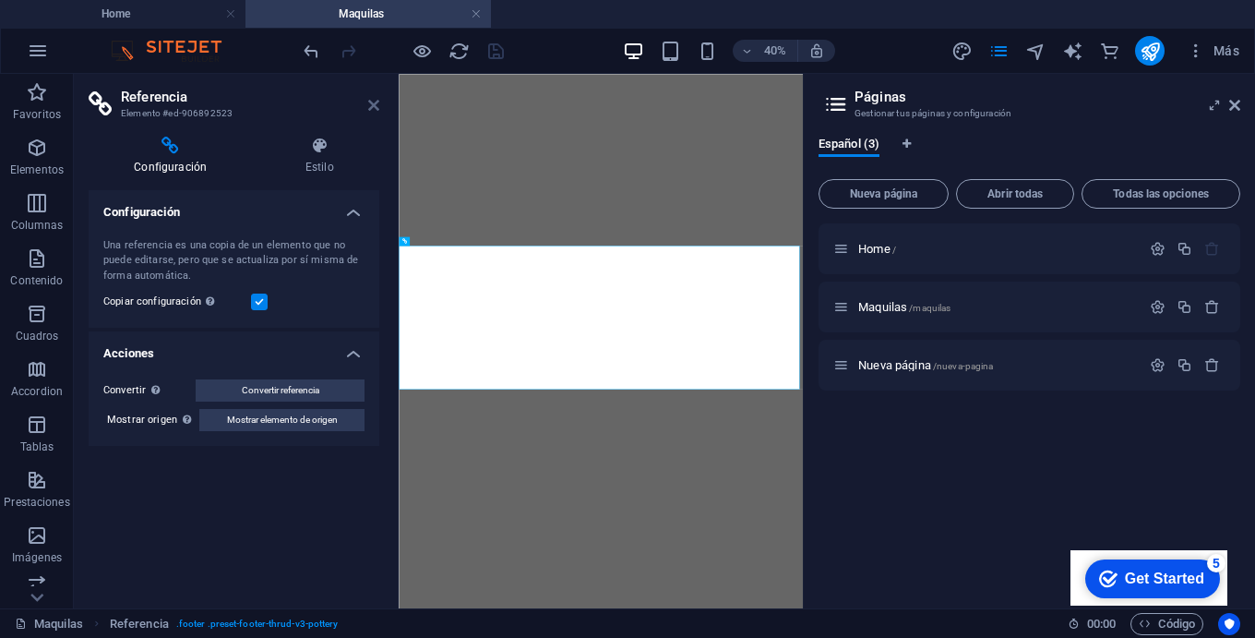
click at [376, 102] on icon at bounding box center [373, 105] width 11 height 15
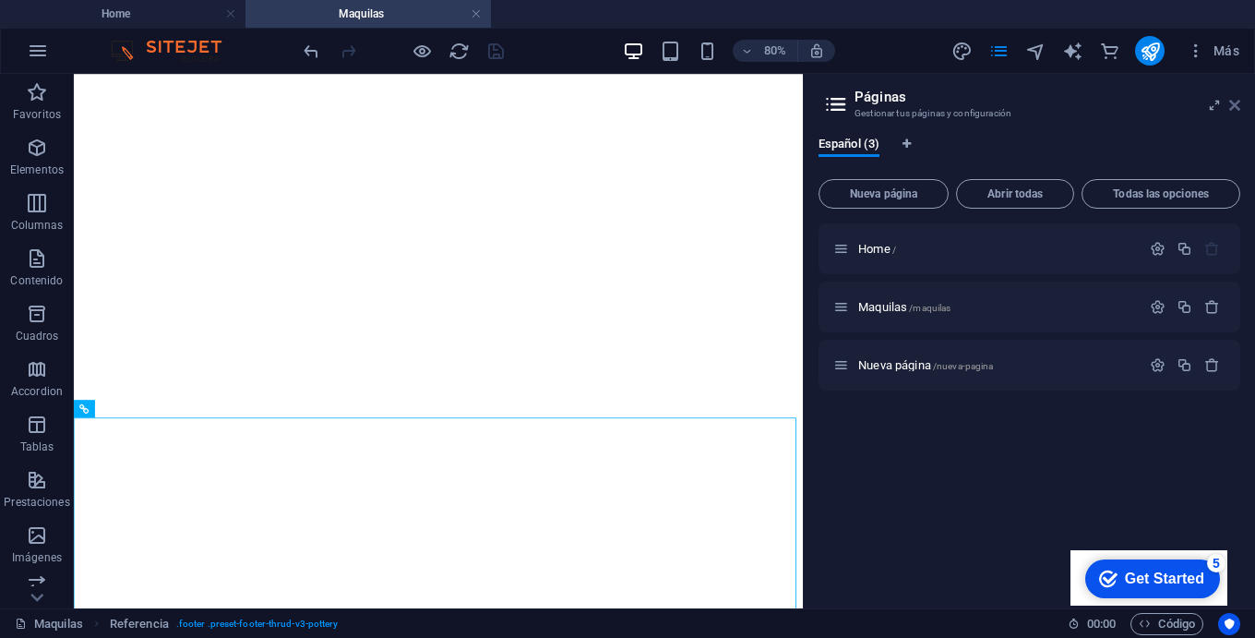
click at [1233, 106] on icon at bounding box center [1234, 105] width 11 height 15
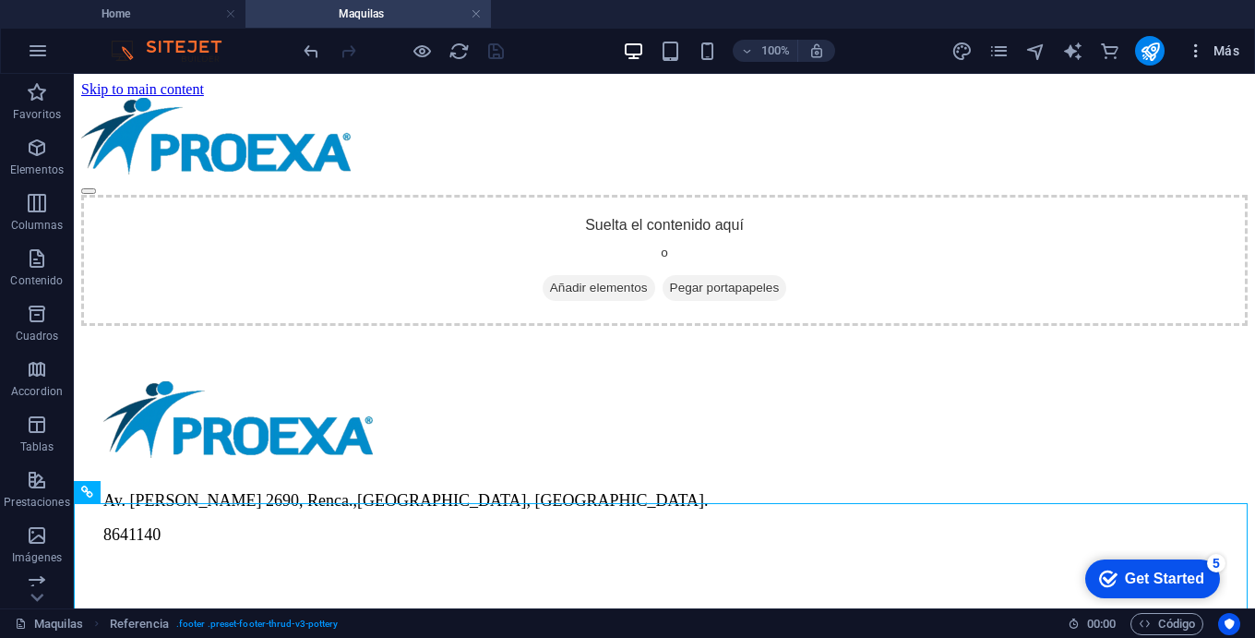
click at [1225, 52] on span "Más" at bounding box center [1213, 51] width 53 height 18
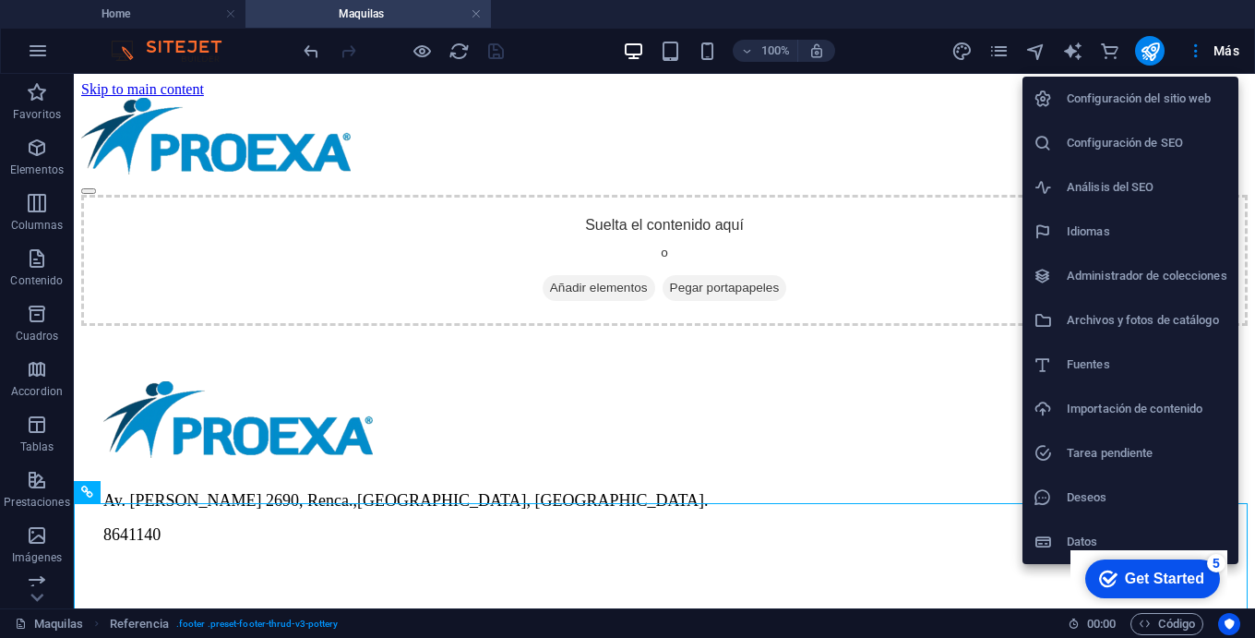
click at [830, 136] on div at bounding box center [627, 319] width 1255 height 638
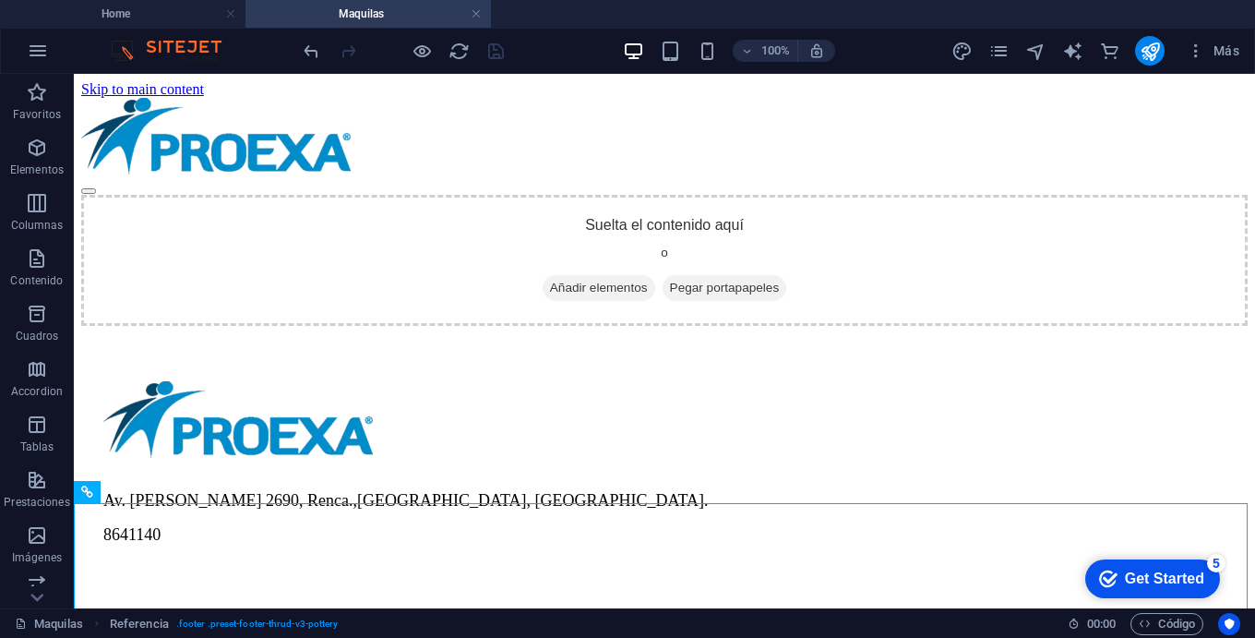
click at [497, 56] on div at bounding box center [403, 51] width 207 height 30
click at [147, 17] on h4 "Home" at bounding box center [122, 14] width 245 height 20
